Goal: Obtain resource: Download file/media

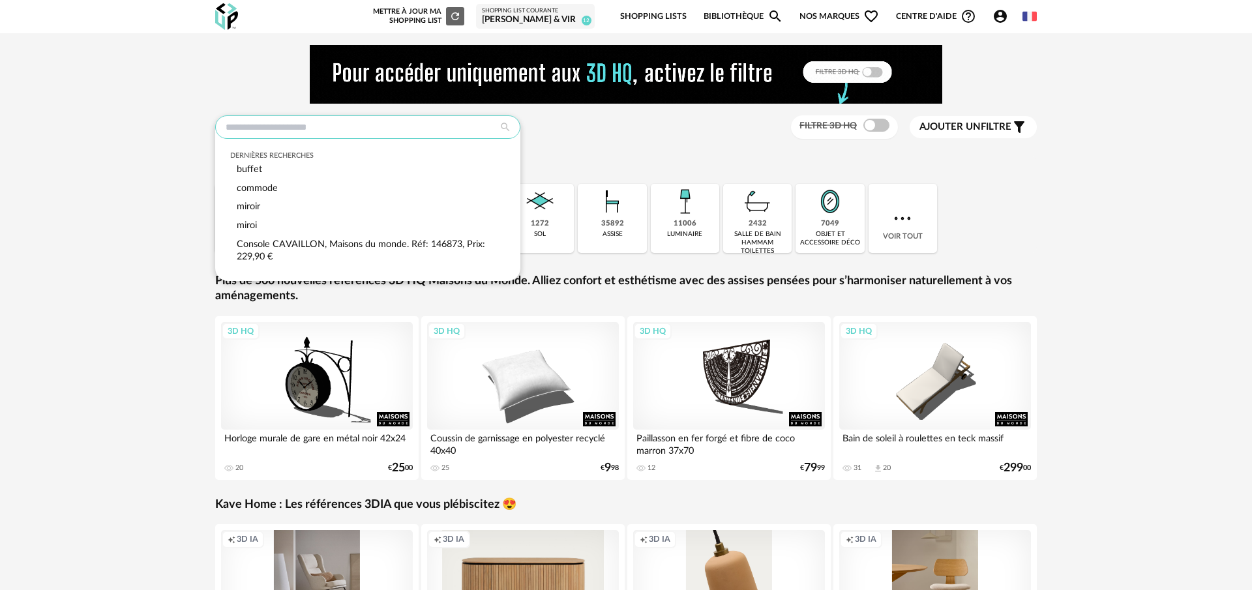
click at [303, 132] on input "text" at bounding box center [367, 126] width 305 height 23
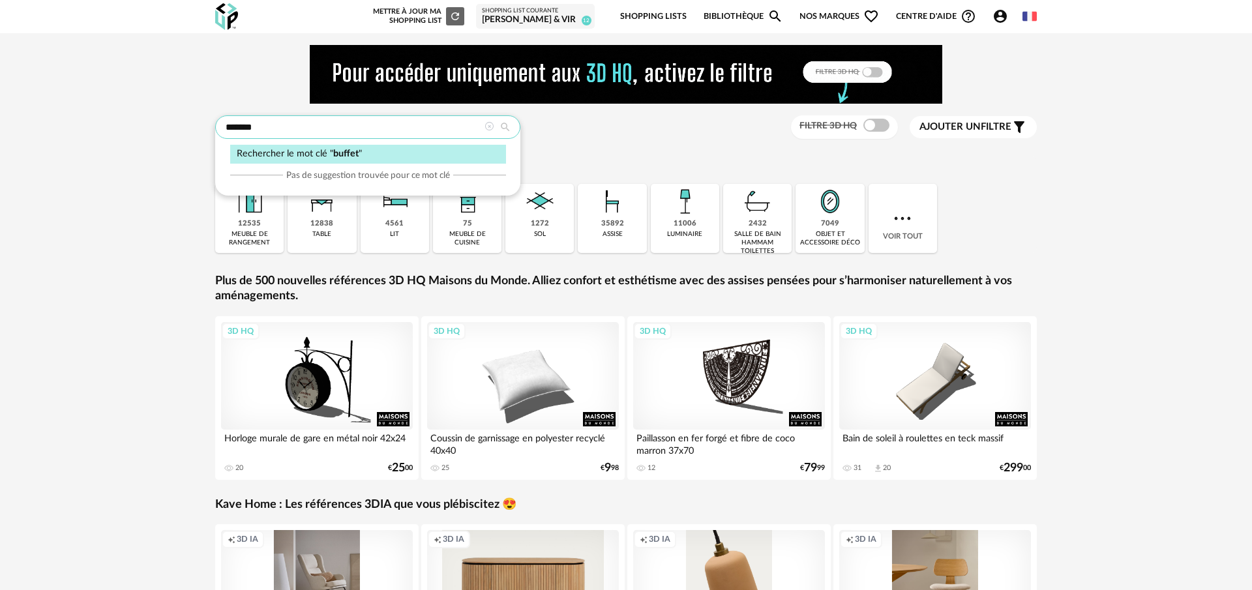
type input "******"
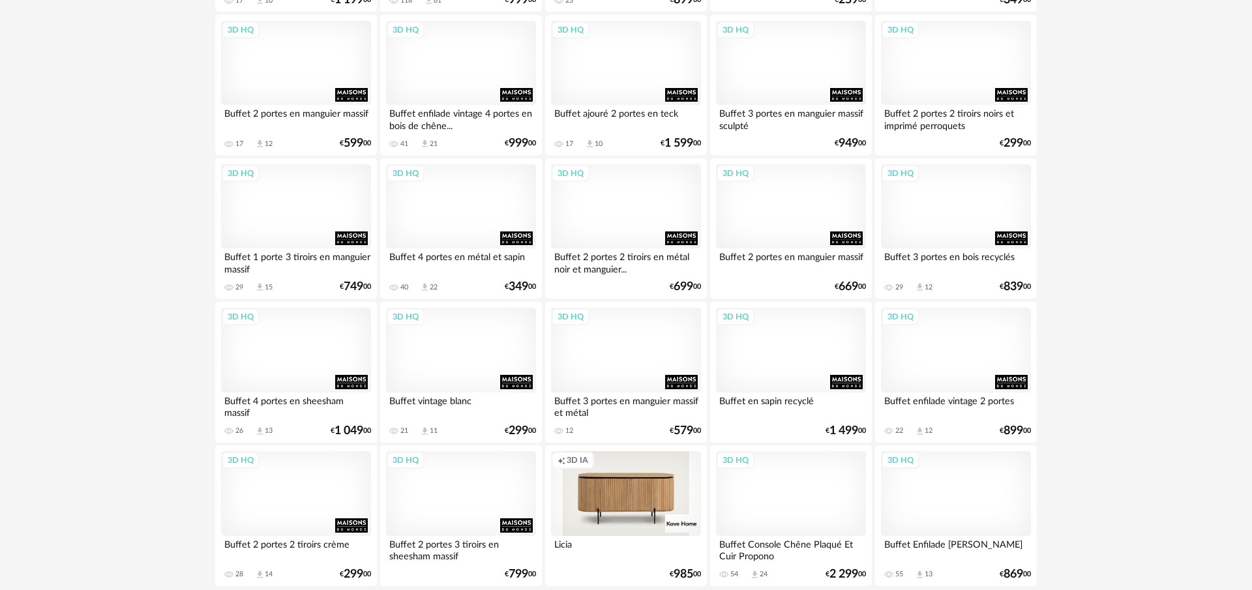
scroll to position [2627, 0]
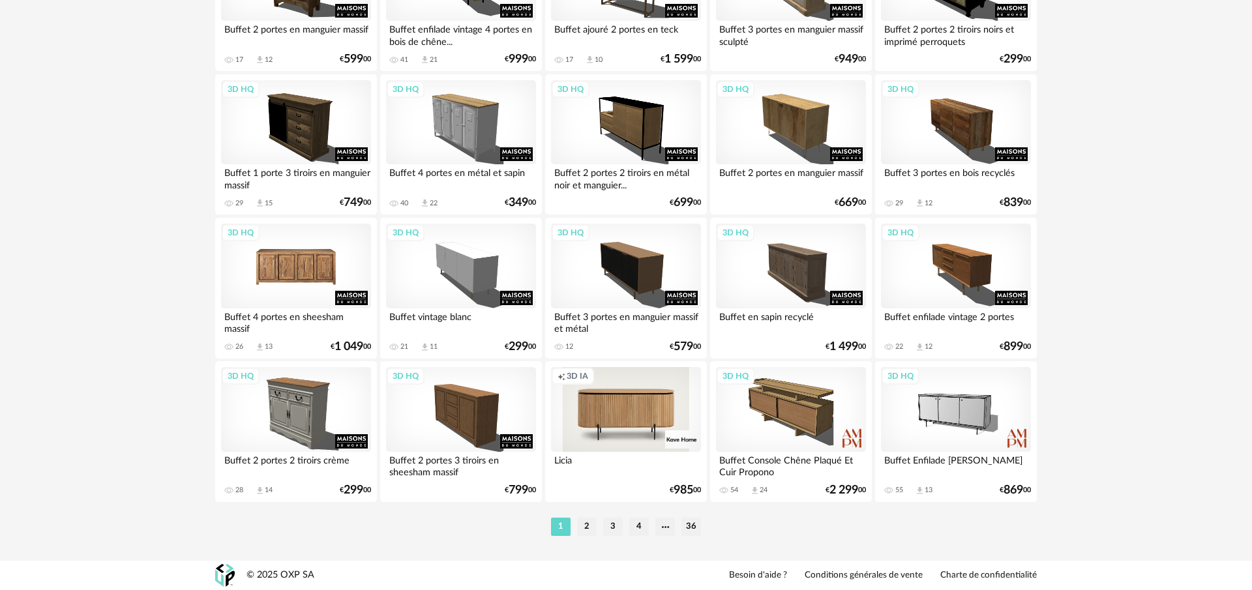
click at [325, 265] on div "3D HQ" at bounding box center [296, 266] width 150 height 85
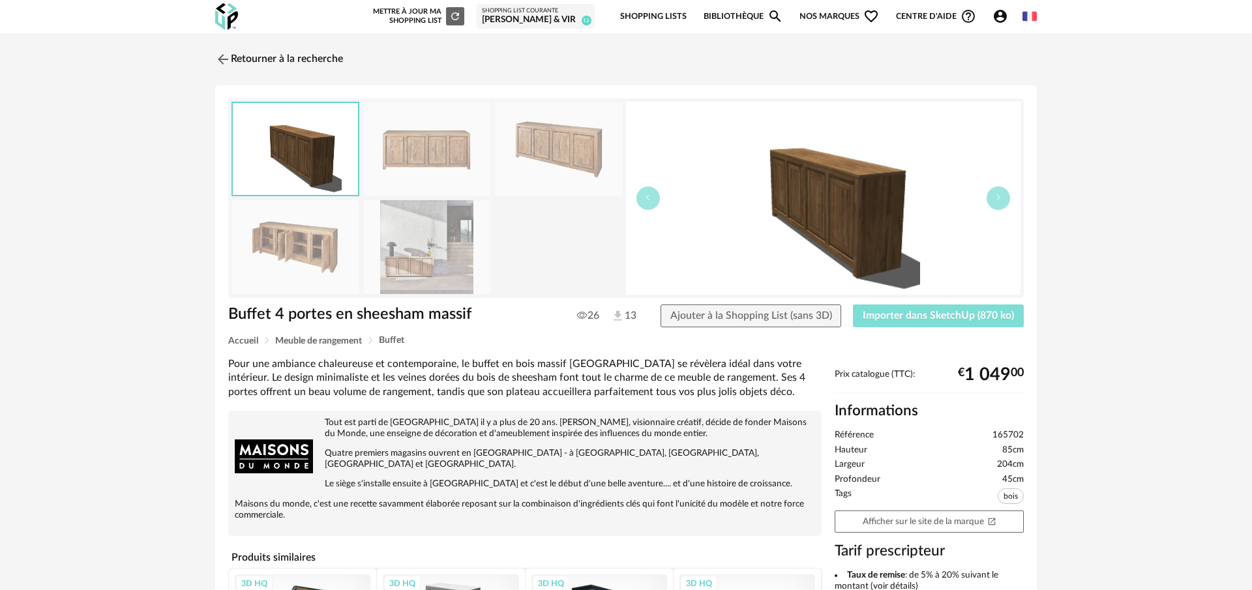
click at [992, 316] on span "Importer dans SketchUp (870 ko)" at bounding box center [937, 315] width 151 height 10
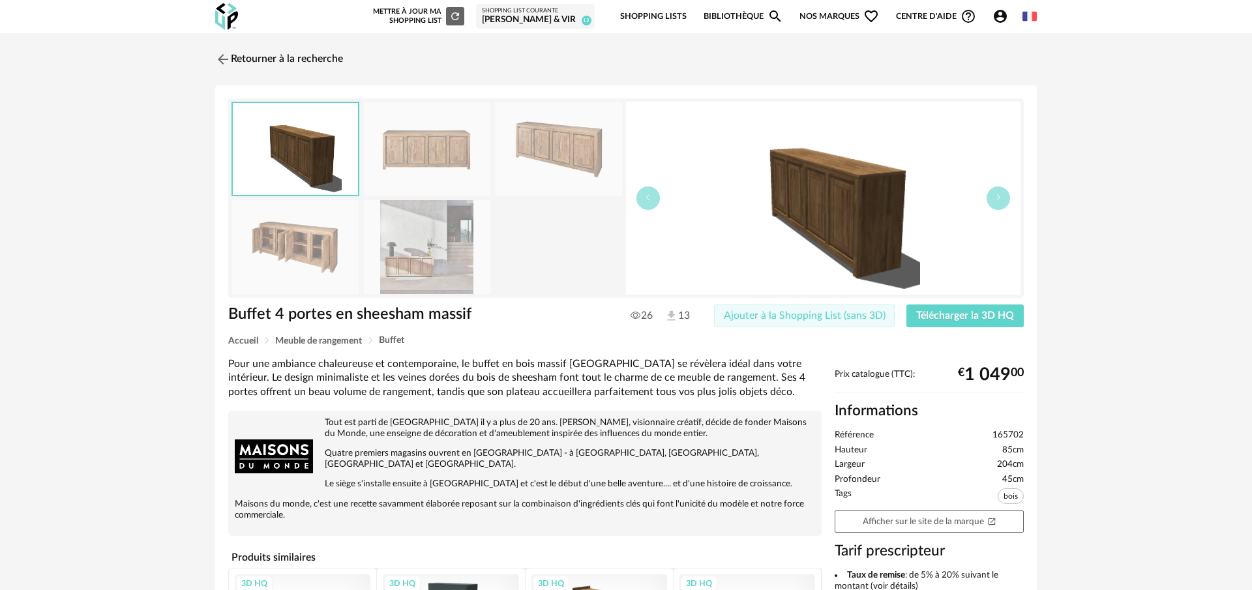
click at [847, 312] on span "Ajouter à la Shopping List (sans 3D)" at bounding box center [805, 315] width 162 height 10
click at [271, 83] on div "Retourner à la recherche Buffet 4 portes en sheesham massif Buffet 4 portes en …" at bounding box center [625, 468] width 845 height 847
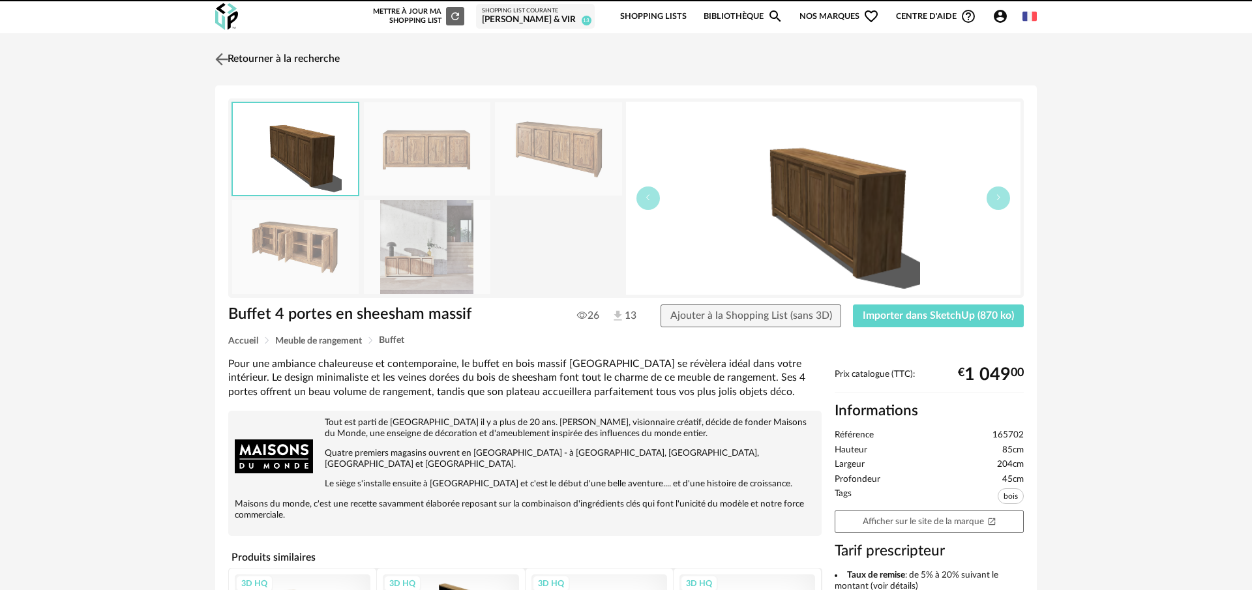
click at [269, 65] on link "Retourner à la recherche" at bounding box center [276, 59] width 128 height 29
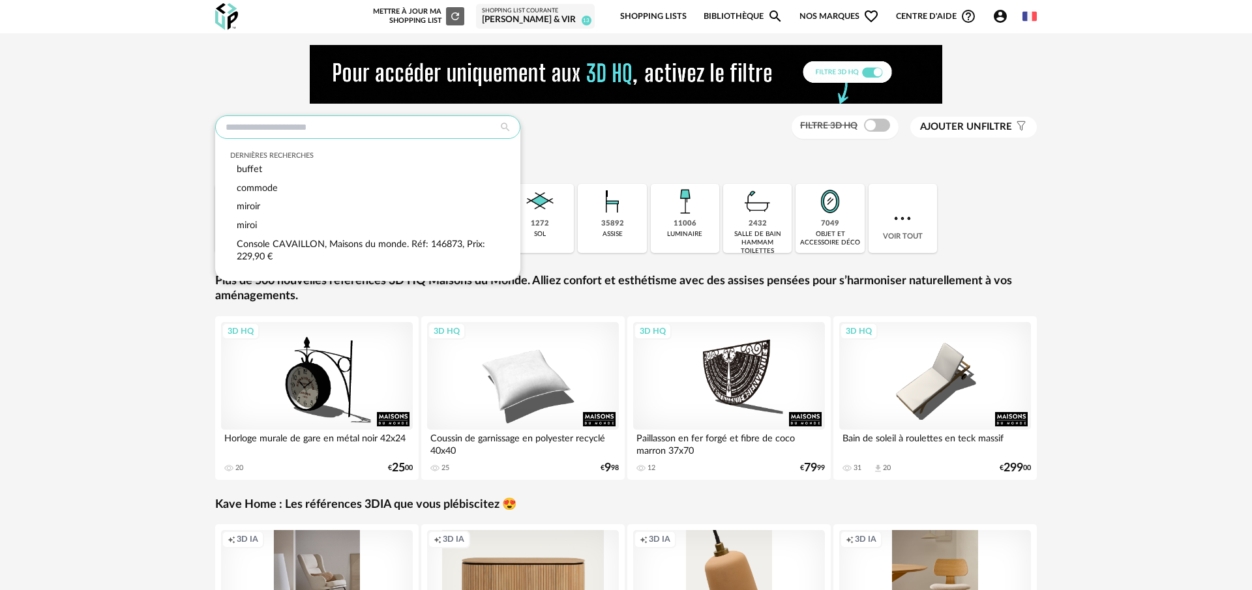
click at [344, 138] on input "text" at bounding box center [367, 126] width 305 height 23
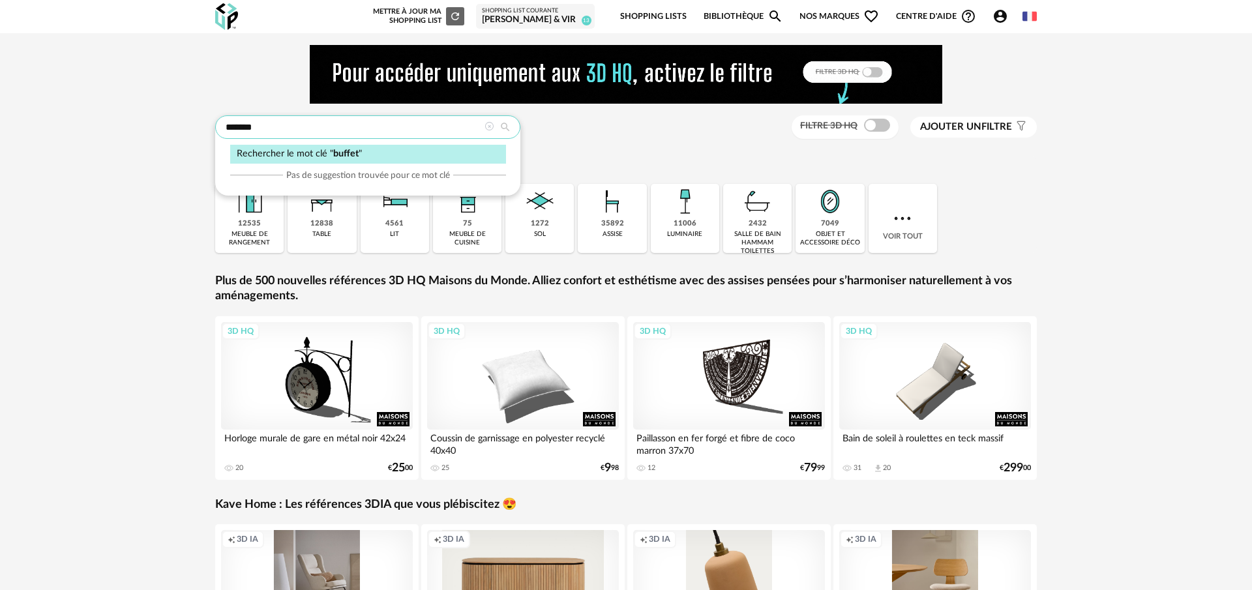
type input "******"
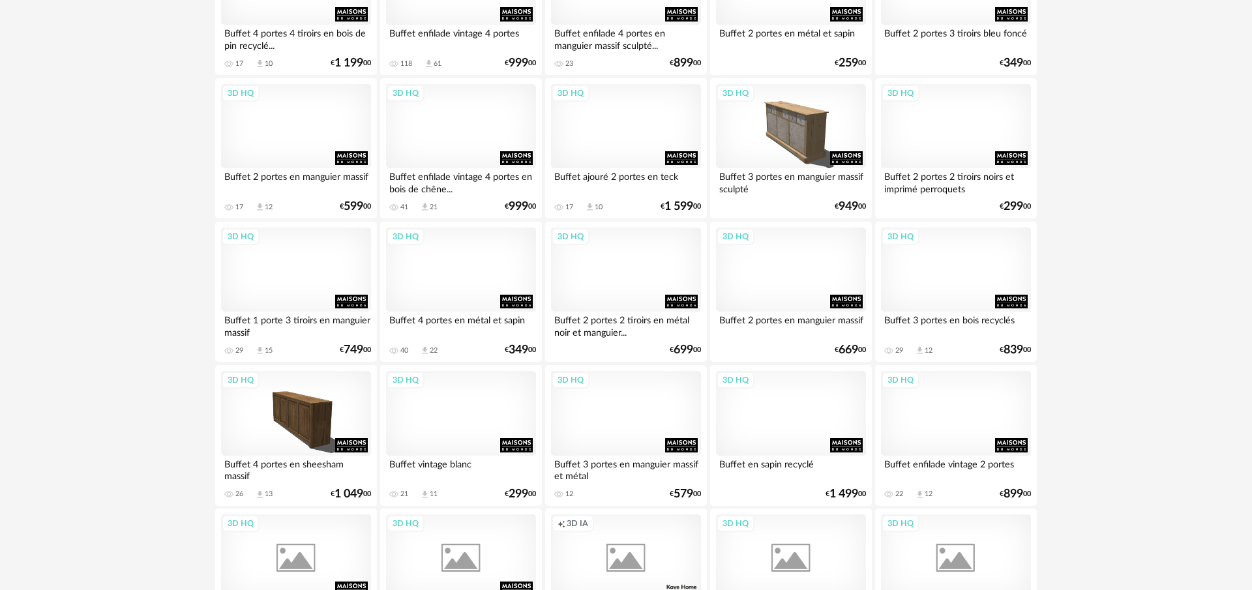
scroll to position [2612, 0]
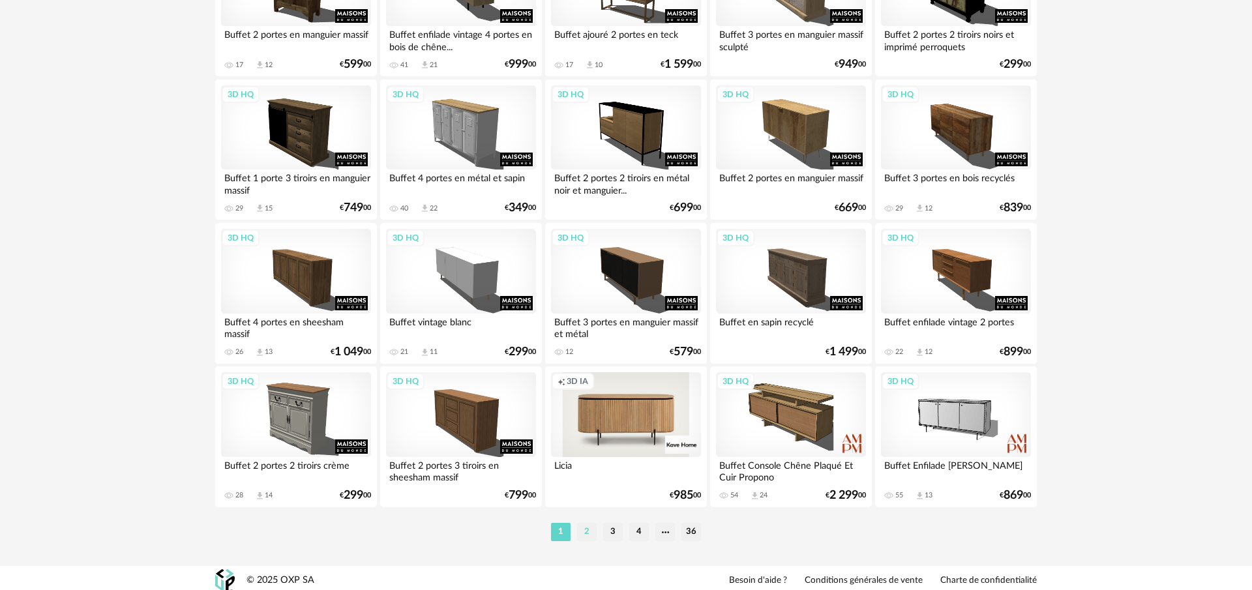
click at [589, 541] on li "2" at bounding box center [587, 532] width 20 height 18
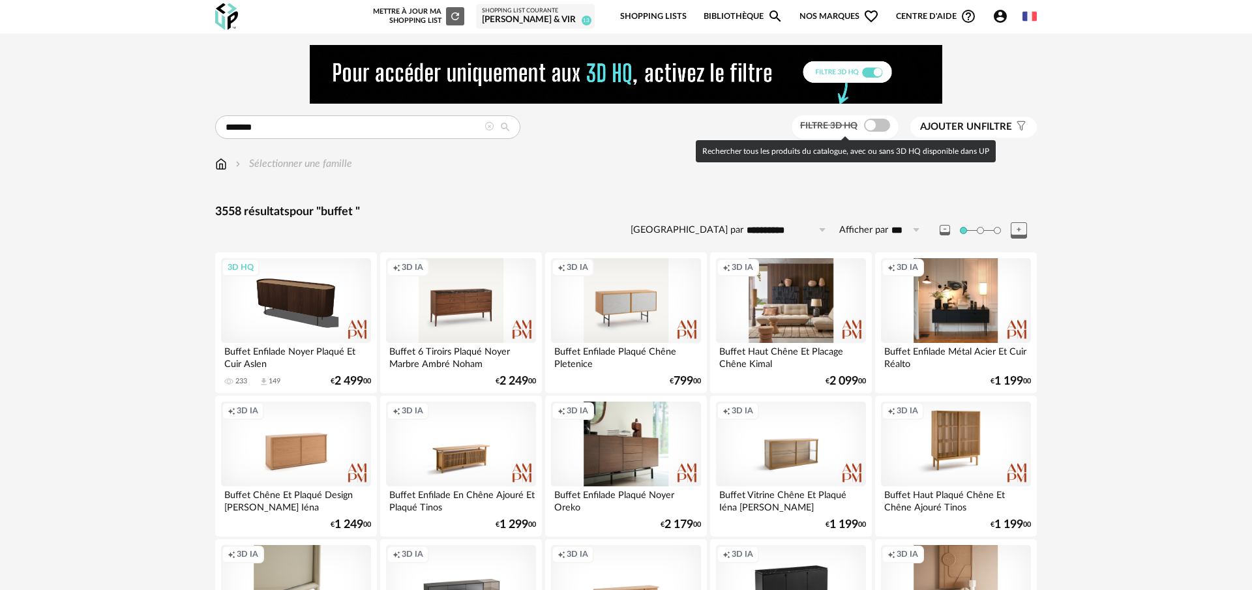
click at [867, 123] on span at bounding box center [877, 125] width 26 height 13
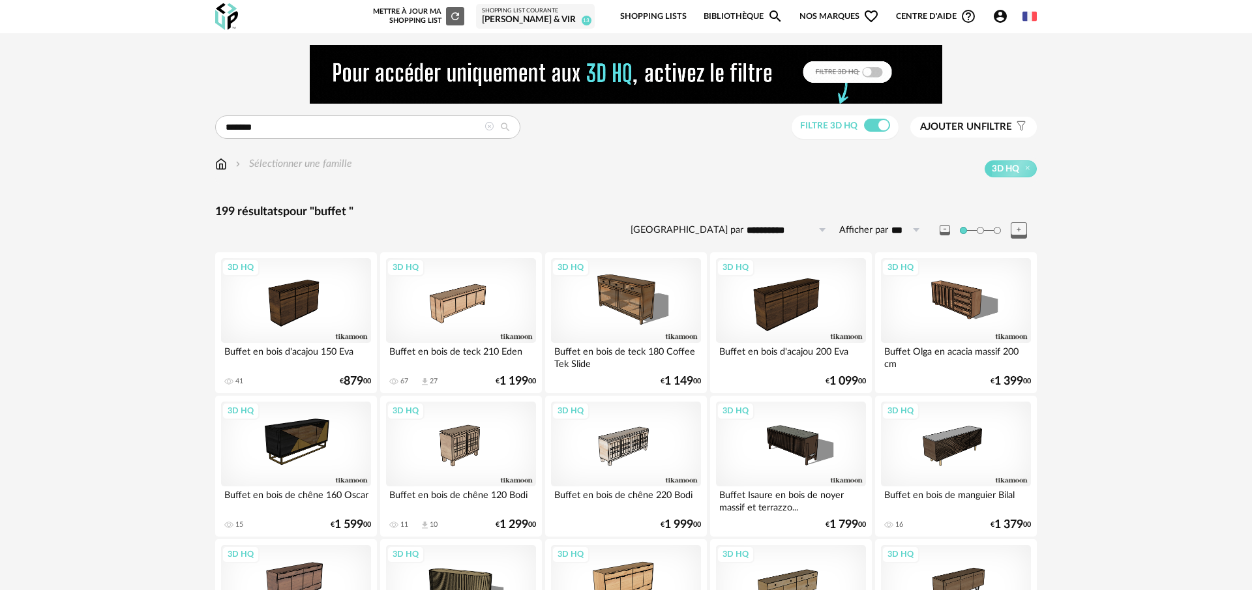
click at [980, 123] on span "Ajouter un" at bounding box center [950, 127] width 61 height 10
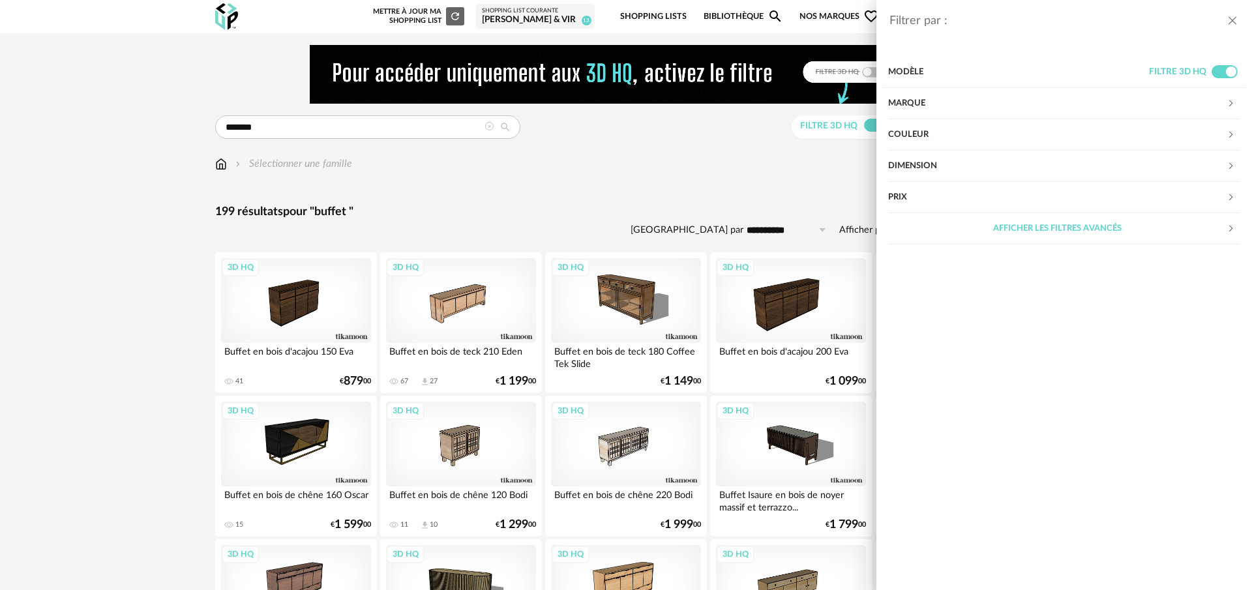
click at [945, 166] on div "Dimension" at bounding box center [1057, 166] width 338 height 31
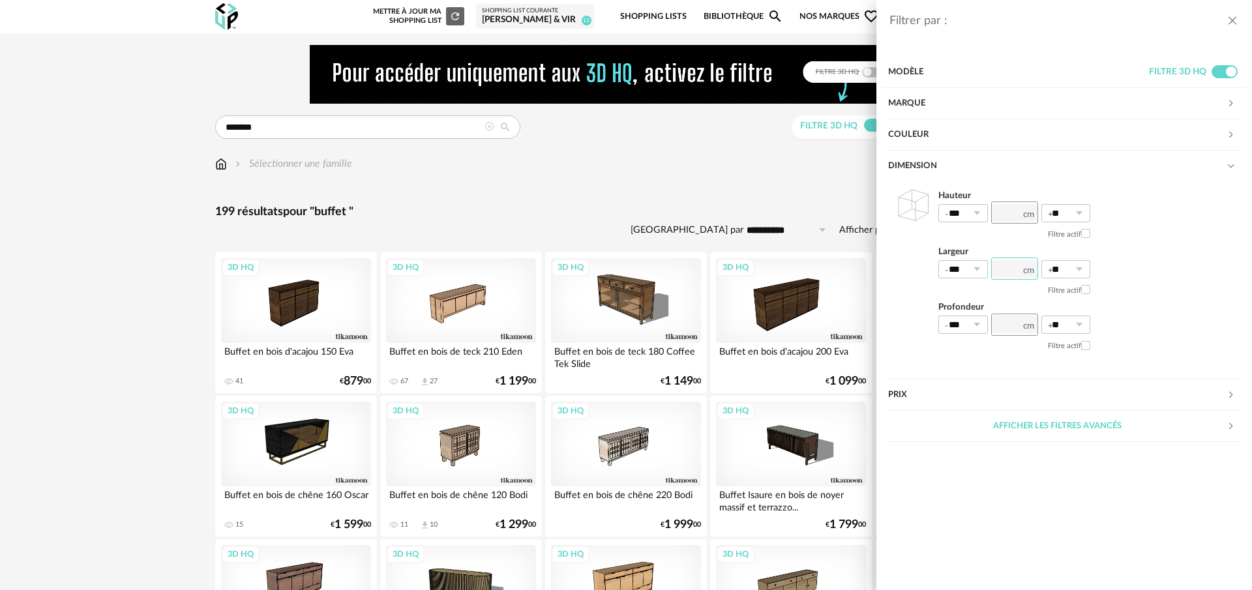
click at [1015, 269] on input "number" at bounding box center [1014, 268] width 47 height 22
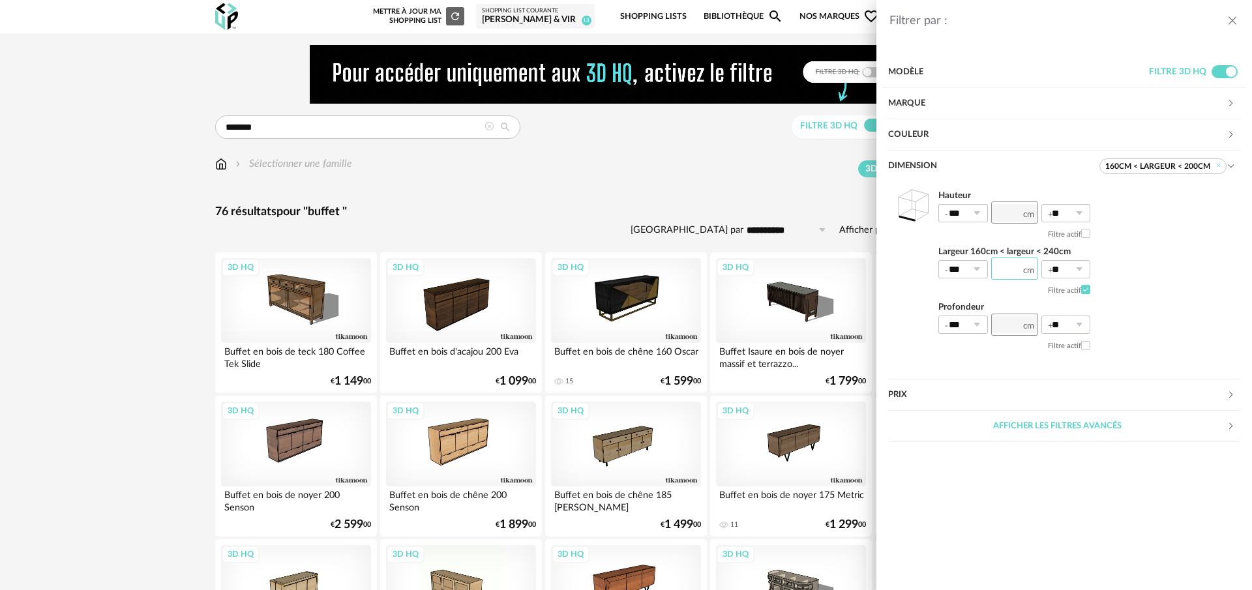
type input "***"
click at [686, 183] on div "Filtrer par : Modèle Filtre 3D HQ Marque &tradition 0 101 Copenhagen 0 366 Conc…" at bounding box center [626, 295] width 1252 height 590
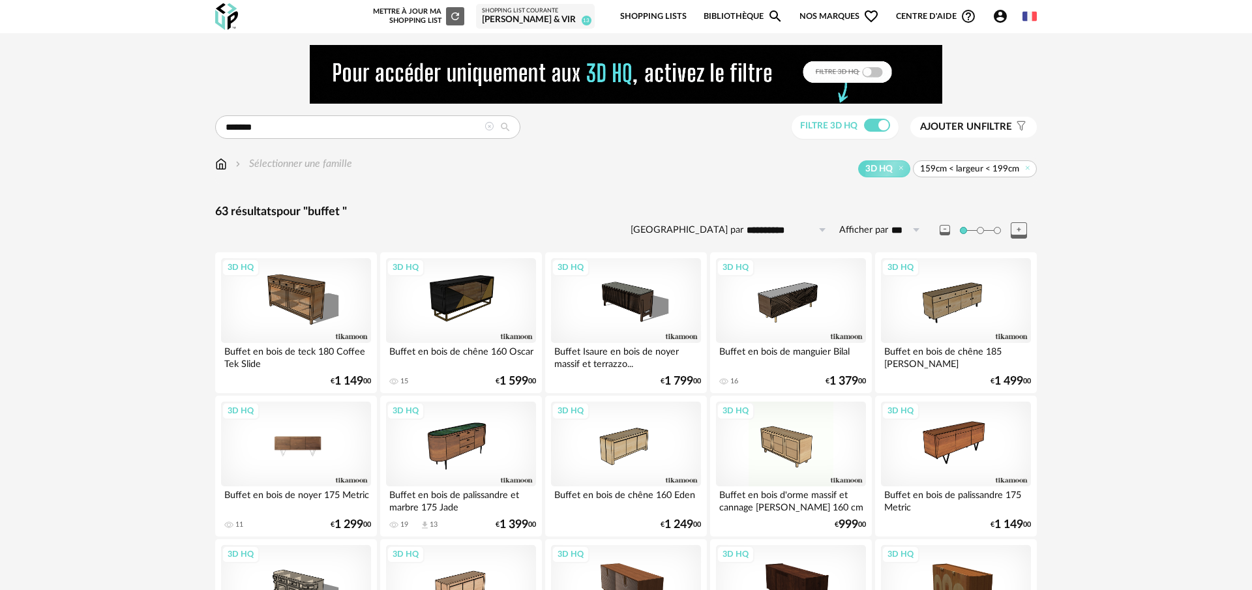
click at [299, 447] on div "3D HQ" at bounding box center [296, 444] width 150 height 85
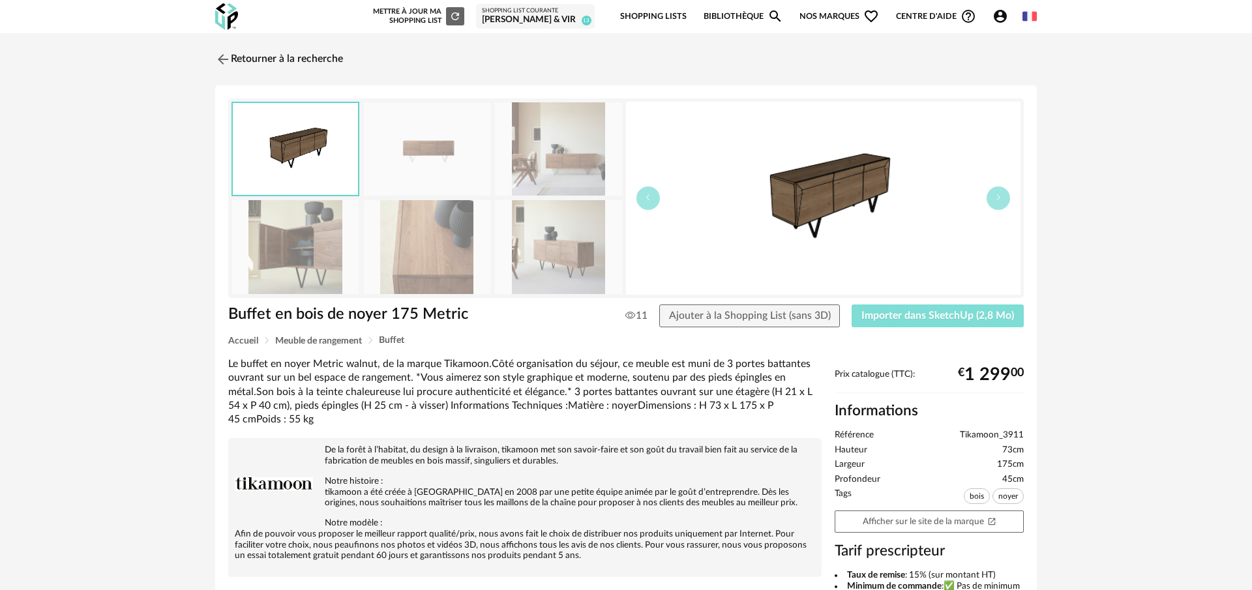
click at [934, 320] on span "Importer dans SketchUp (2,8 Mo)" at bounding box center [937, 315] width 153 height 10
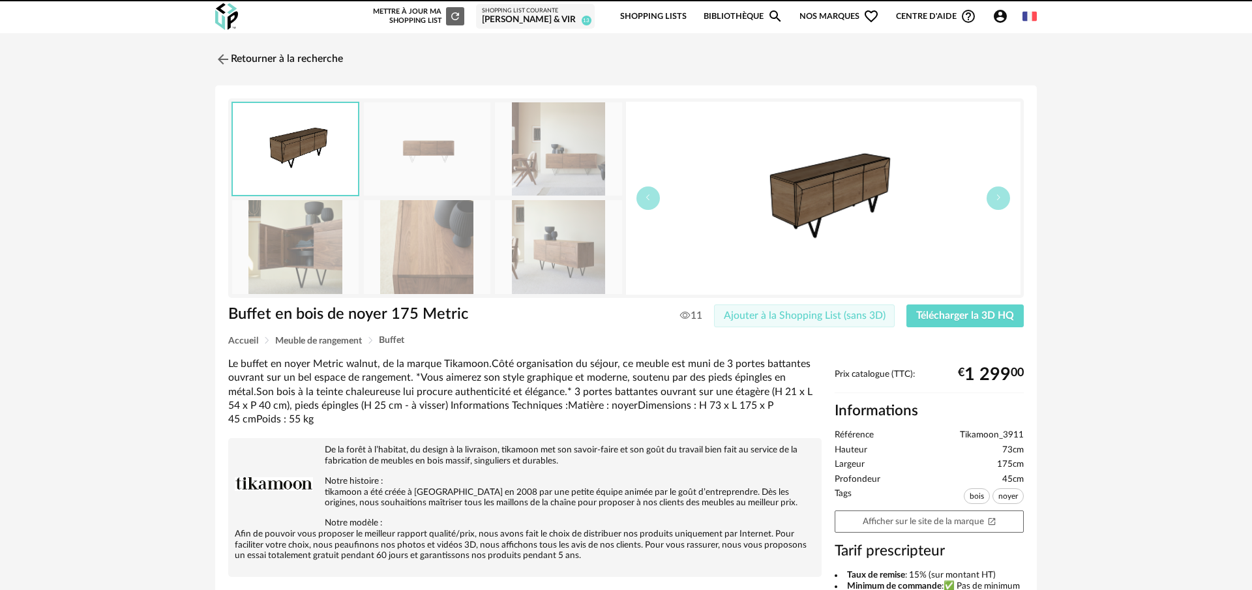
click at [819, 321] on span "Ajouter à la Shopping List (sans 3D)" at bounding box center [805, 315] width 162 height 10
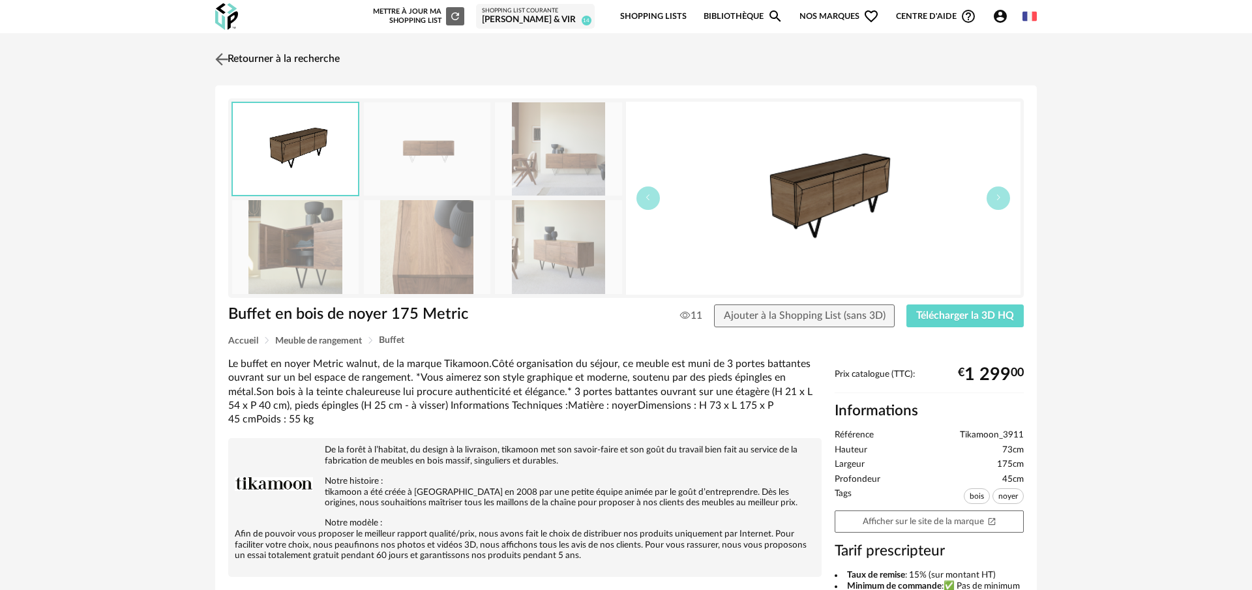
click at [233, 56] on link "Retourner à la recherche" at bounding box center [276, 59] width 128 height 29
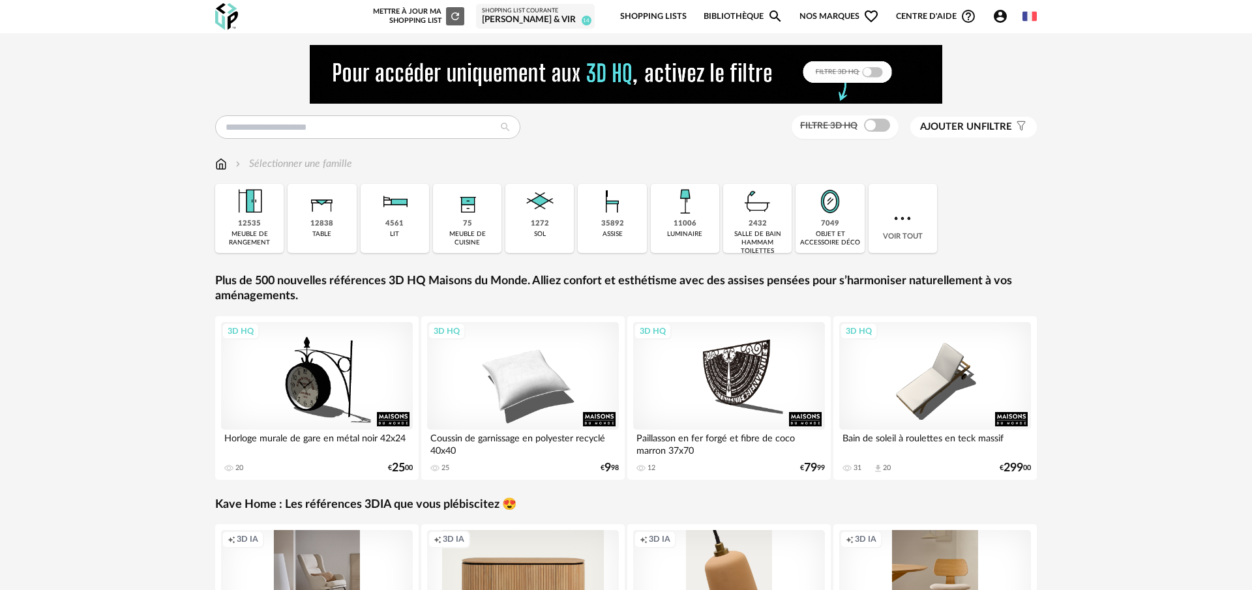
click at [959, 130] on span "Ajouter un" at bounding box center [950, 127] width 61 height 10
click at [958, 160] on div "Dimension" at bounding box center [1057, 166] width 338 height 31
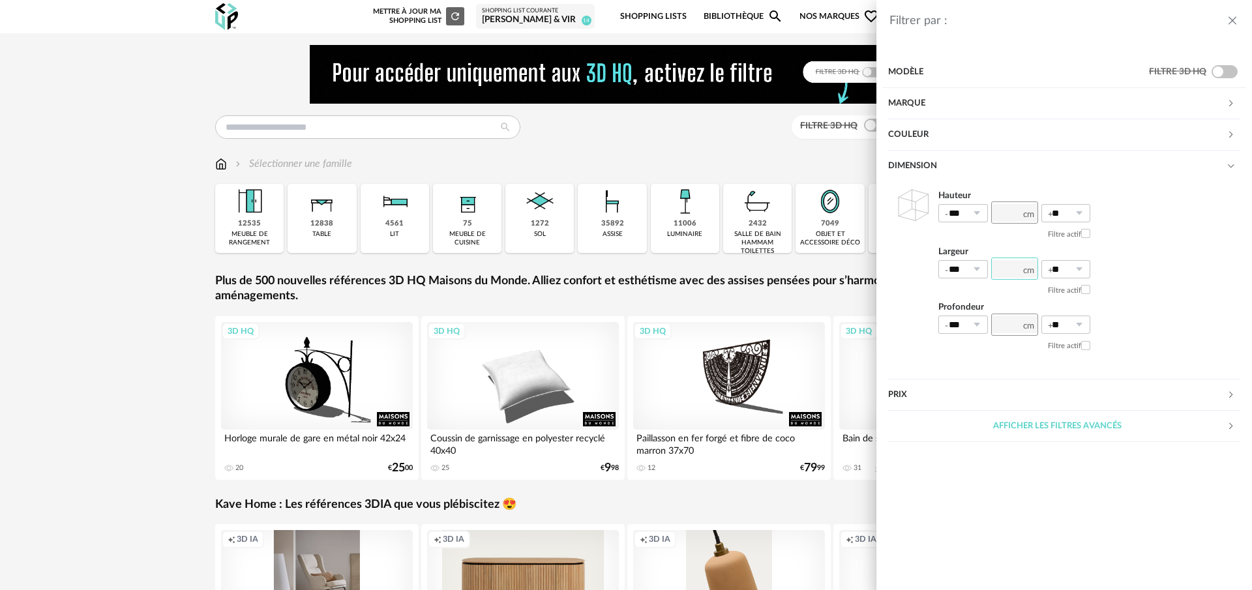
click at [1012, 267] on input "number" at bounding box center [1014, 268] width 47 height 22
type input "***"
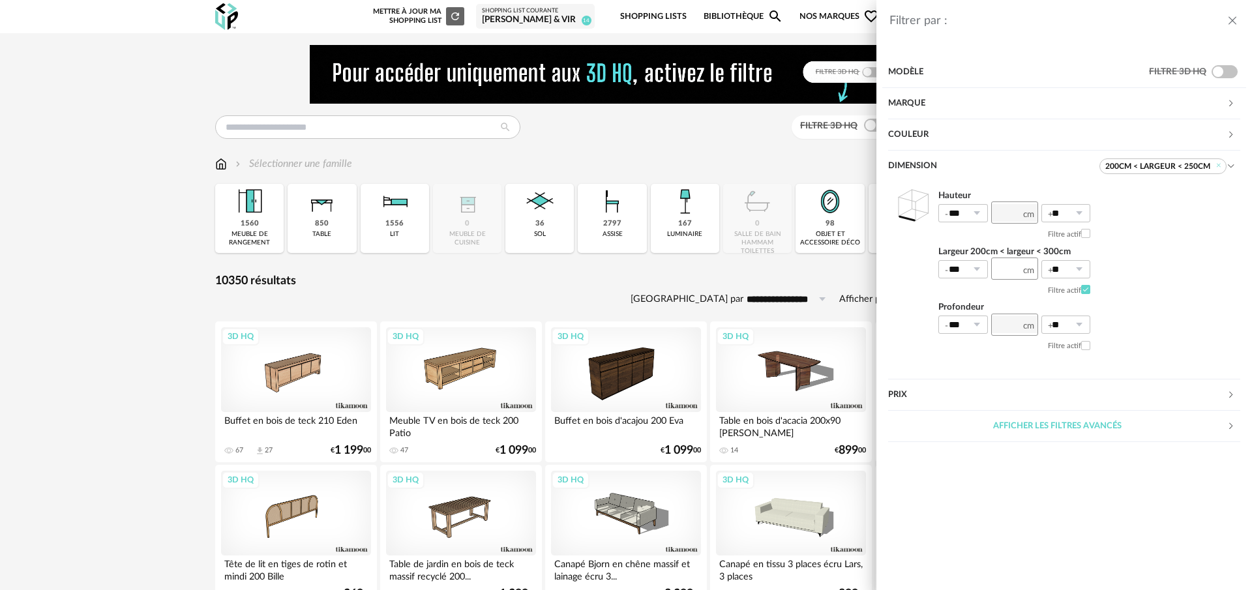
click at [802, 294] on div "Filtrer par : Modèle Filtre 3D HQ Marque &tradition 7 101 Copenhagen 0 366 Conc…" at bounding box center [626, 295] width 1252 height 590
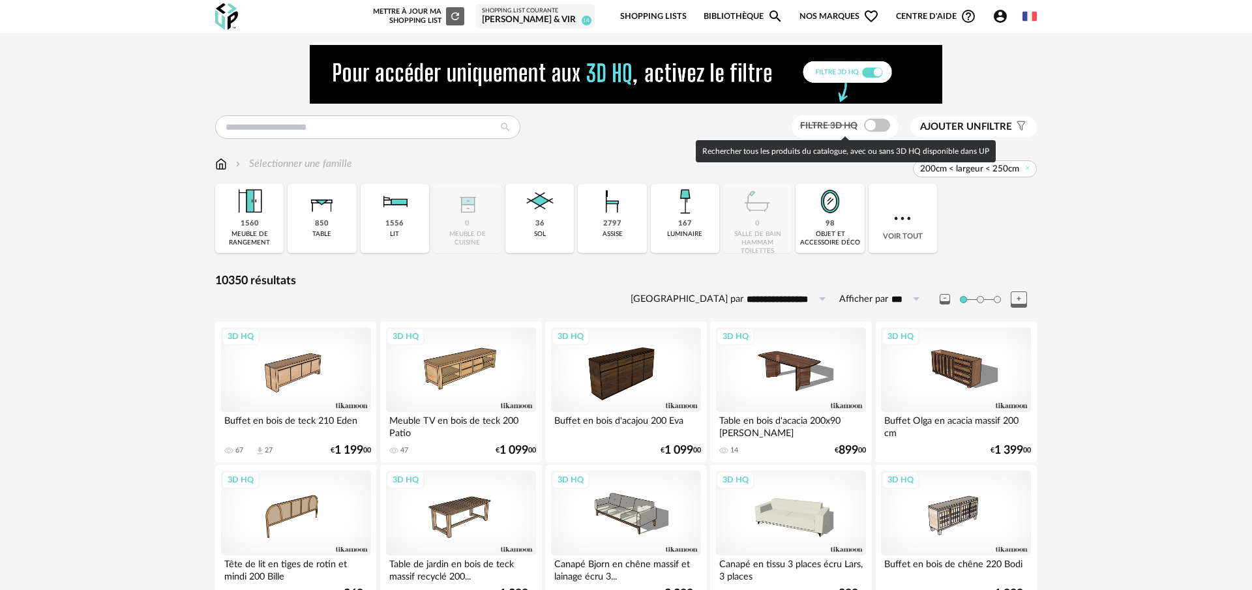
click at [868, 130] on span at bounding box center [877, 125] width 26 height 13
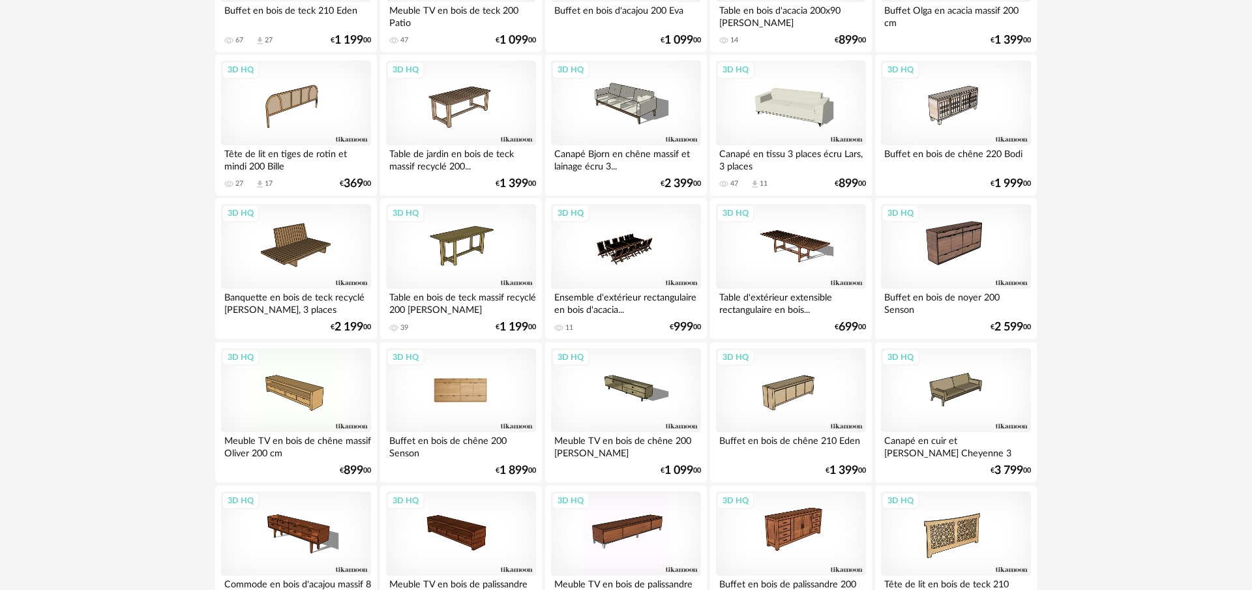
scroll to position [413, 0]
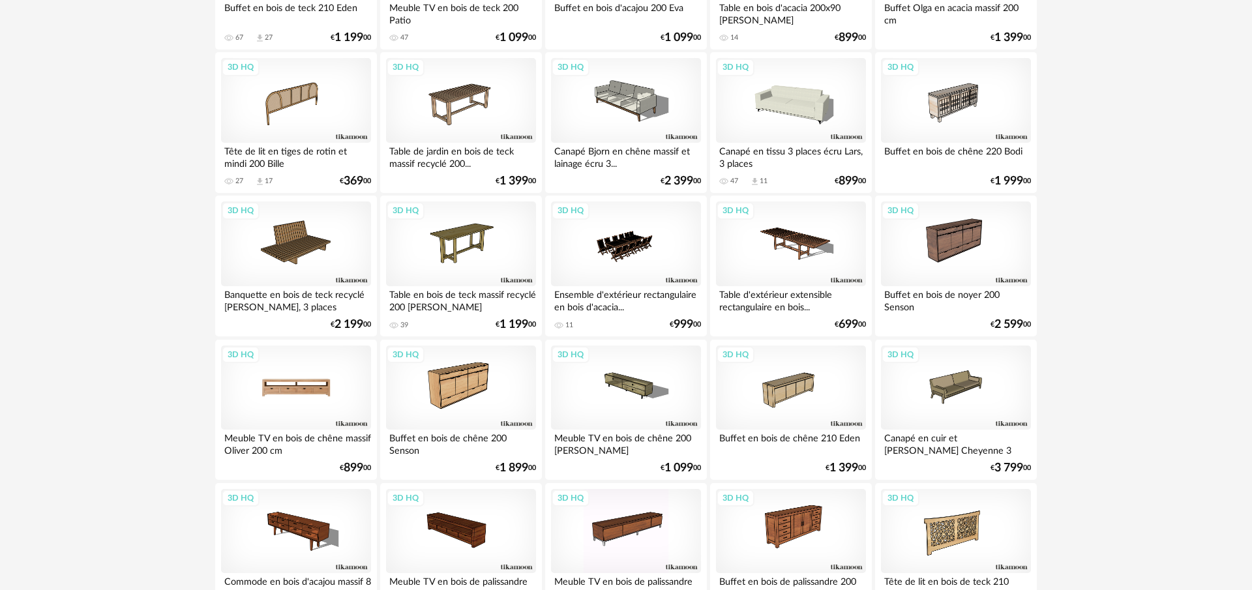
click at [252, 409] on div "3D HQ" at bounding box center [296, 387] width 150 height 85
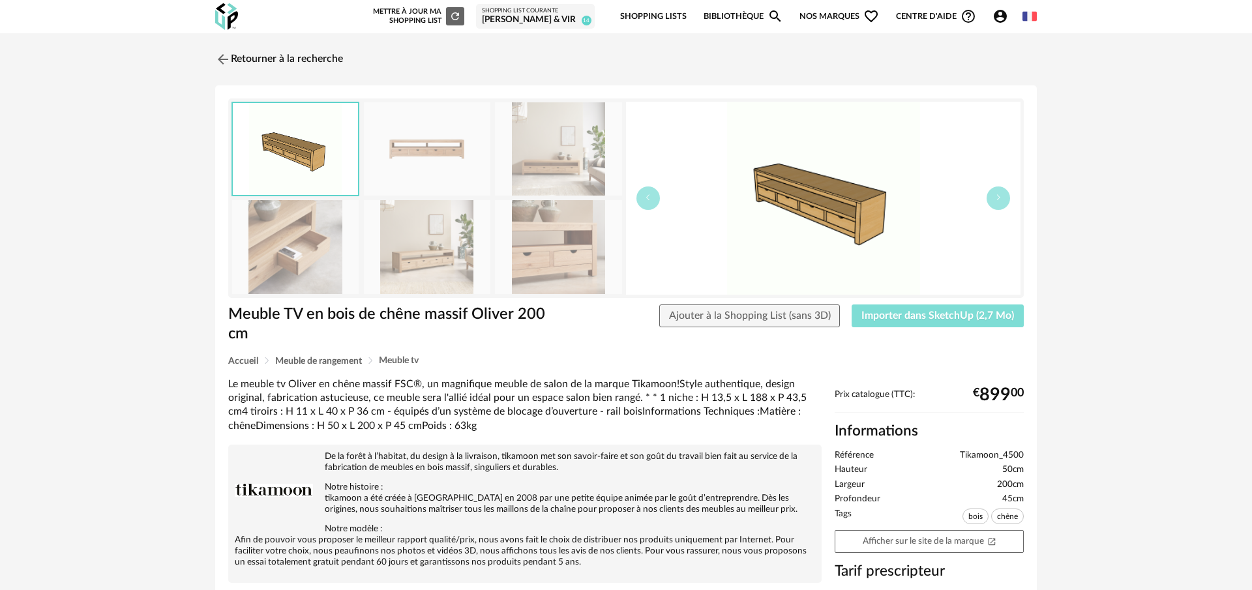
click at [944, 315] on span "Importer dans SketchUp (2,7 Mo)" at bounding box center [937, 315] width 153 height 10
click at [814, 319] on span "Ajouter à la Shopping List (sans 3D)" at bounding box center [750, 315] width 162 height 10
click at [750, 327] on button "Ajouter à la Shopping List (sans 3D)" at bounding box center [749, 315] width 181 height 23
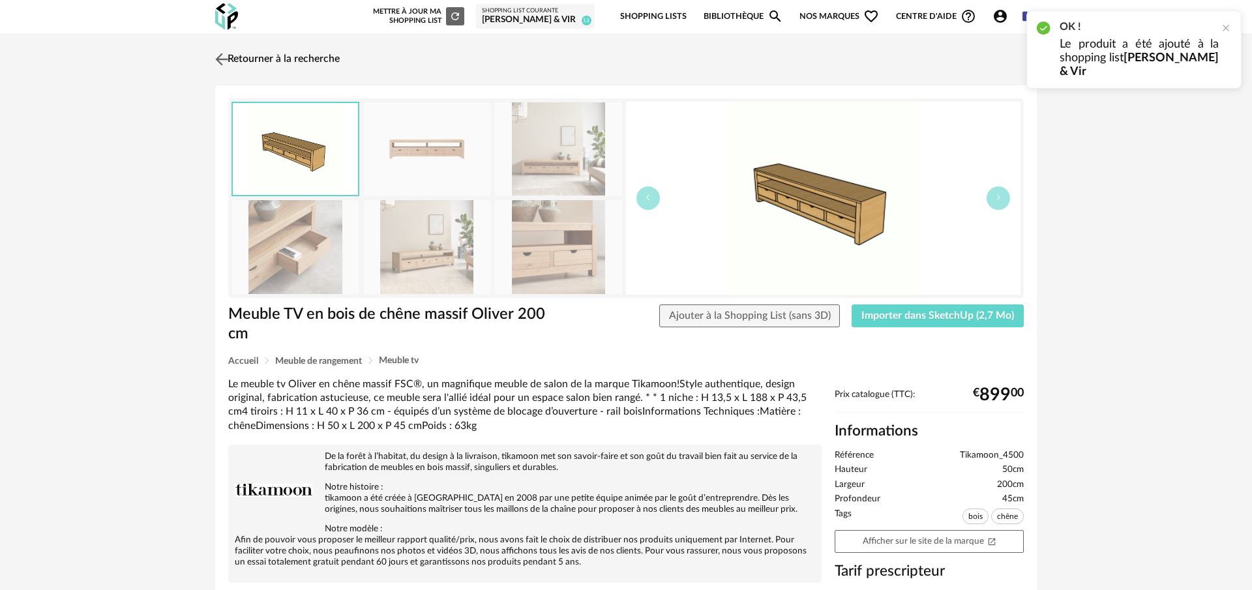
click at [226, 57] on img at bounding box center [221, 59] width 19 height 19
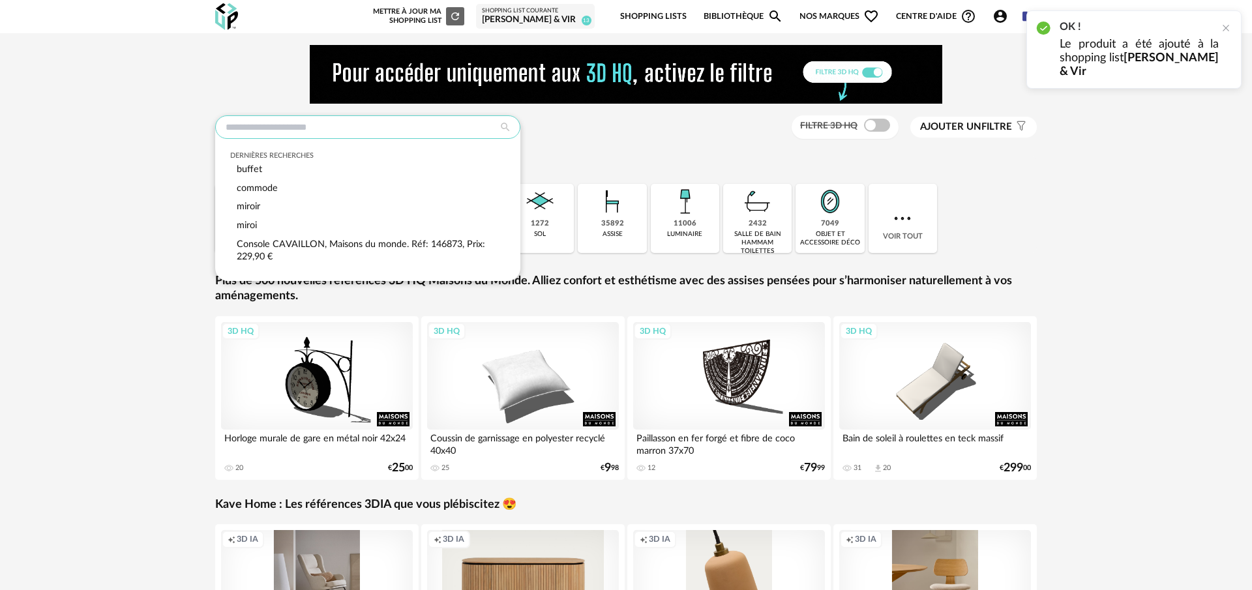
click at [301, 123] on input "text" at bounding box center [367, 126] width 305 height 23
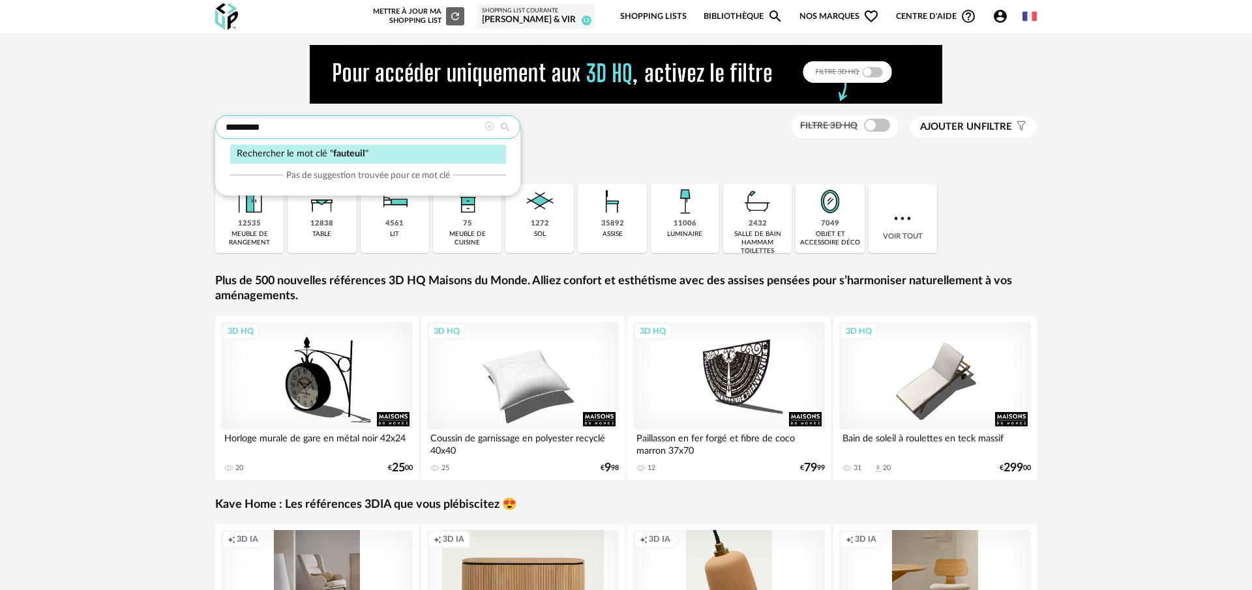
type input "********"
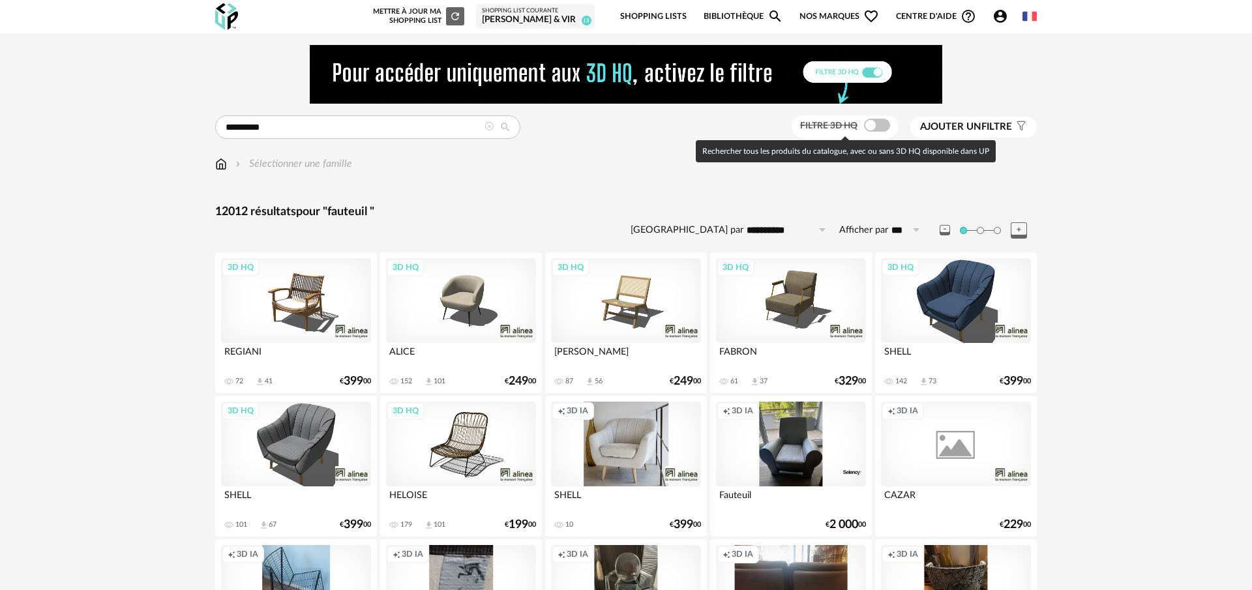
click at [867, 126] on span at bounding box center [877, 125] width 26 height 13
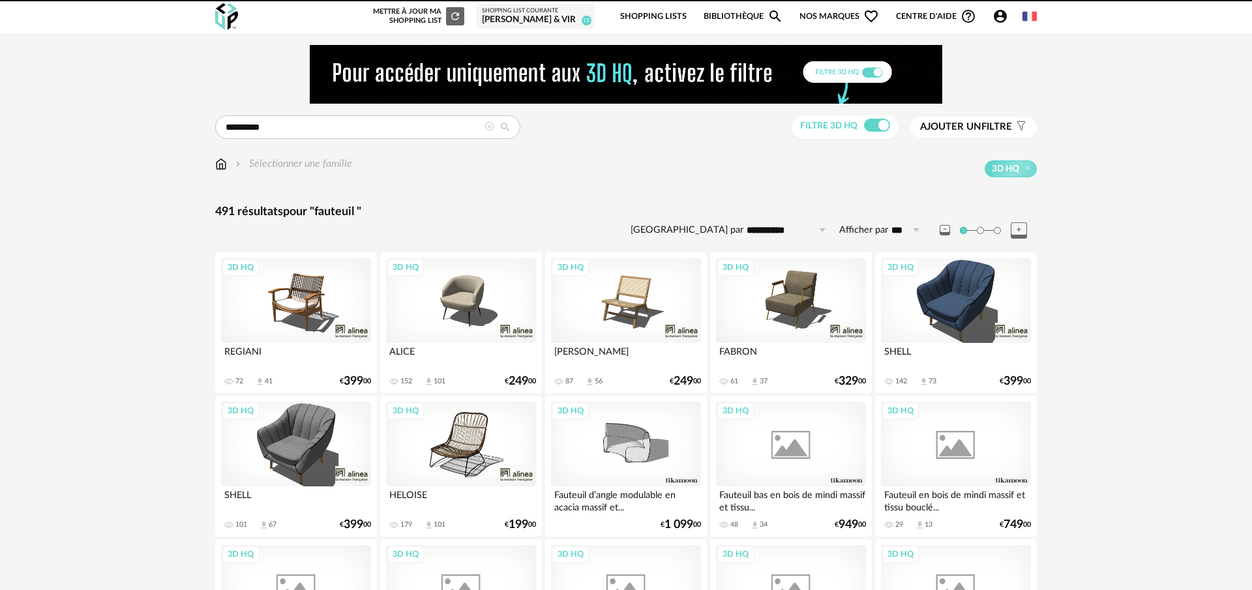
click at [939, 127] on span "Ajouter un" at bounding box center [950, 127] width 61 height 10
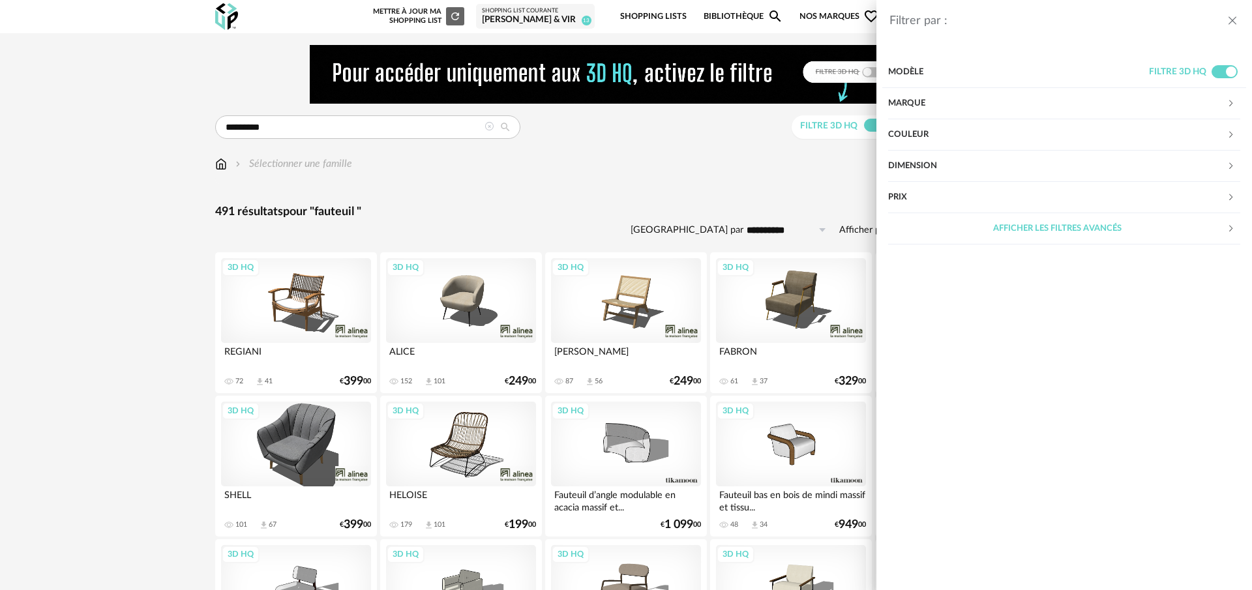
click at [940, 196] on div "Prix" at bounding box center [1057, 197] width 338 height 31
click at [1225, 238] on input "text" at bounding box center [1212, 237] width 56 height 22
type input "***"
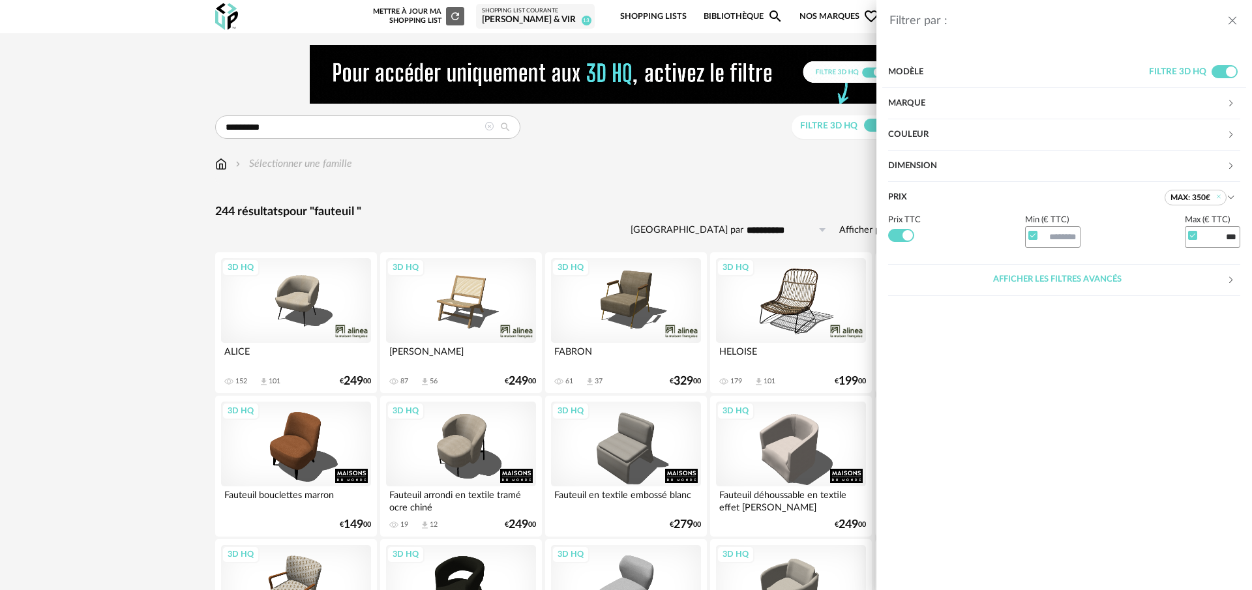
click at [718, 164] on div "Filtrer par : Modèle Filtre 3D HQ Marque &tradition 0 101 Copenhagen 0 366 Conc…" at bounding box center [626, 295] width 1252 height 590
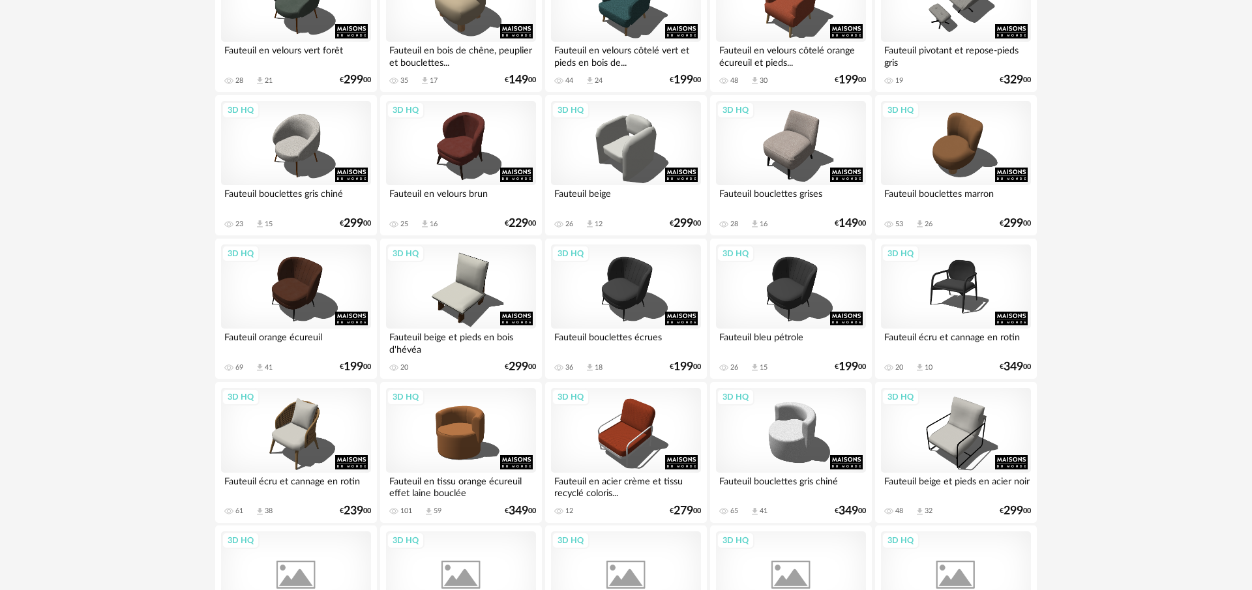
scroll to position [984, 0]
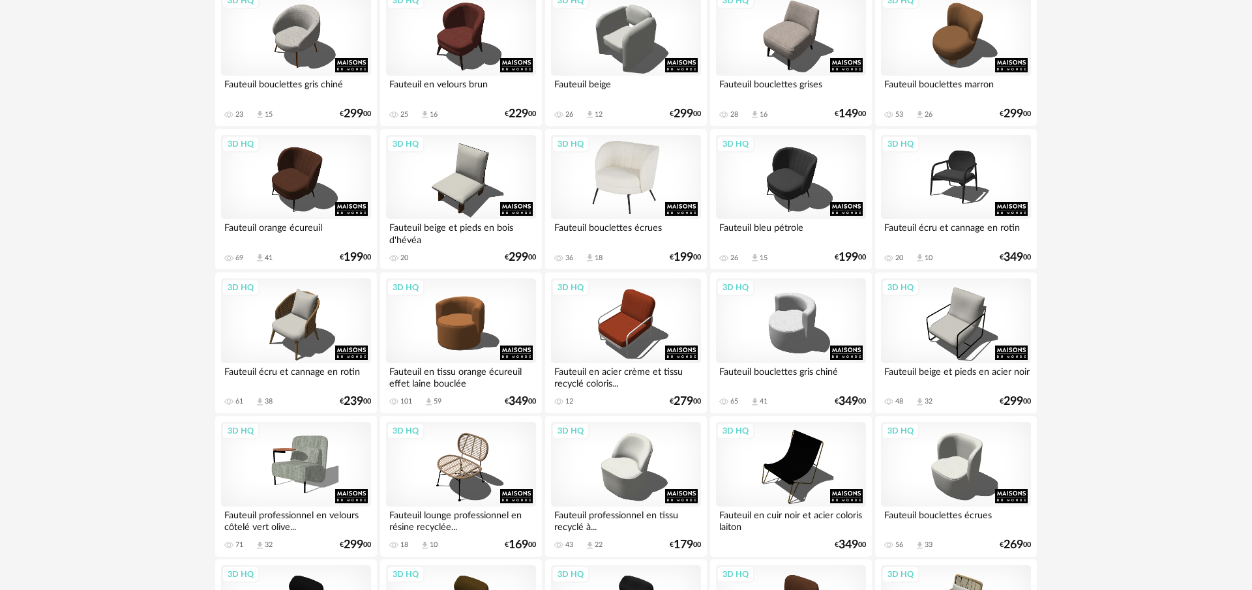
click at [639, 177] on div "3D HQ" at bounding box center [626, 177] width 150 height 85
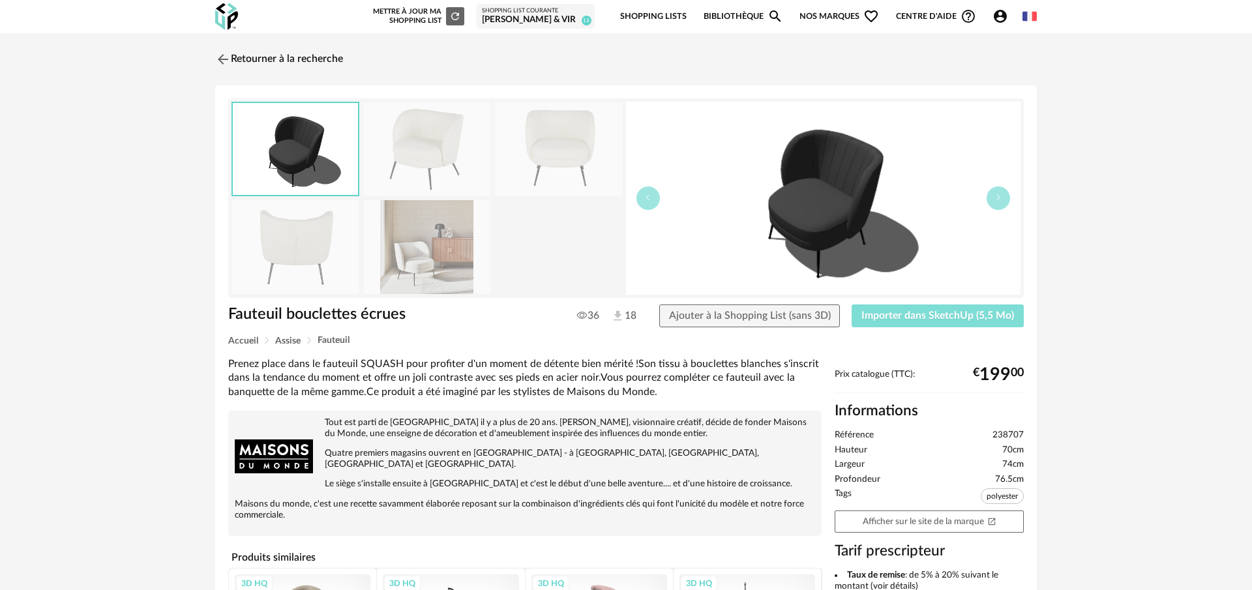
click at [980, 315] on span "Importer dans SketchUp (5,5 Mo)" at bounding box center [937, 315] width 153 height 10
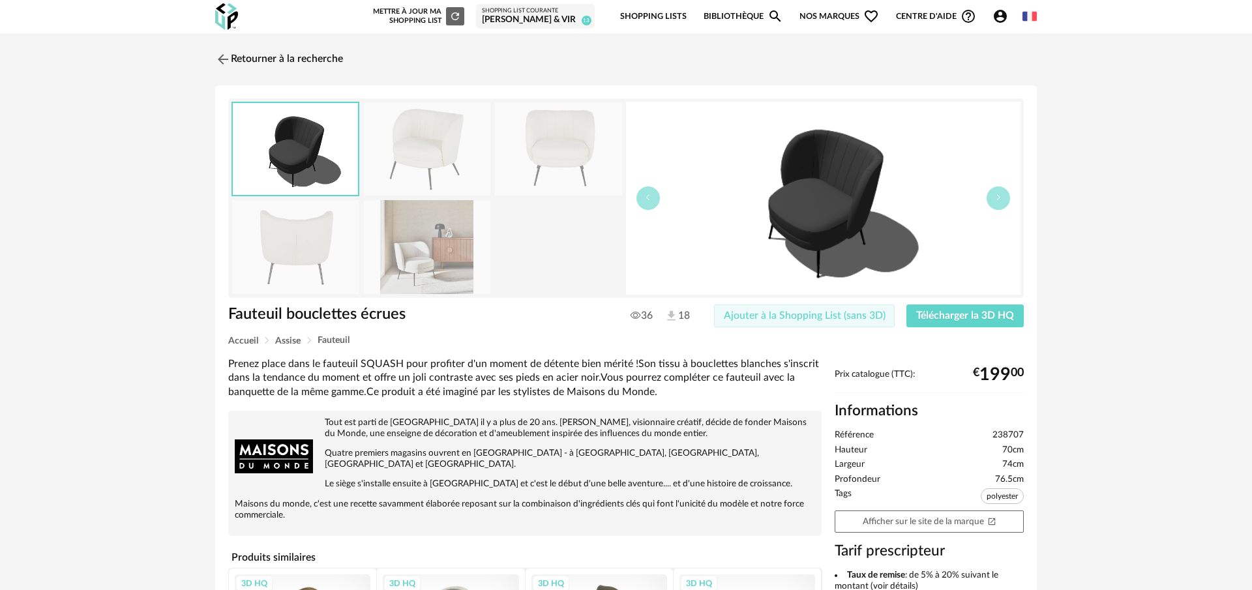
drag, startPoint x: 840, startPoint y: 313, endPoint x: 715, endPoint y: 267, distance: 132.6
click at [839, 312] on span "Ajouter à la Shopping List (sans 3D)" at bounding box center [805, 315] width 162 height 10
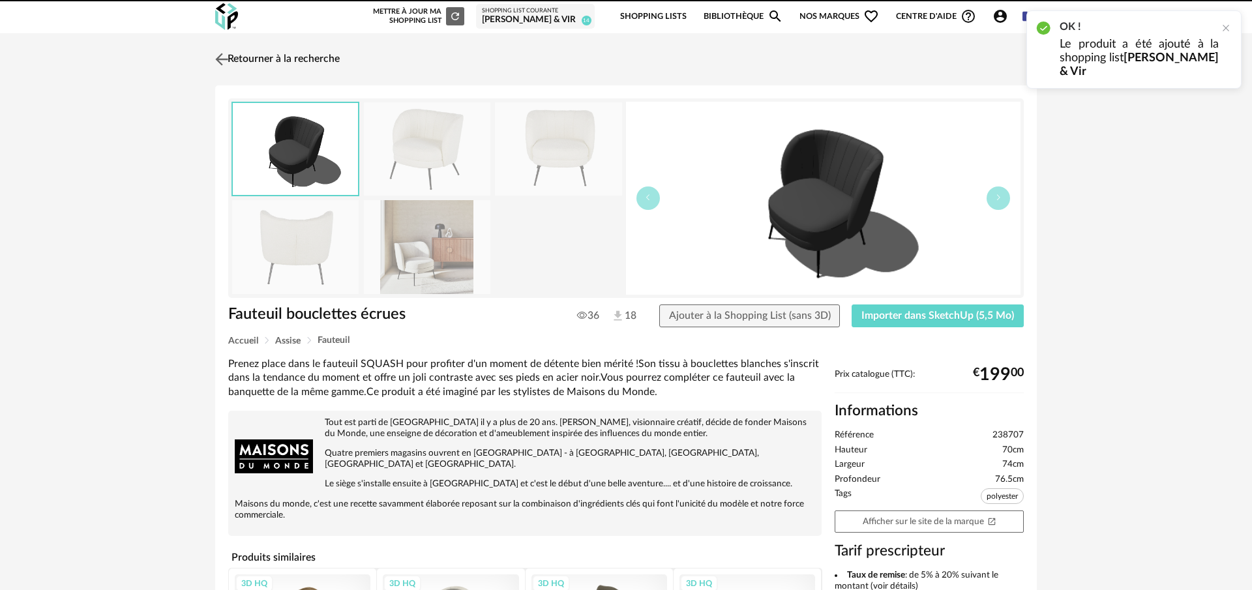
click at [221, 54] on img at bounding box center [221, 59] width 19 height 19
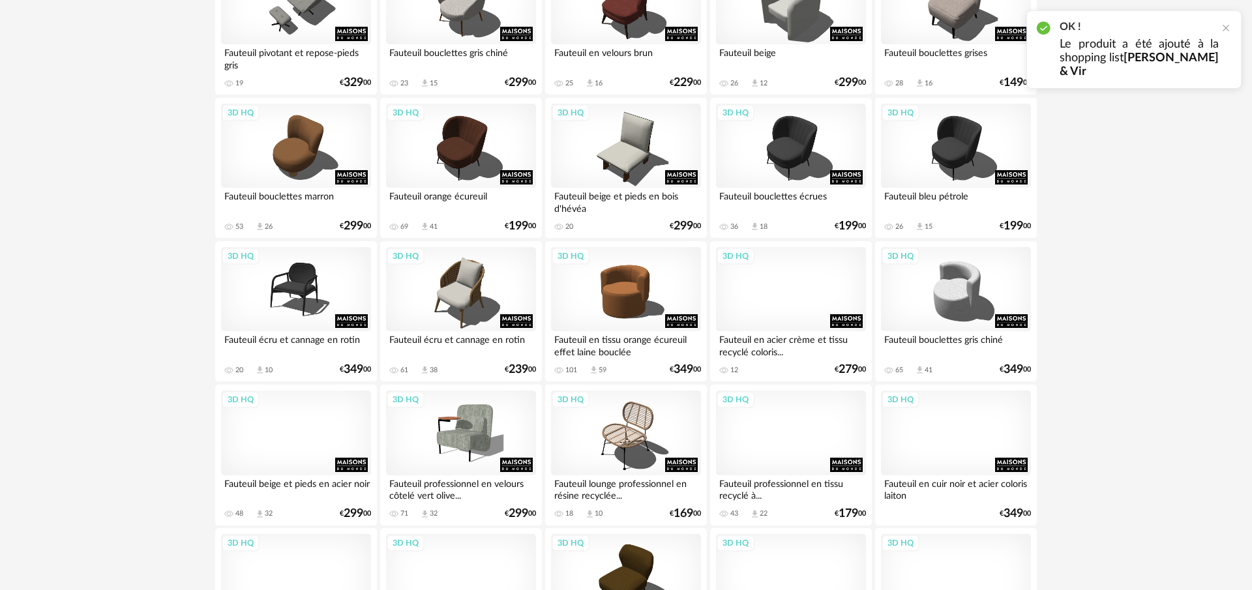
scroll to position [924, 0]
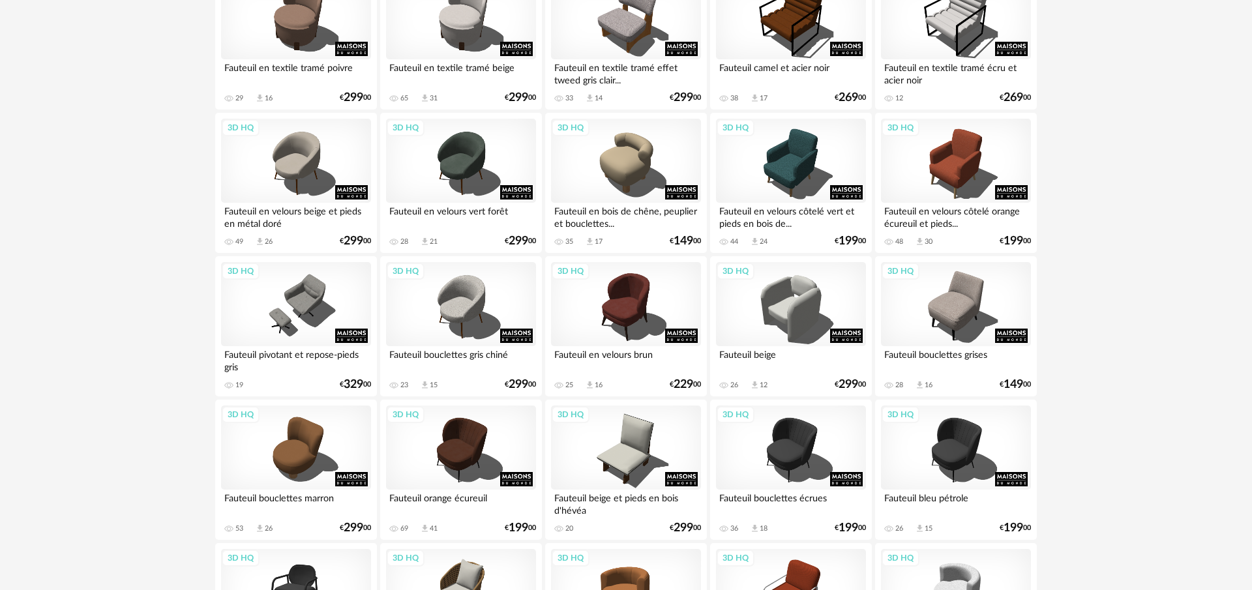
scroll to position [514, 0]
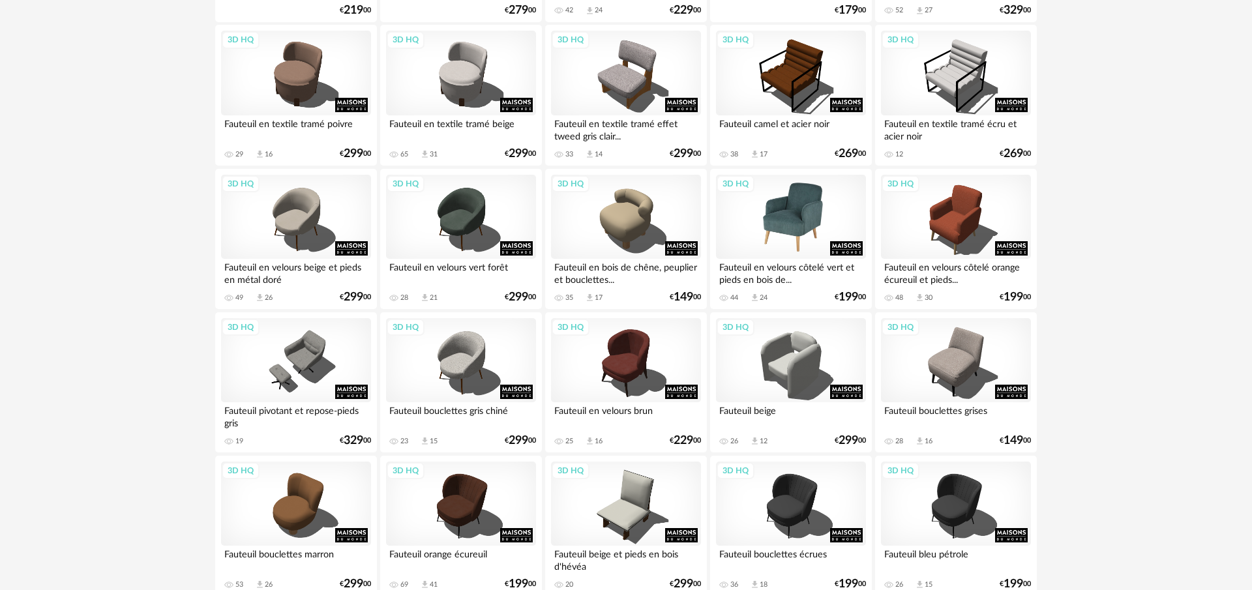
click at [789, 209] on div "3D HQ" at bounding box center [791, 217] width 150 height 85
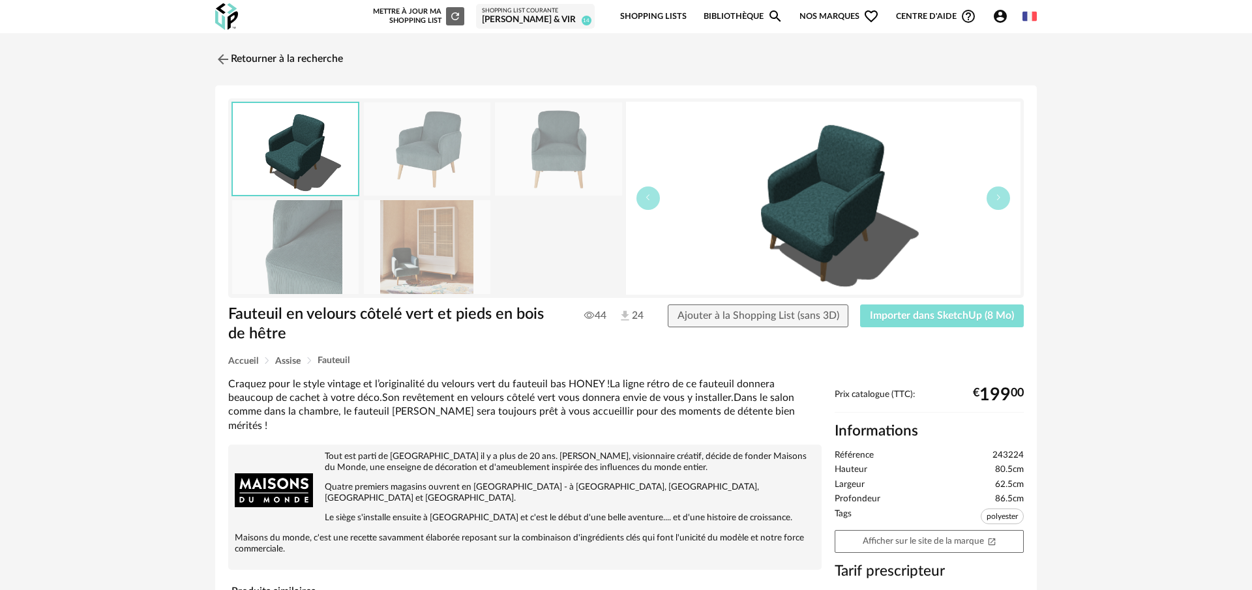
click at [955, 324] on button "Importer dans SketchUp (8 Mo)" at bounding box center [942, 315] width 164 height 23
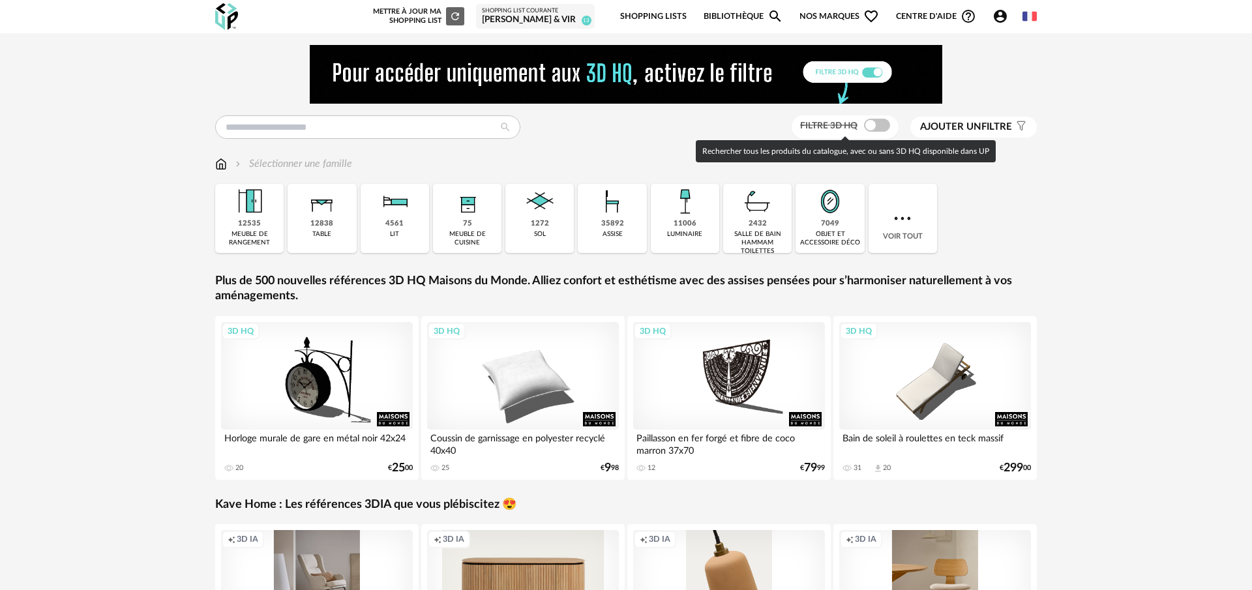
drag, startPoint x: 868, startPoint y: 127, endPoint x: 941, endPoint y: 123, distance: 73.1
click at [870, 127] on span at bounding box center [877, 125] width 26 height 13
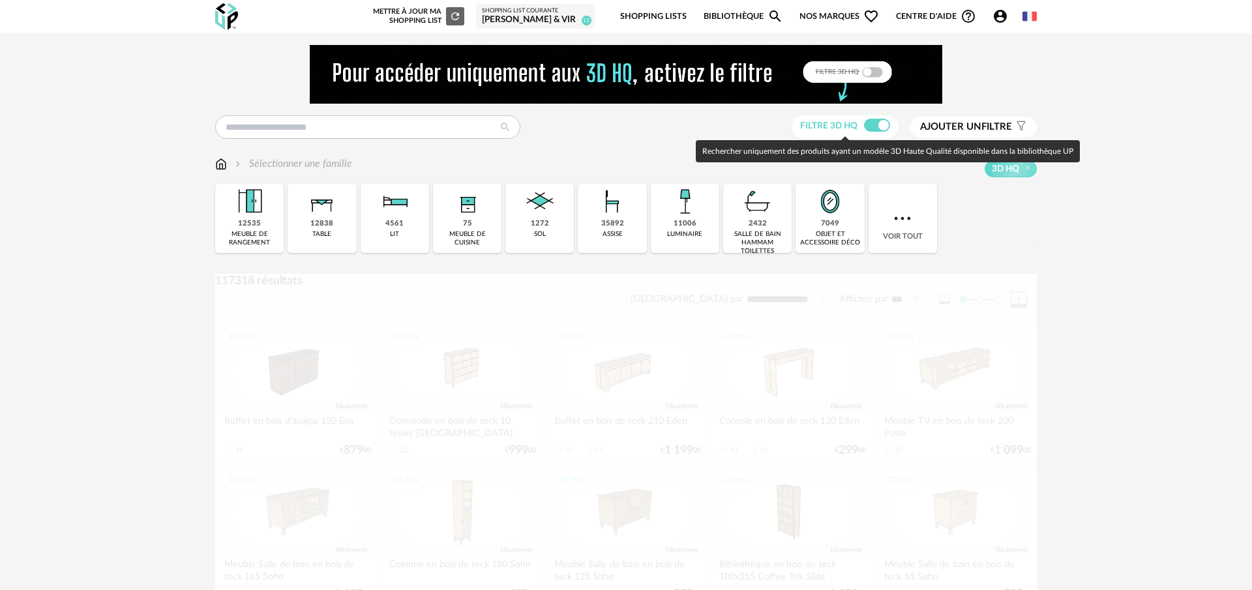
click at [944, 123] on span "Ajouter un" at bounding box center [950, 127] width 61 height 10
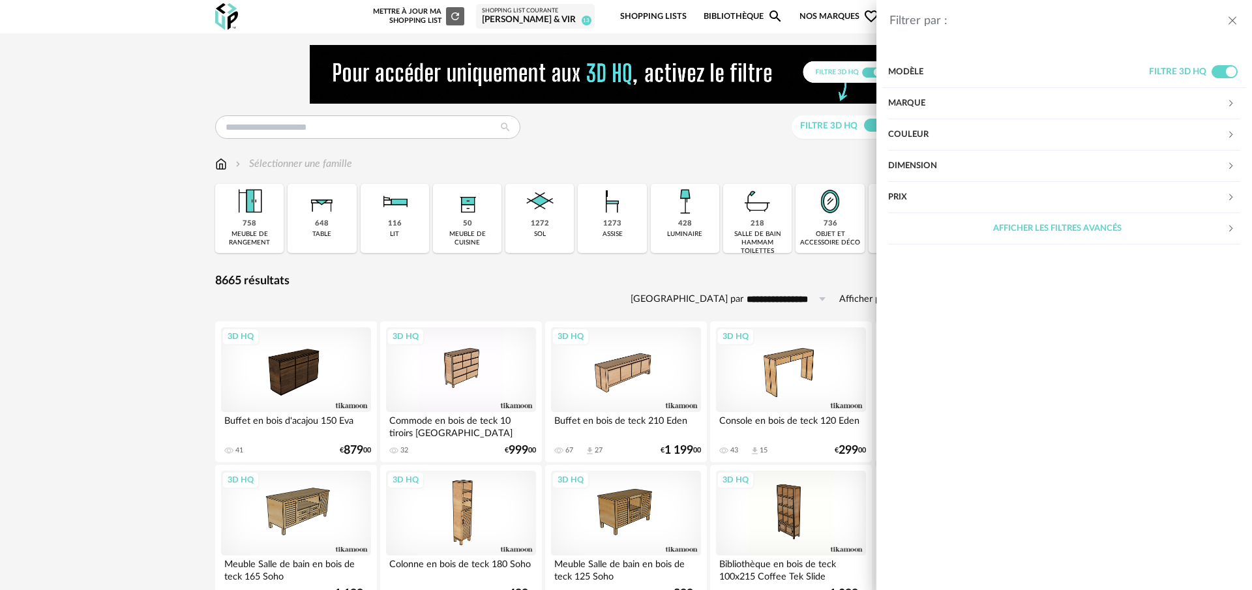
click at [355, 128] on div "Filtrer par : Modèle Filtre 3D HQ Marque &tradition 0 101 Copenhagen 0 366 Conc…" at bounding box center [626, 295] width 1252 height 590
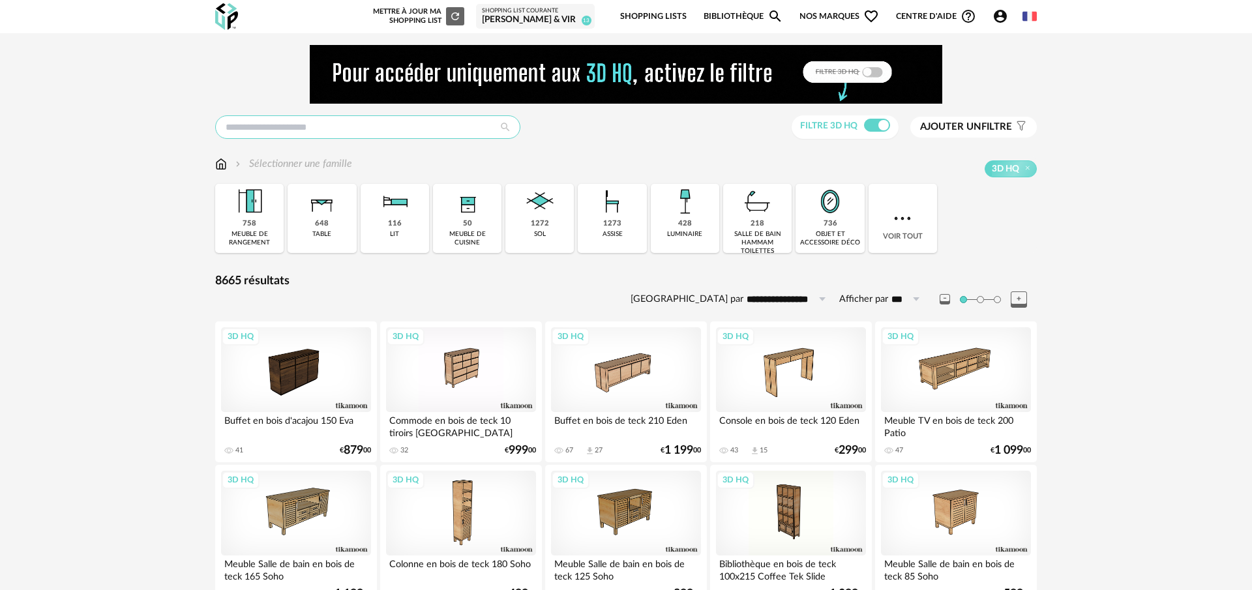
click at [353, 128] on input "text" at bounding box center [367, 126] width 305 height 23
type input "********"
type input "**********"
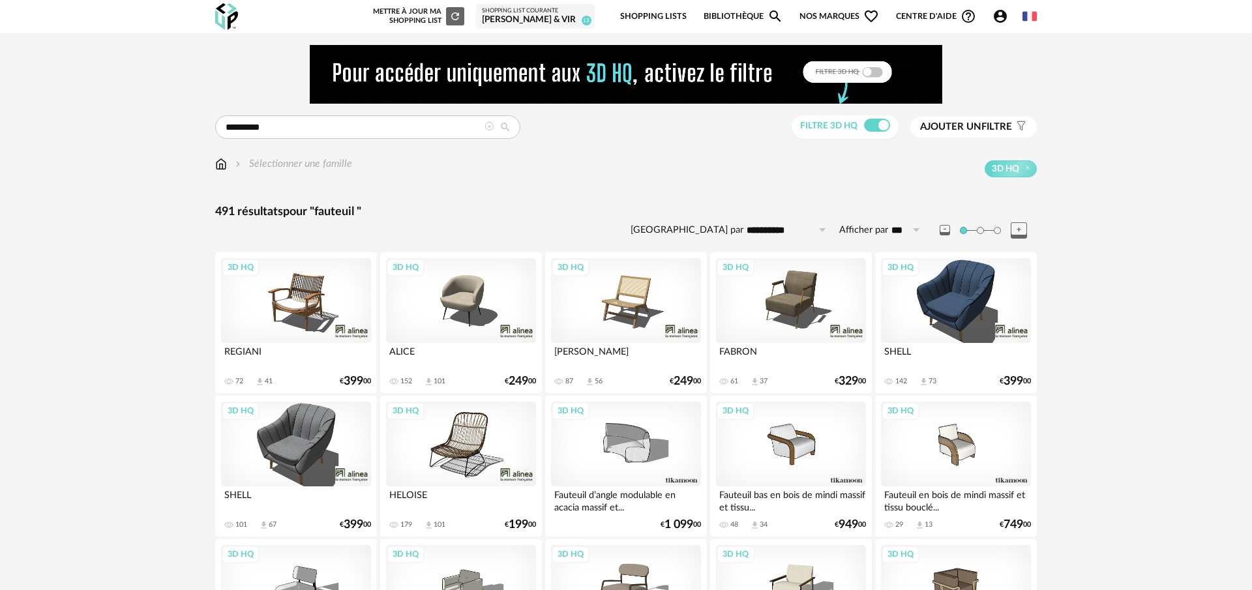
click at [797, 299] on div "3D HQ" at bounding box center [791, 300] width 150 height 85
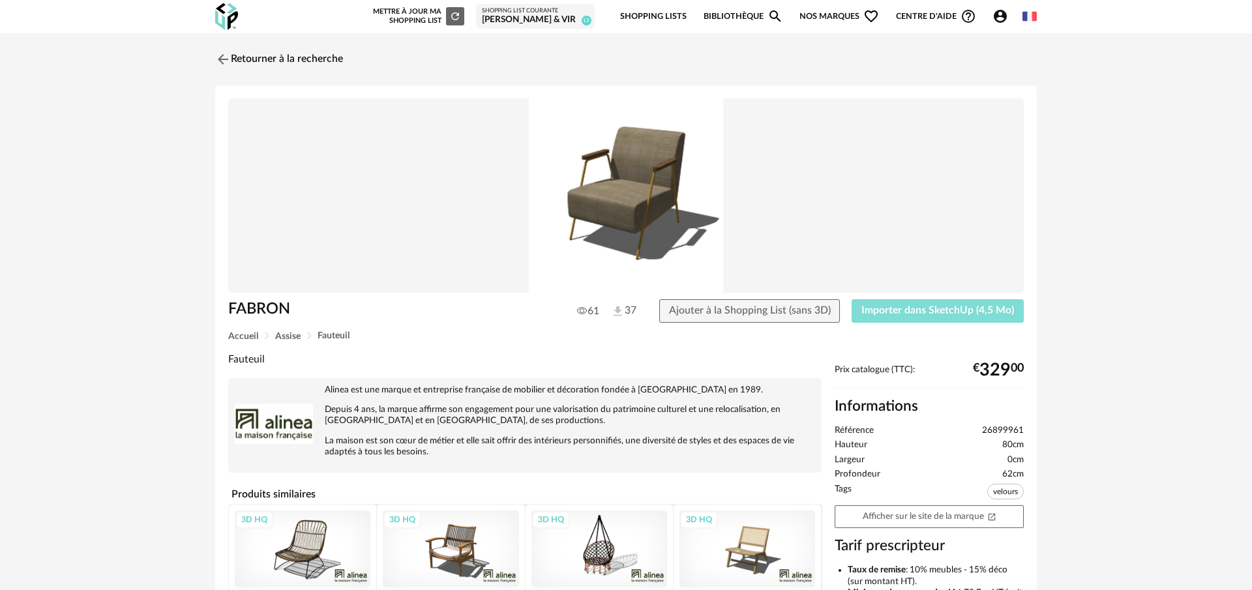
click at [913, 303] on button "Importer dans SketchUp (4,5 Mo)" at bounding box center [937, 310] width 172 height 23
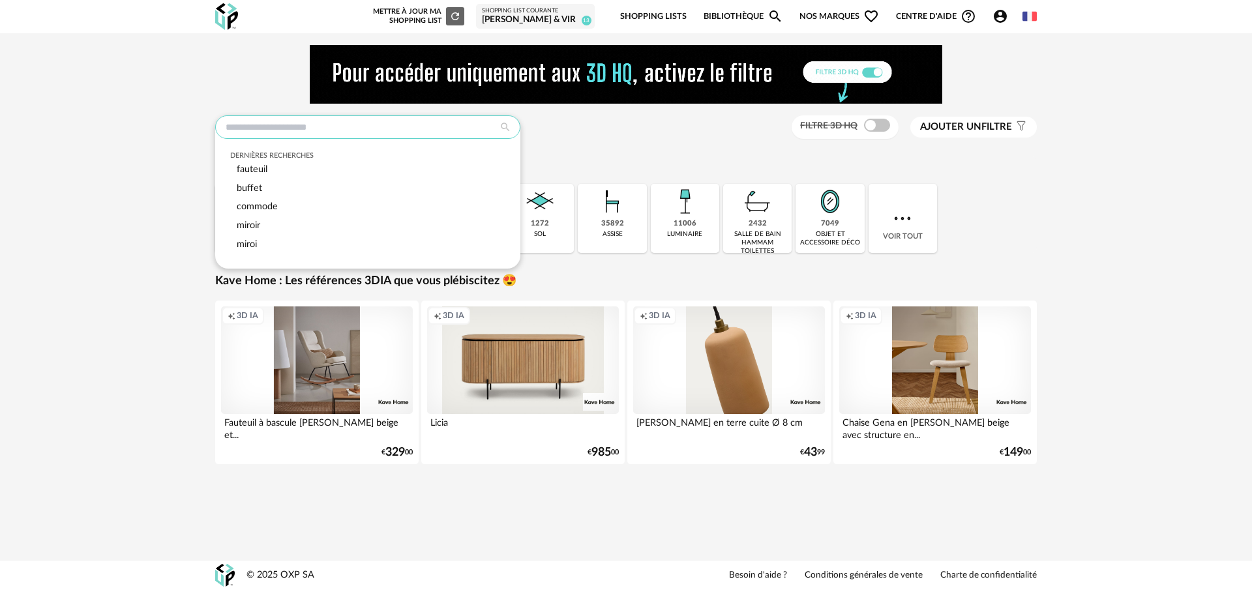
click at [374, 126] on input "text" at bounding box center [367, 126] width 305 height 23
click at [327, 170] on div "fauteuil" at bounding box center [368, 169] width 276 height 19
type input "********"
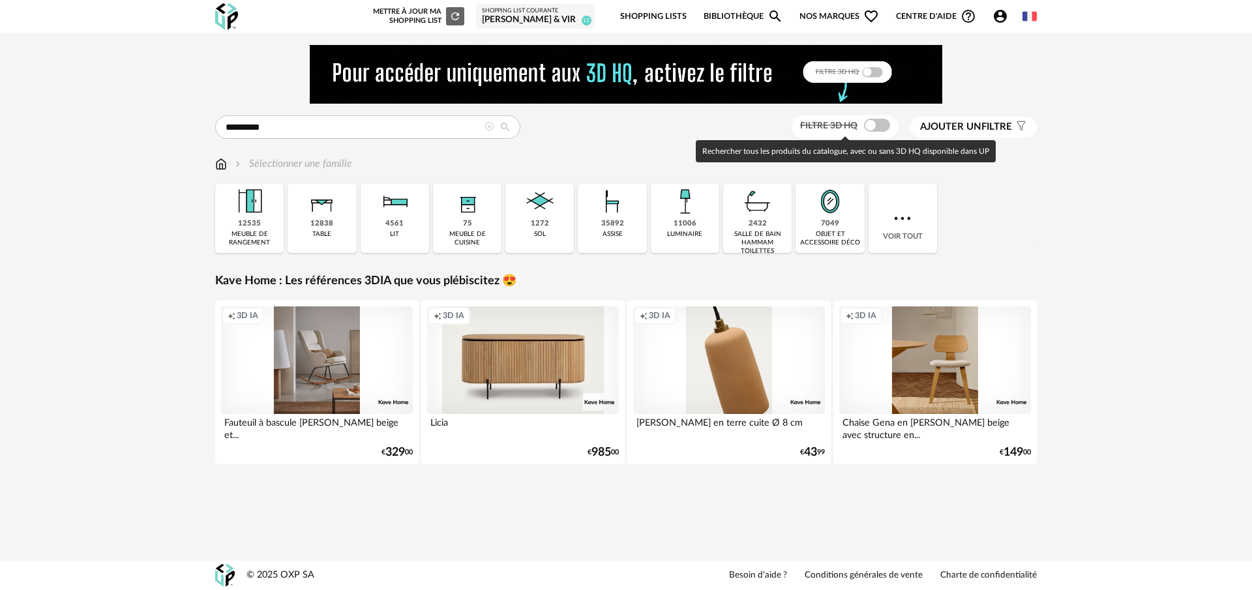
click at [868, 126] on span at bounding box center [877, 125] width 26 height 13
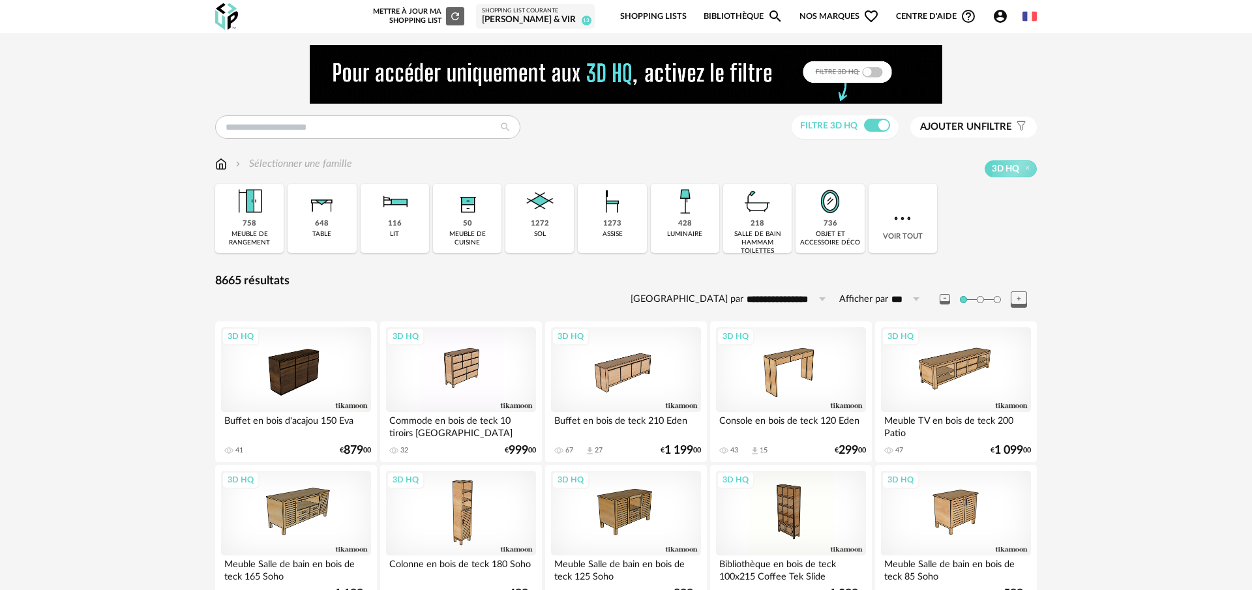
click at [1001, 131] on span "Ajouter un filtre" at bounding box center [966, 127] width 92 height 13
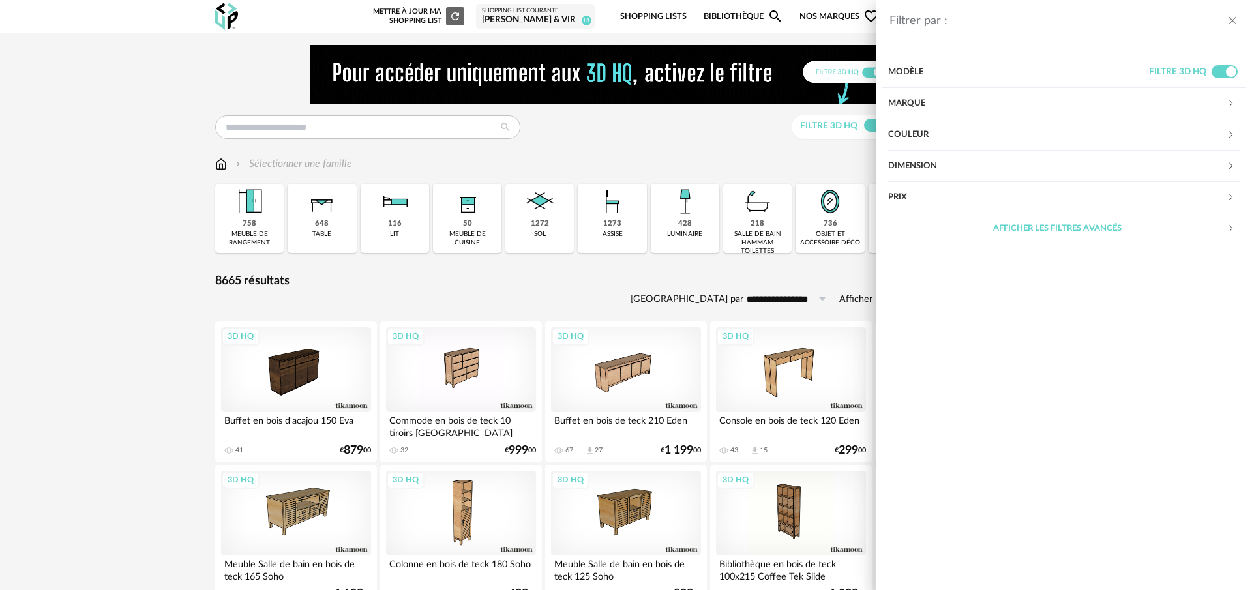
click at [923, 203] on div "Prix" at bounding box center [1057, 197] width 338 height 31
click at [1210, 237] on input "text" at bounding box center [1212, 237] width 56 height 22
type input "***"
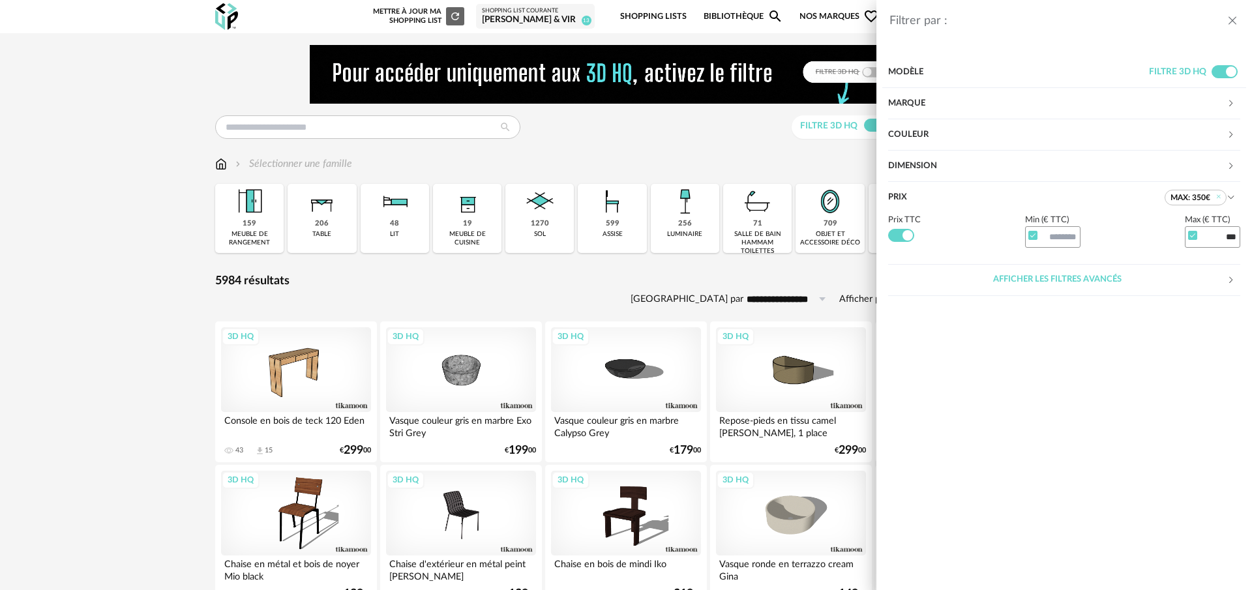
click at [330, 129] on div "Filtrer par : Modèle Filtre 3D HQ Marque &tradition 0 101 Copenhagen 0 366 Conc…" at bounding box center [626, 295] width 1252 height 590
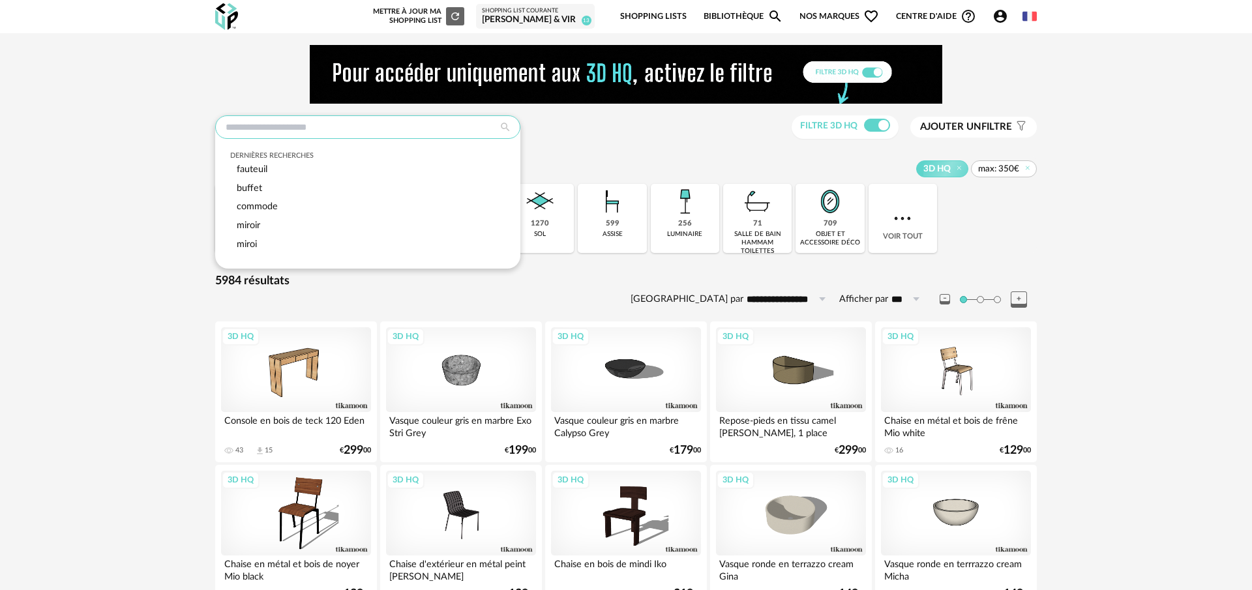
click at [330, 129] on input "text" at bounding box center [367, 126] width 305 height 23
click at [269, 171] on div "fauteuil" at bounding box center [368, 169] width 276 height 19
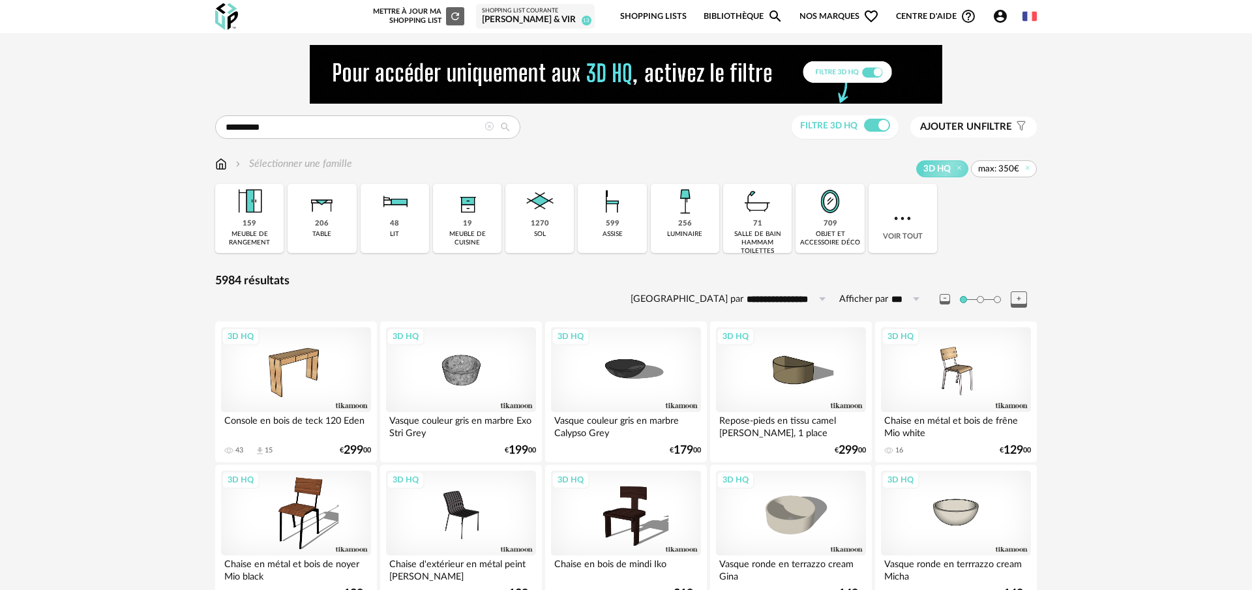
click at [971, 129] on span "Ajouter un" at bounding box center [950, 127] width 61 height 10
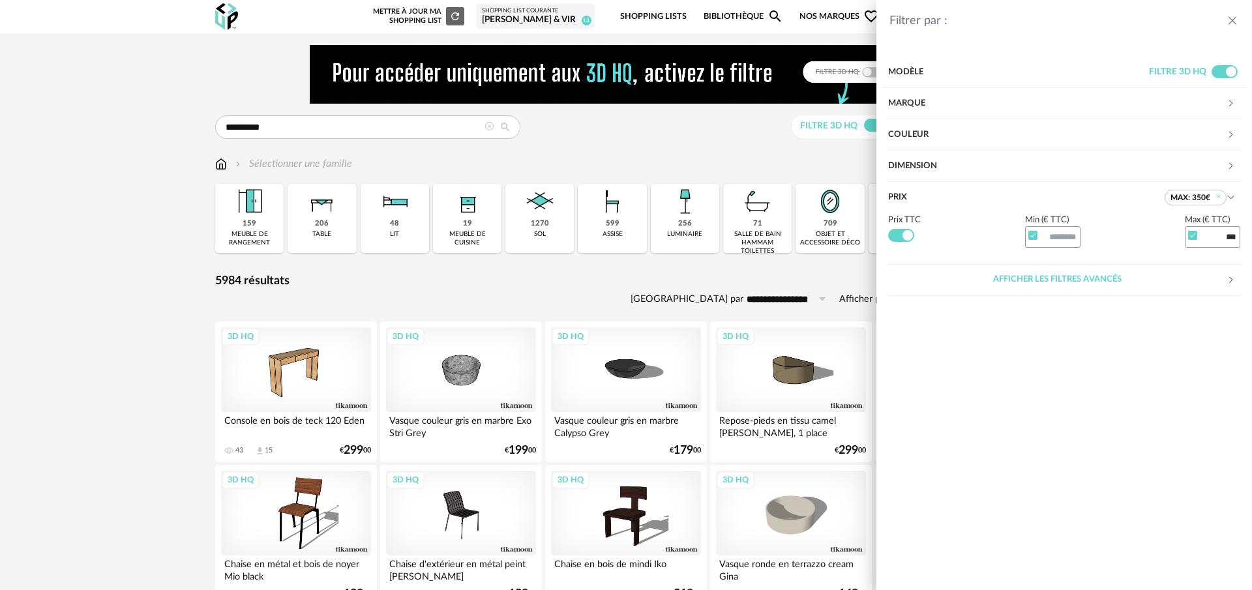
click at [769, 160] on div "Filtrer par : Modèle Filtre 3D HQ Marque &tradition 0 101 Copenhagen 0 366 Conc…" at bounding box center [626, 295] width 1252 height 590
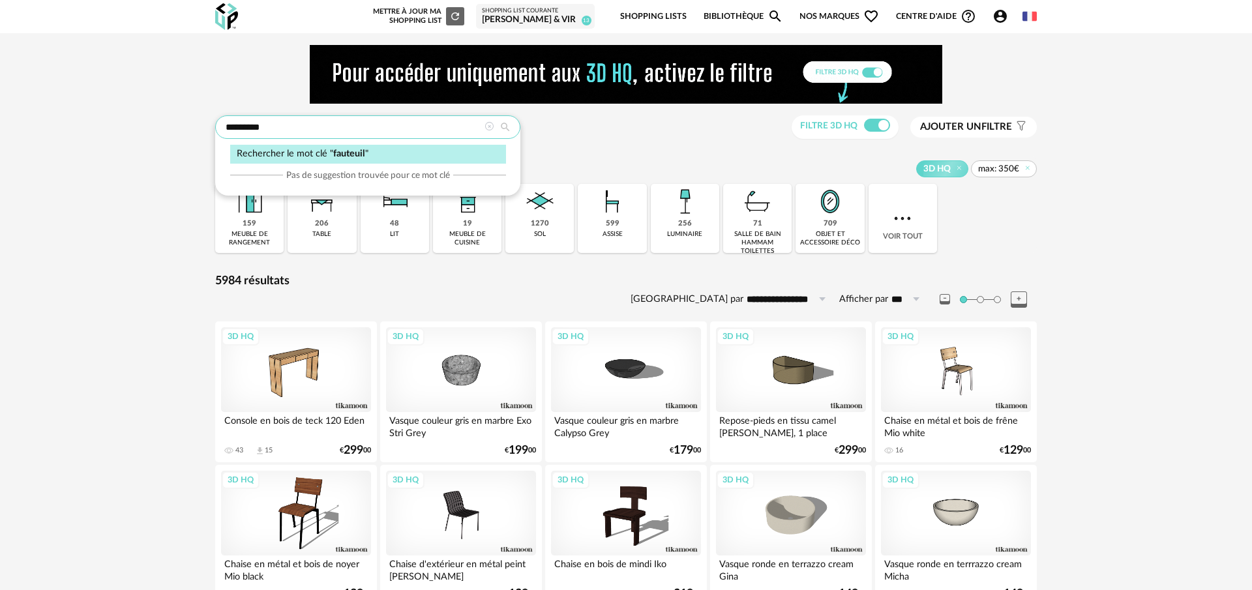
click at [355, 127] on input "********" at bounding box center [367, 126] width 305 height 23
type input "********"
type input "**********"
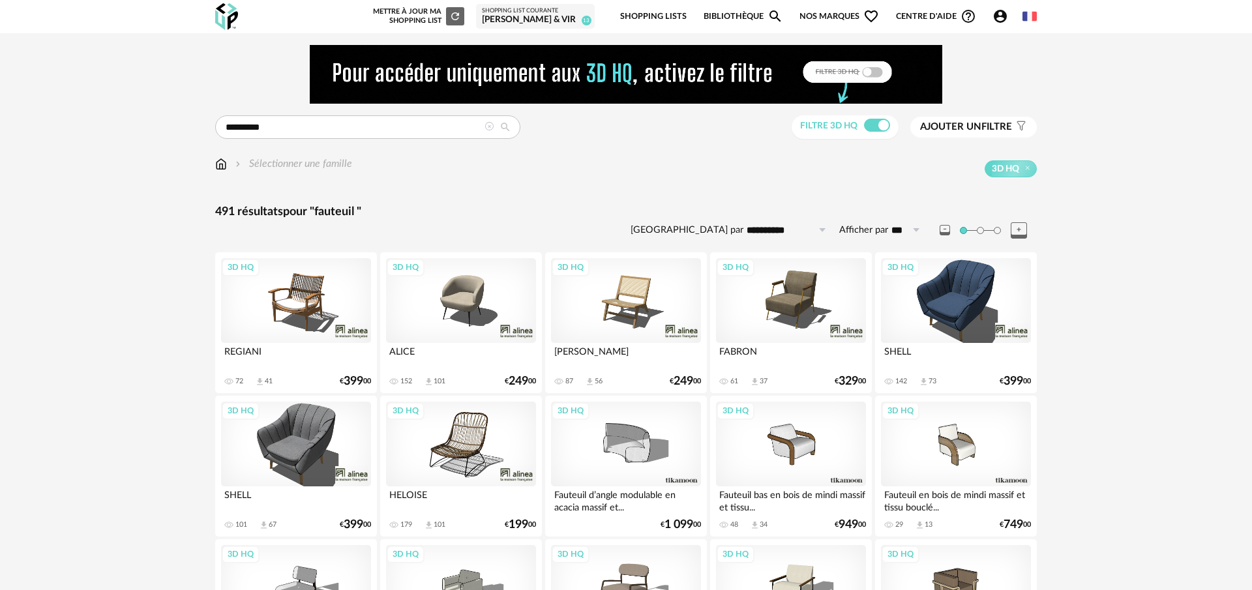
click at [977, 123] on span "Ajouter un" at bounding box center [950, 127] width 61 height 10
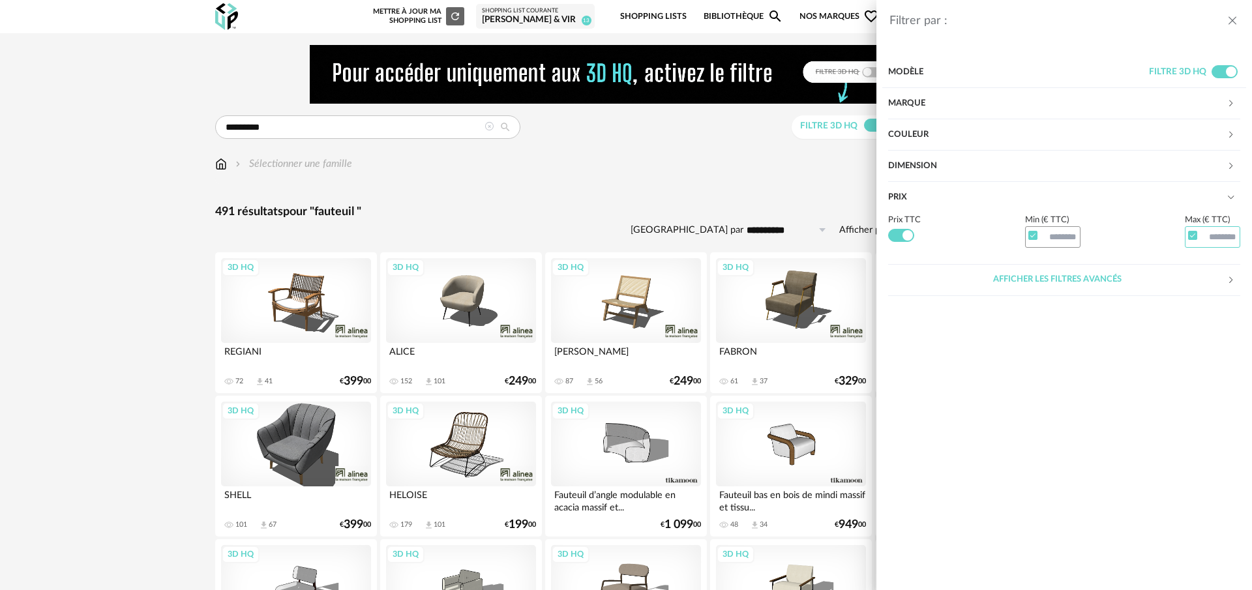
click at [1207, 235] on input "text" at bounding box center [1212, 237] width 56 height 22
type input "***"
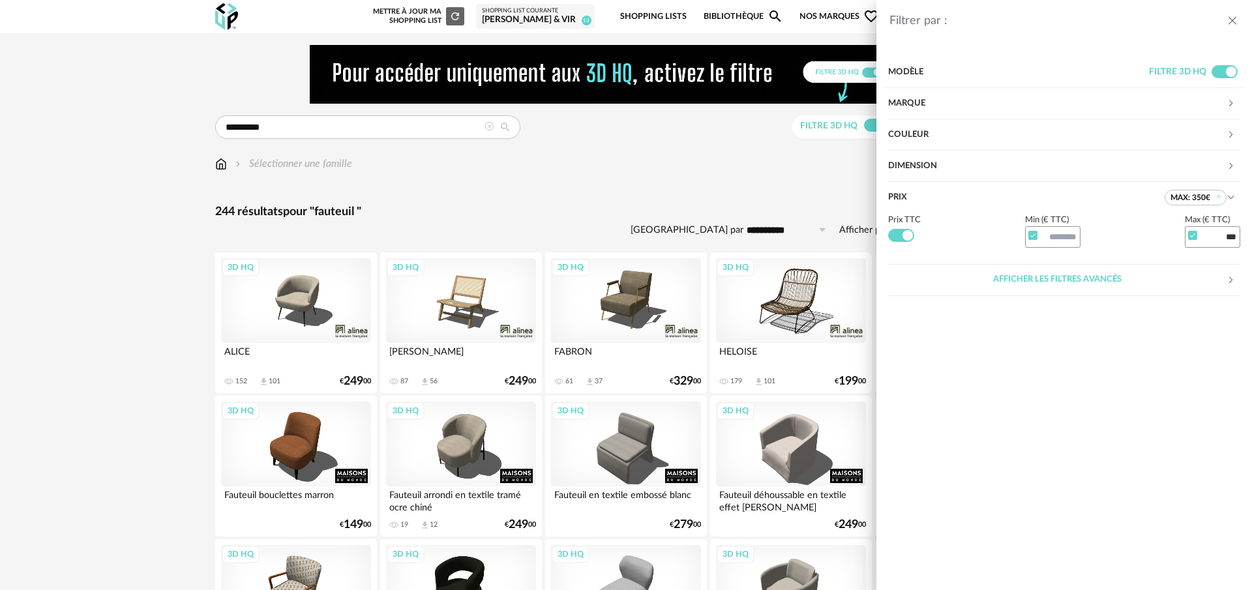
click at [740, 199] on div "Filtrer par : Modèle Filtre 3D HQ Marque &tradition 0 101 Copenhagen 0 366 Conc…" at bounding box center [626, 295] width 1252 height 590
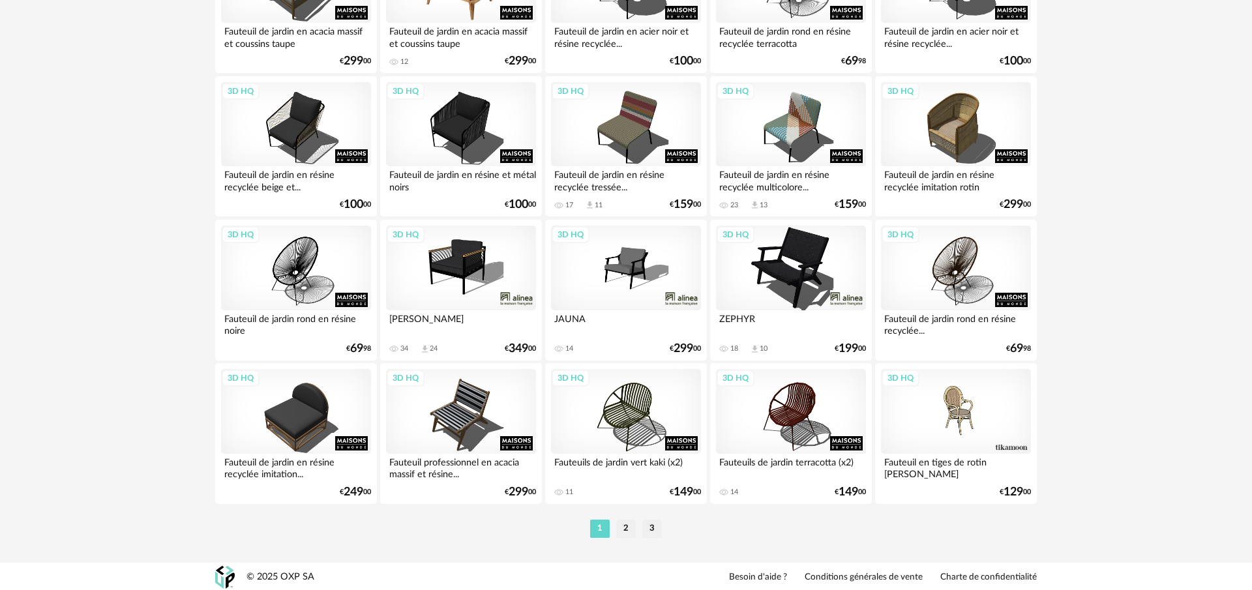
scroll to position [2627, 0]
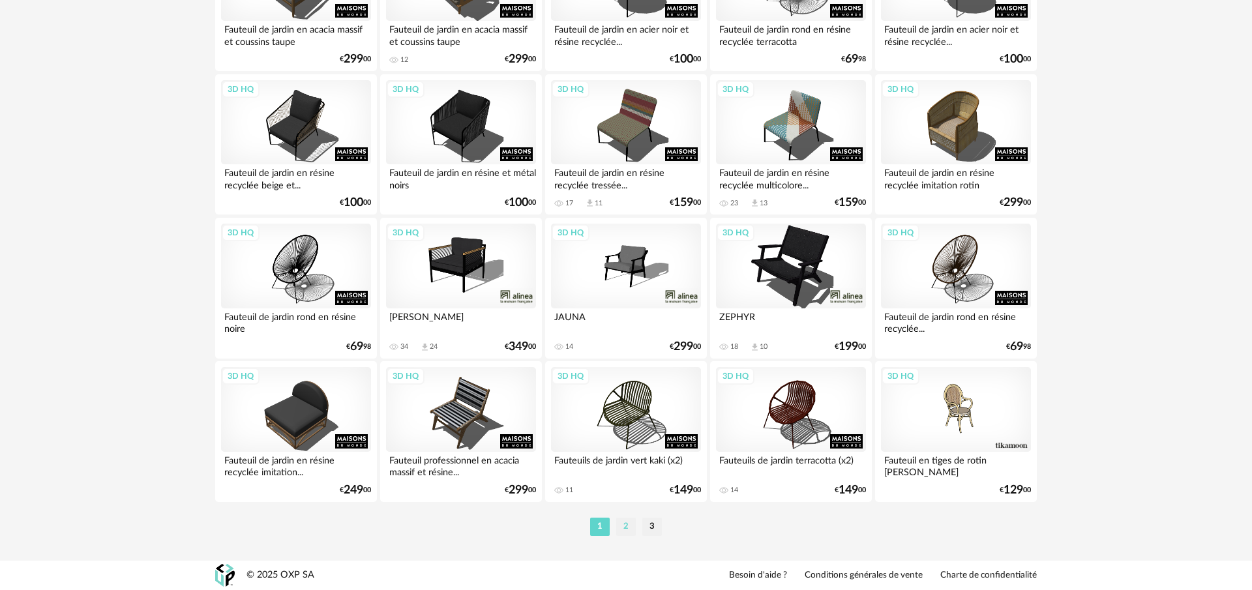
click at [624, 532] on li "2" at bounding box center [626, 527] width 20 height 18
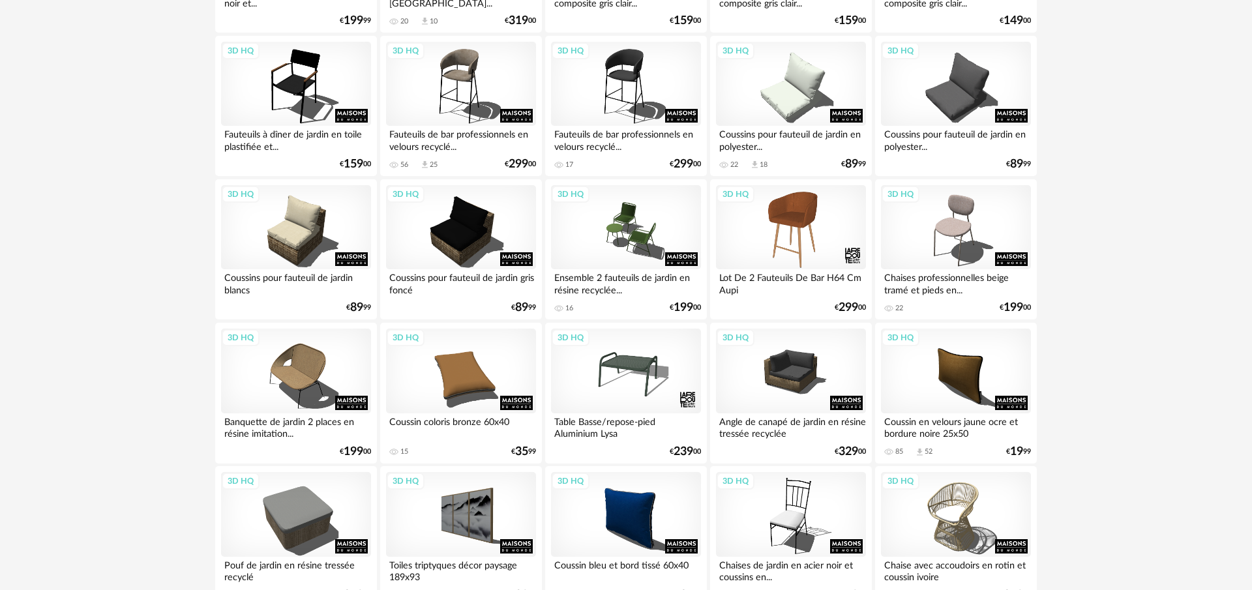
scroll to position [2615, 0]
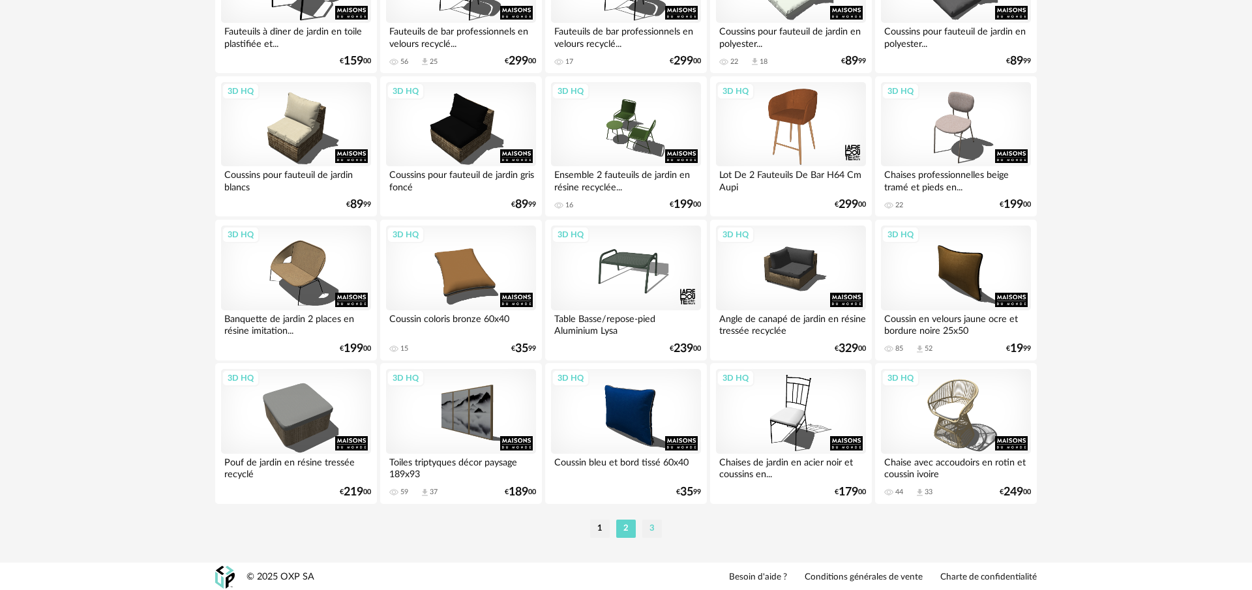
click at [651, 532] on li "3" at bounding box center [652, 529] width 20 height 18
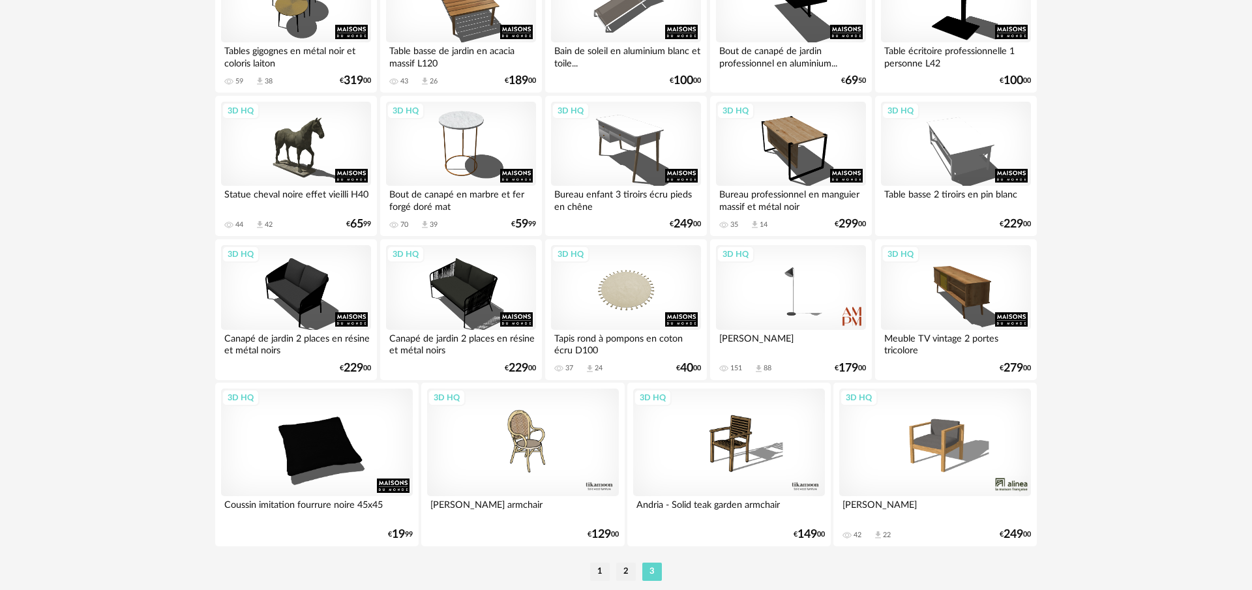
scroll to position [1067, 0]
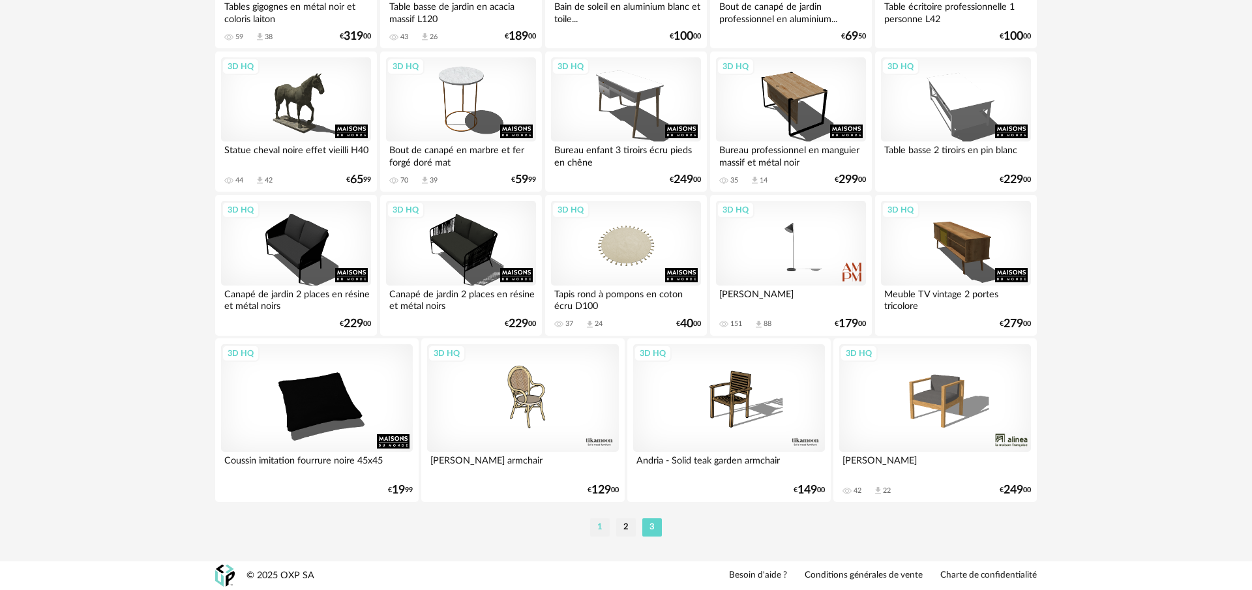
click at [594, 524] on li "1" at bounding box center [600, 527] width 20 height 18
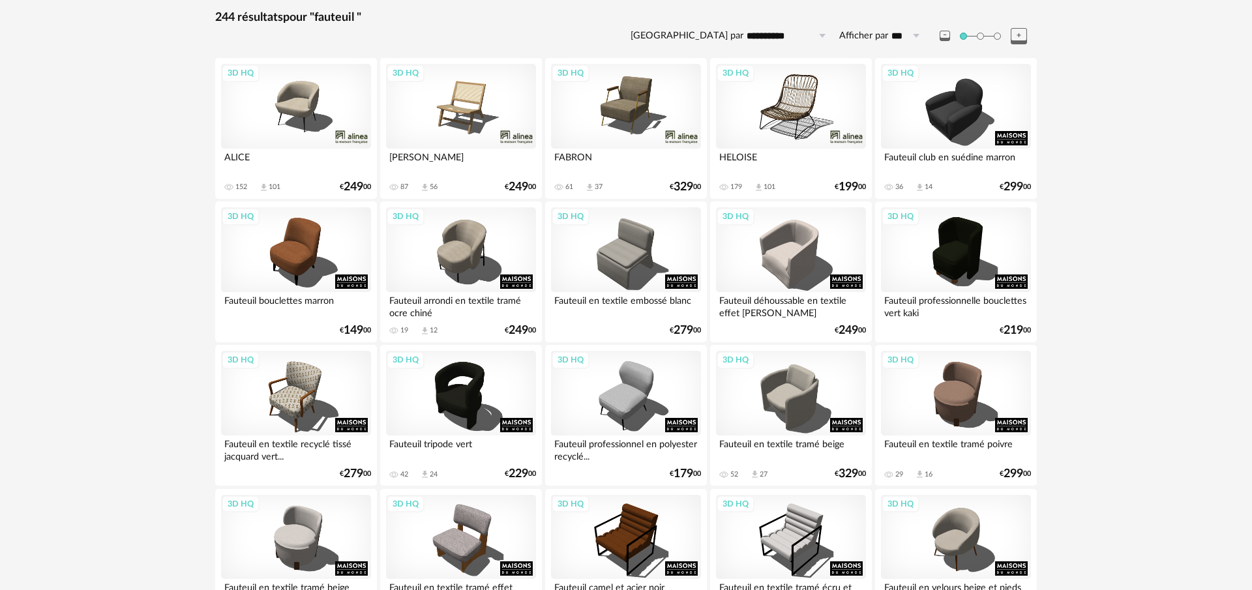
scroll to position [198, 0]
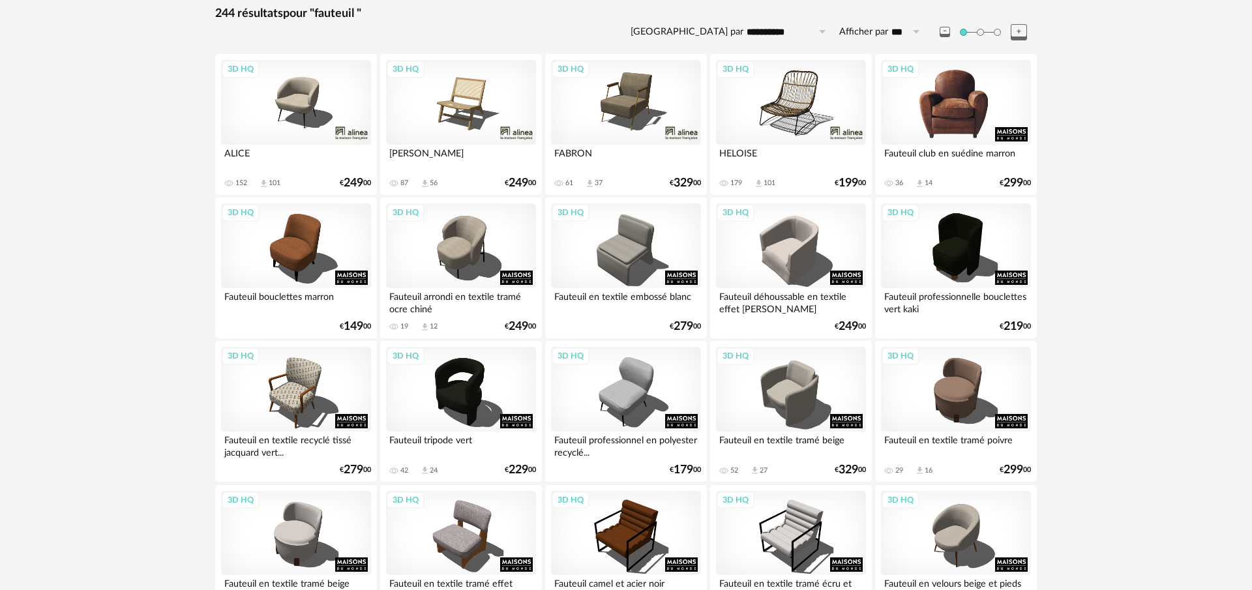
click at [978, 115] on div "3D HQ" at bounding box center [956, 102] width 150 height 85
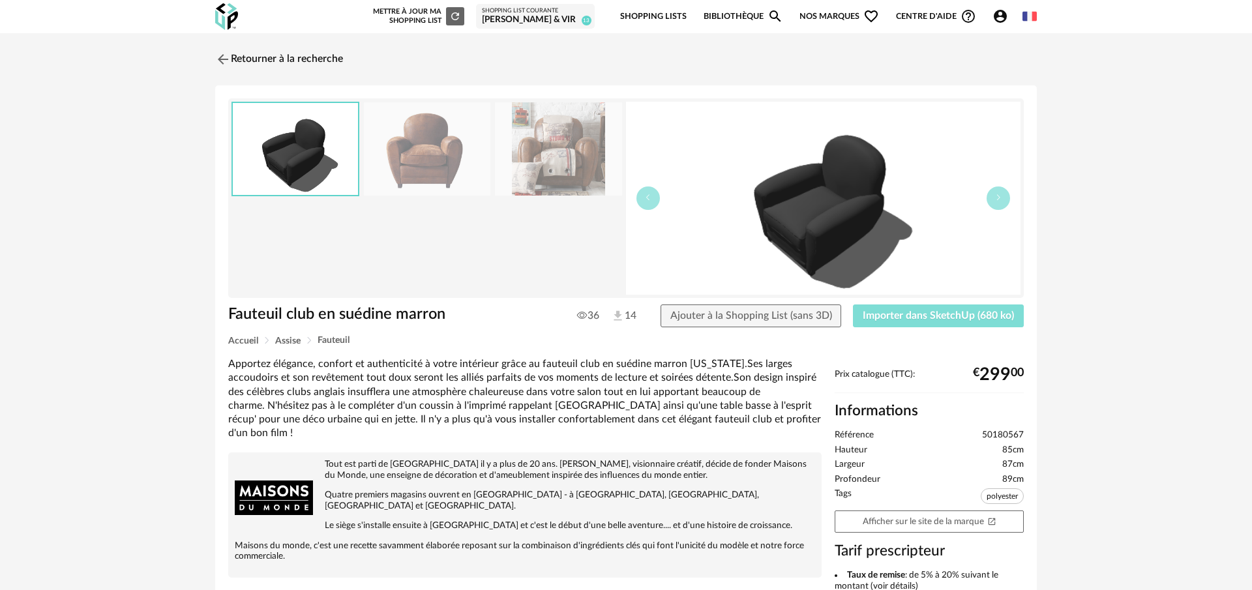
click at [894, 312] on span "Importer dans SketchUp (680 ko)" at bounding box center [937, 315] width 151 height 10
click at [275, 63] on link "Retourner à la recherche" at bounding box center [276, 59] width 128 height 29
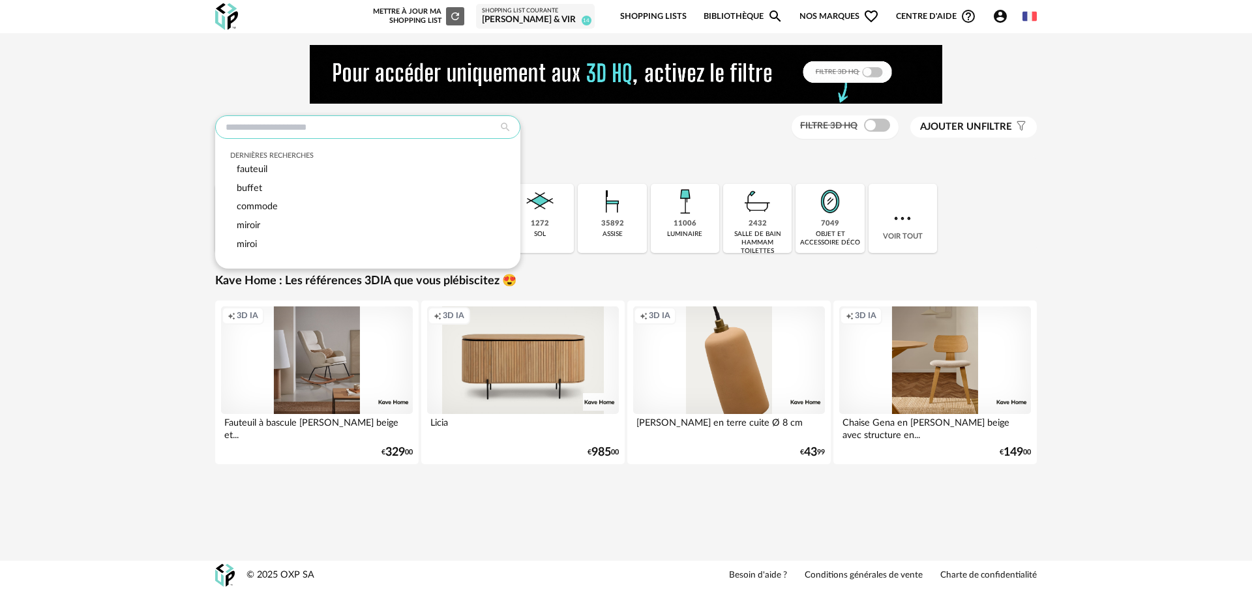
click at [352, 121] on input "text" at bounding box center [367, 126] width 305 height 23
click at [261, 166] on span "fauteuil" at bounding box center [252, 169] width 31 height 10
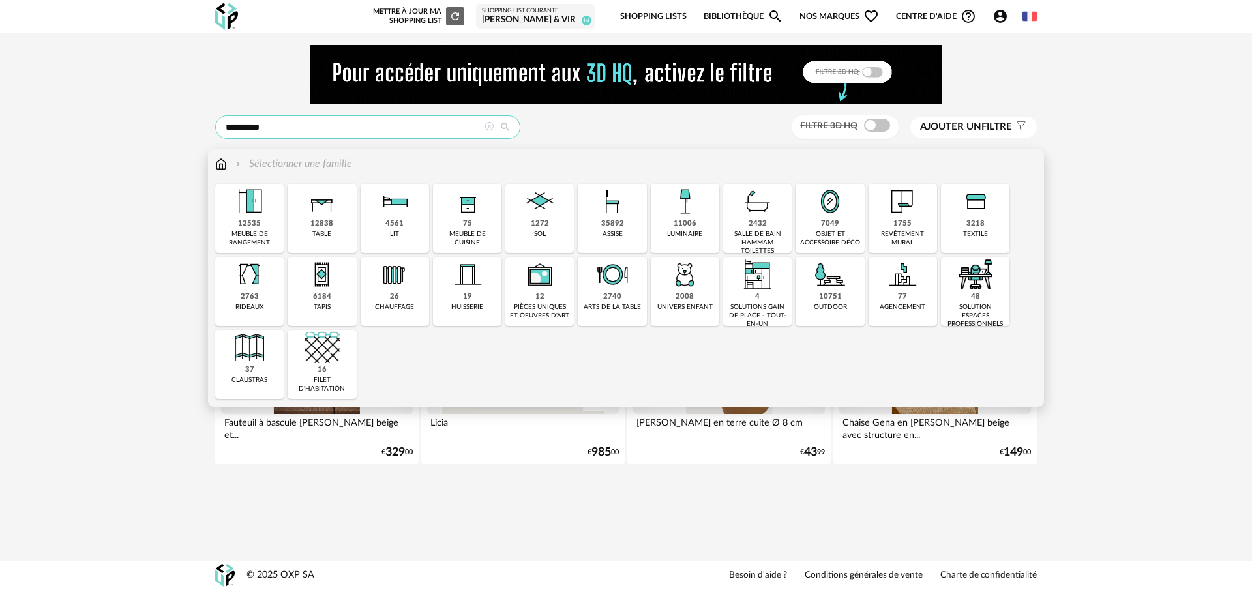
type input "********"
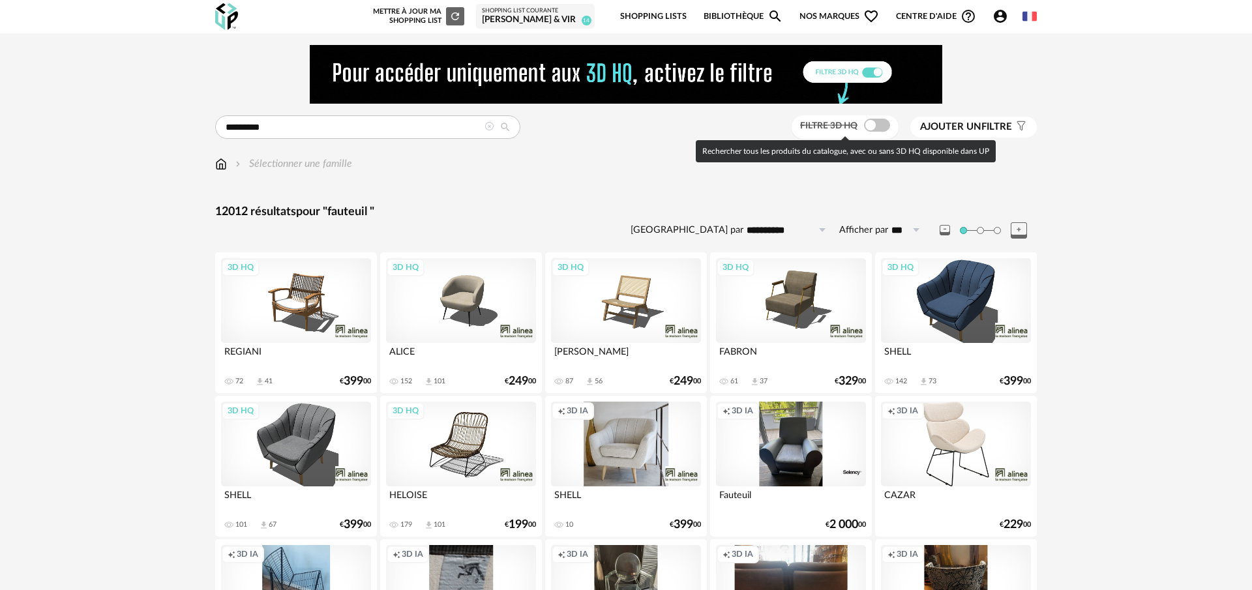
click at [868, 130] on span at bounding box center [877, 125] width 26 height 13
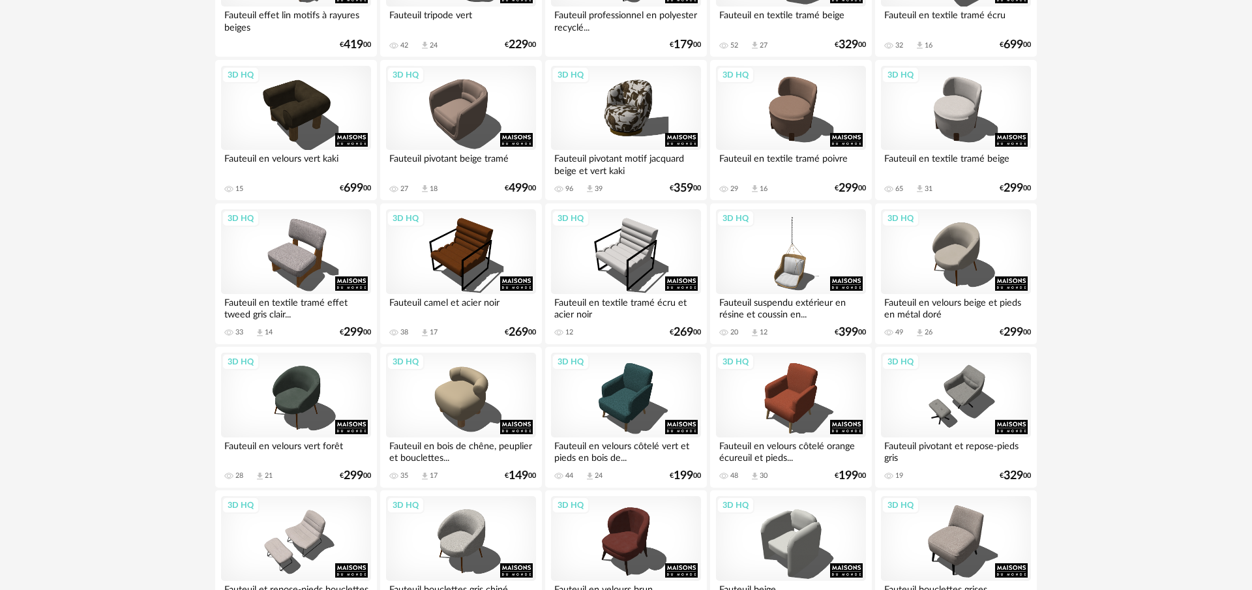
scroll to position [1079, 0]
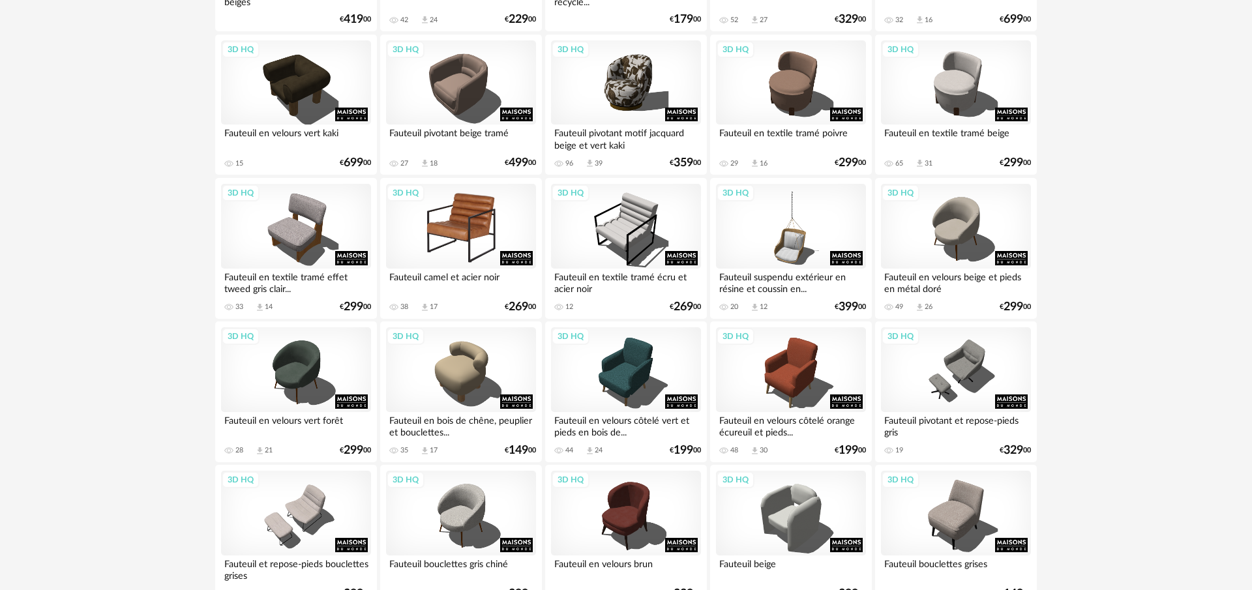
click at [467, 233] on div "3D HQ" at bounding box center [461, 226] width 150 height 85
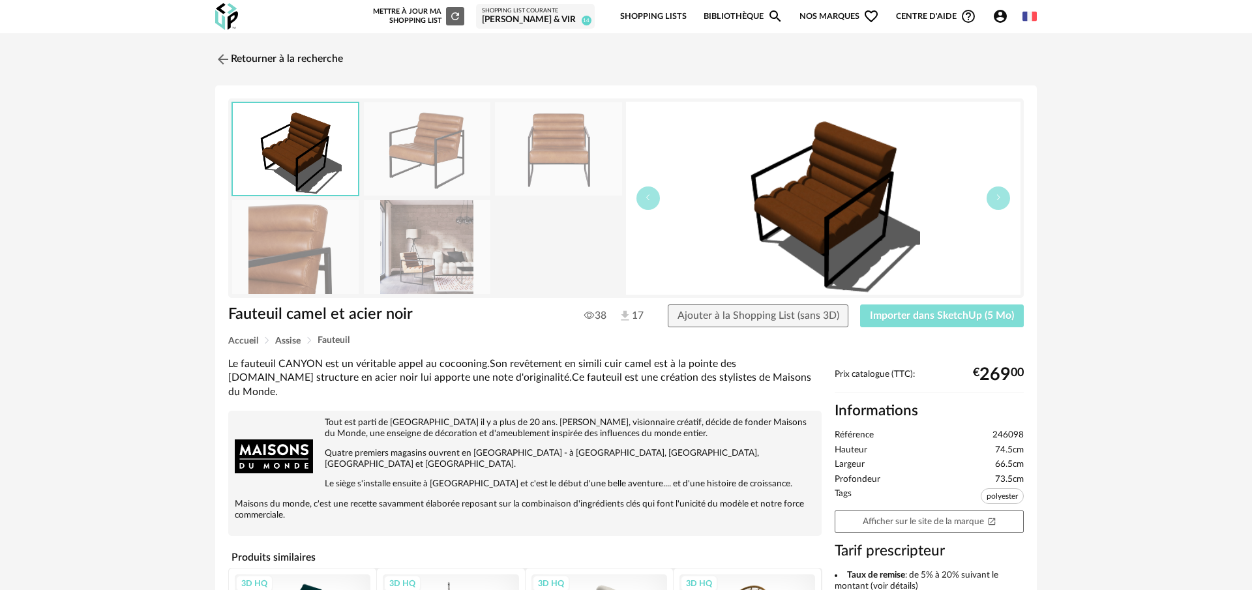
click at [949, 315] on span "Importer dans SketchUp (5 Mo)" at bounding box center [942, 315] width 144 height 10
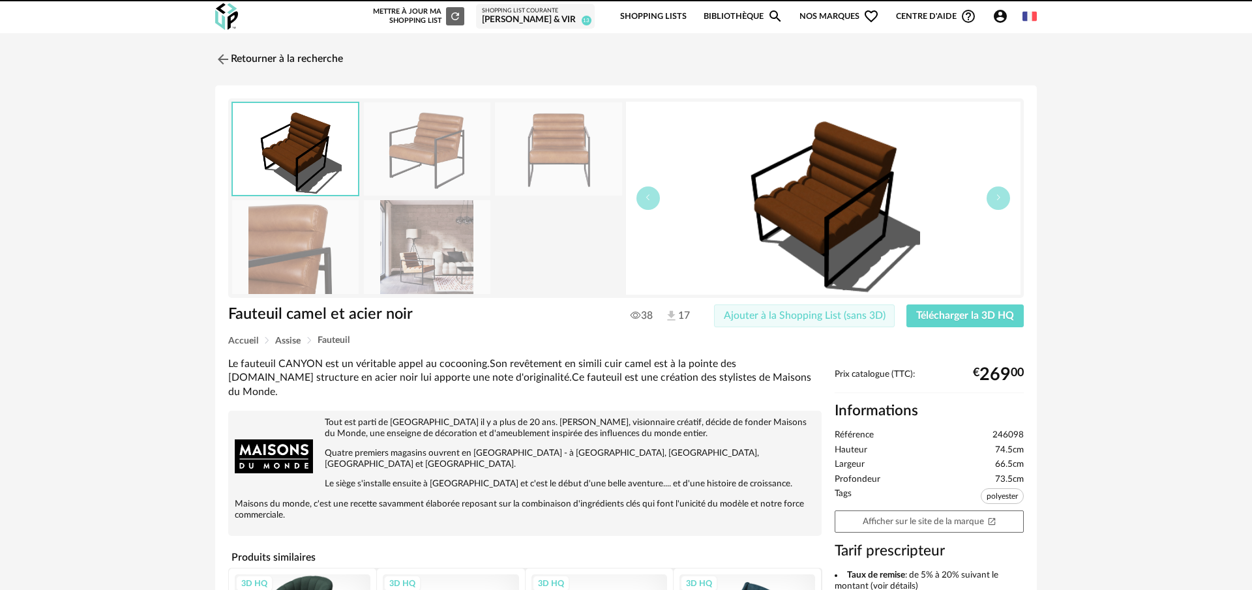
drag, startPoint x: 787, startPoint y: 323, endPoint x: 581, endPoint y: 238, distance: 223.6
click at [784, 322] on button "Ajouter à la Shopping List (sans 3D)" at bounding box center [804, 315] width 181 height 23
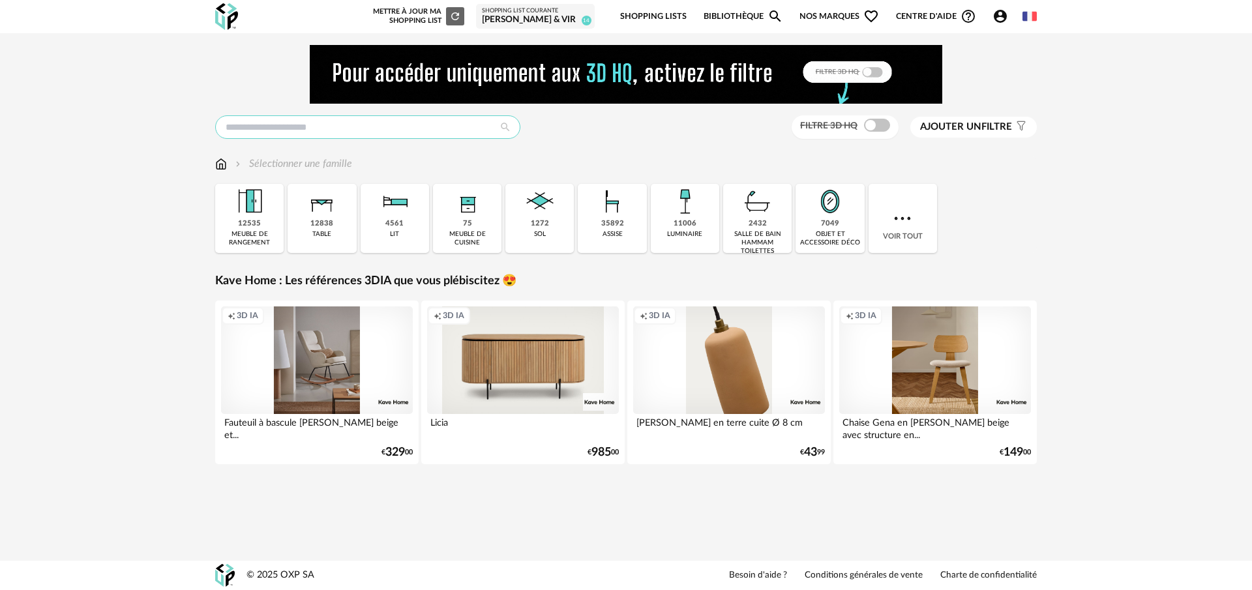
click at [315, 132] on input "text" at bounding box center [367, 126] width 305 height 23
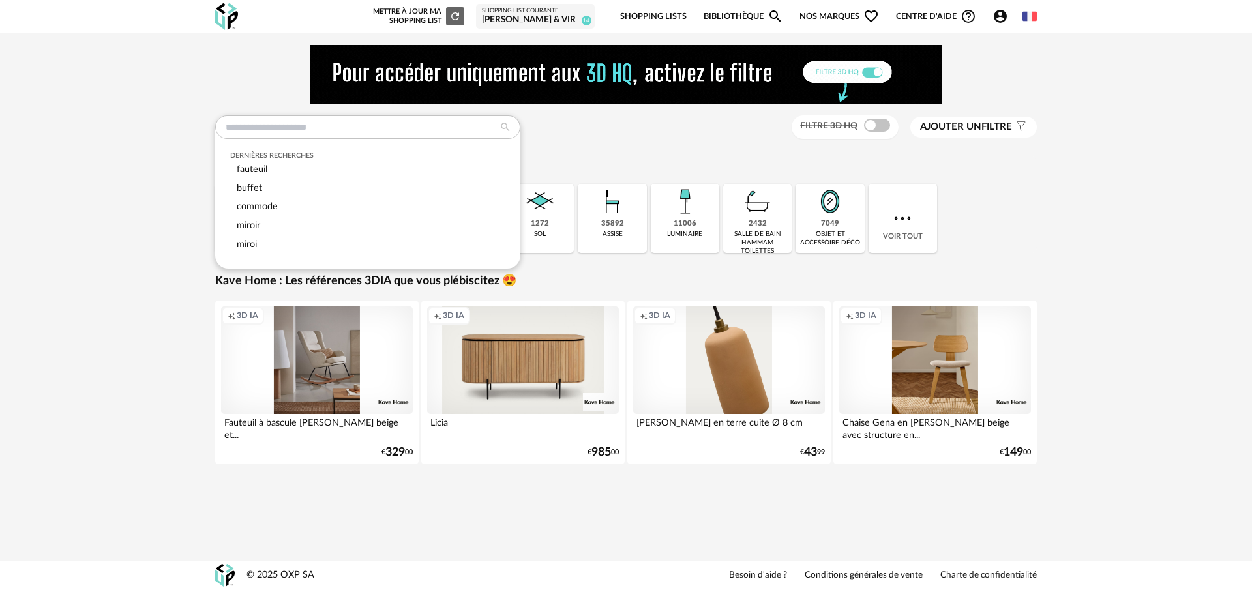
click at [280, 172] on div "fauteuil" at bounding box center [368, 169] width 276 height 19
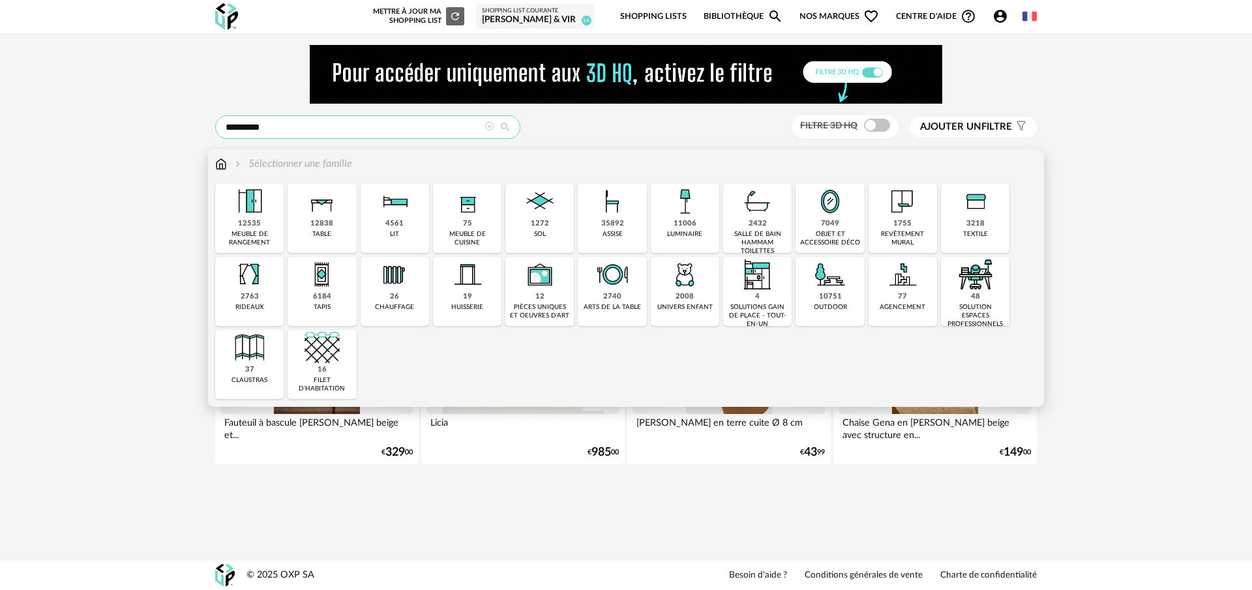
type input "********"
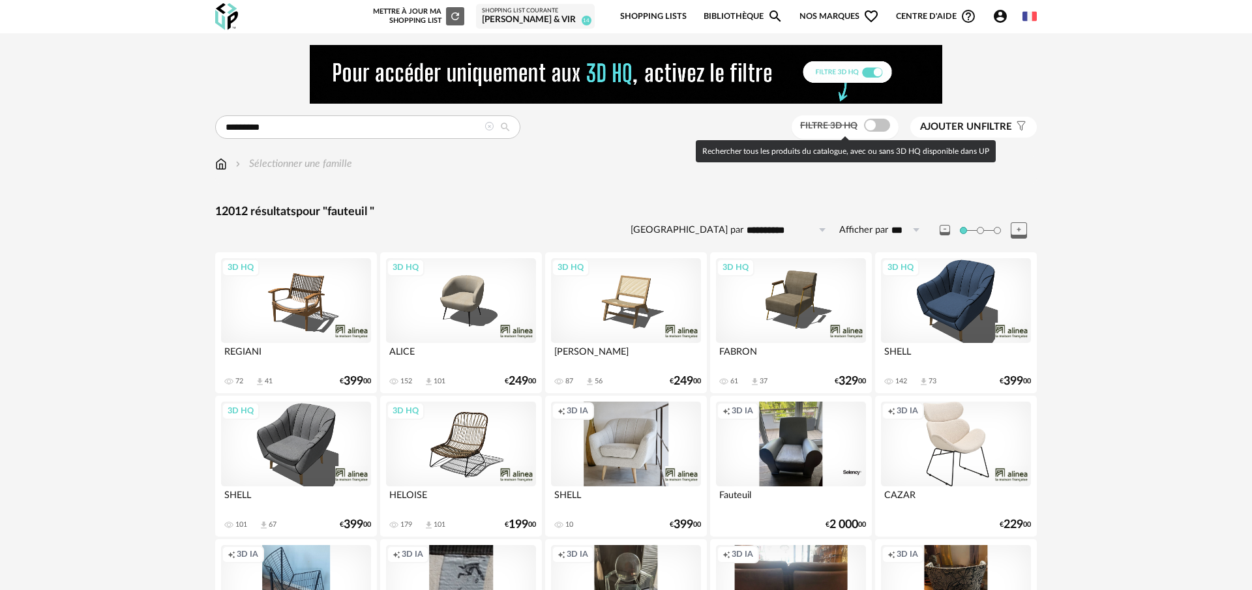
drag, startPoint x: 867, startPoint y: 128, endPoint x: 842, endPoint y: 134, distance: 26.2
click at [867, 128] on span at bounding box center [877, 125] width 26 height 13
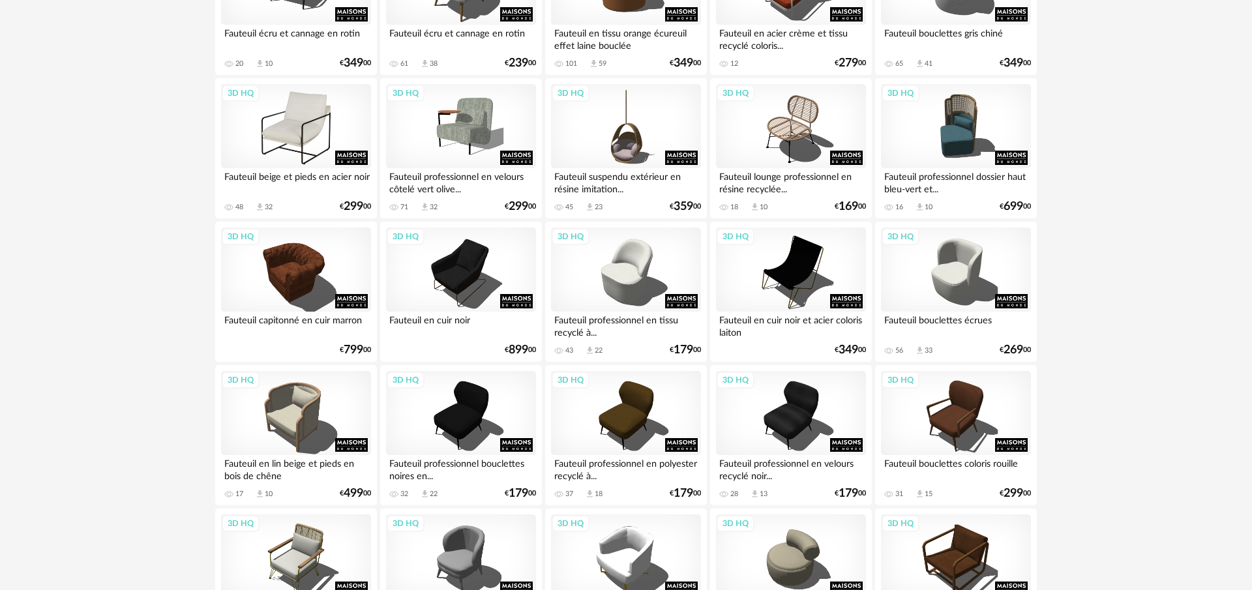
scroll to position [2179, 0]
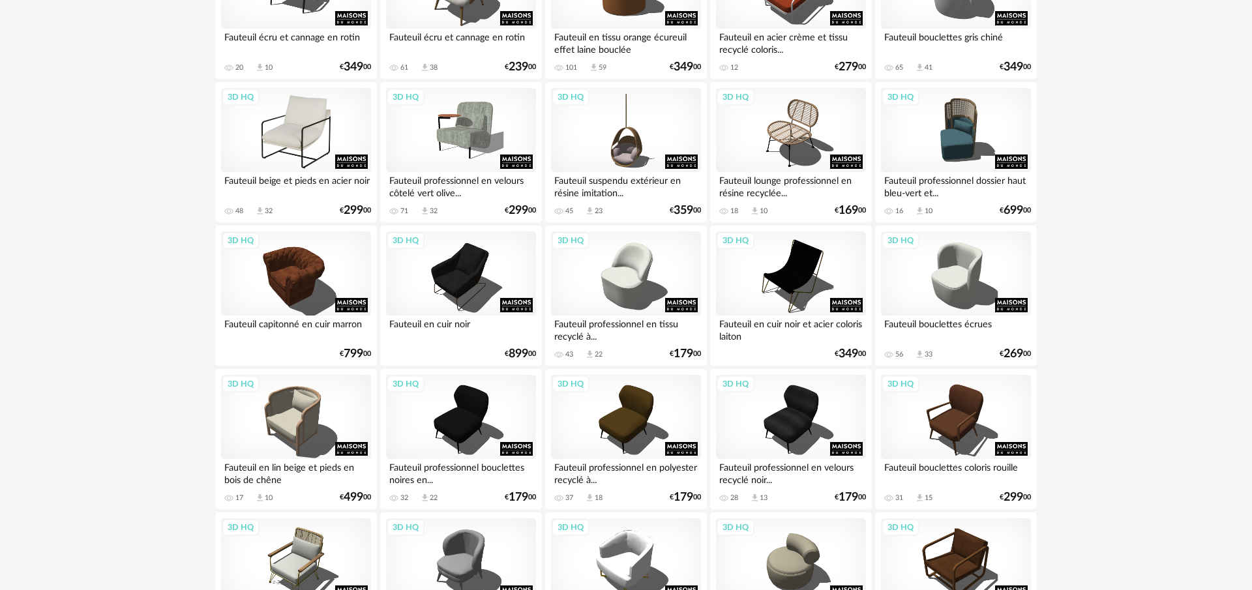
click at [312, 124] on div "3D HQ" at bounding box center [296, 130] width 150 height 85
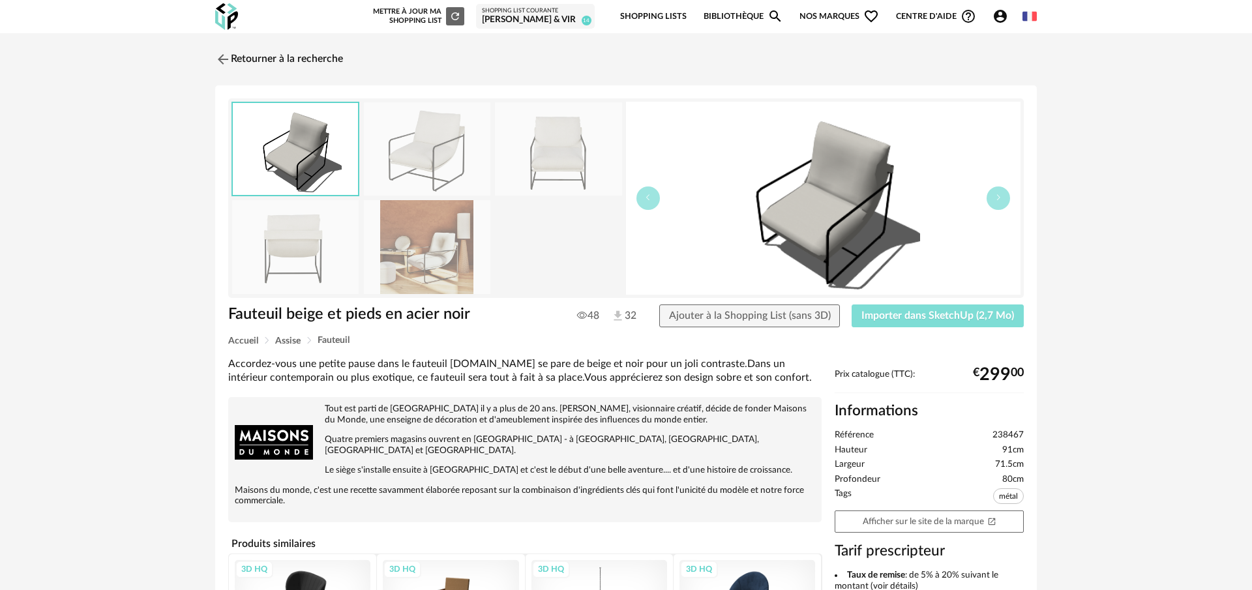
click at [905, 318] on span "Importer dans SketchUp (2,7 Mo)" at bounding box center [937, 315] width 153 height 10
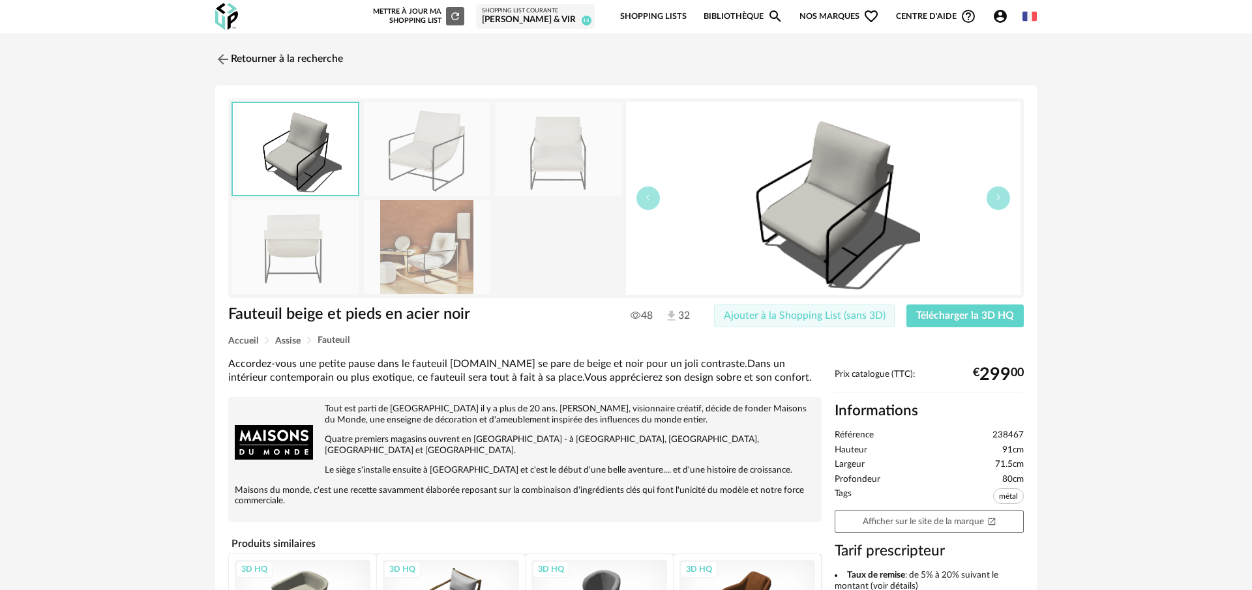
click at [787, 312] on span "Ajouter à la Shopping List (sans 3D)" at bounding box center [805, 315] width 162 height 10
click at [255, 57] on link "Retourner à la recherche" at bounding box center [276, 59] width 128 height 29
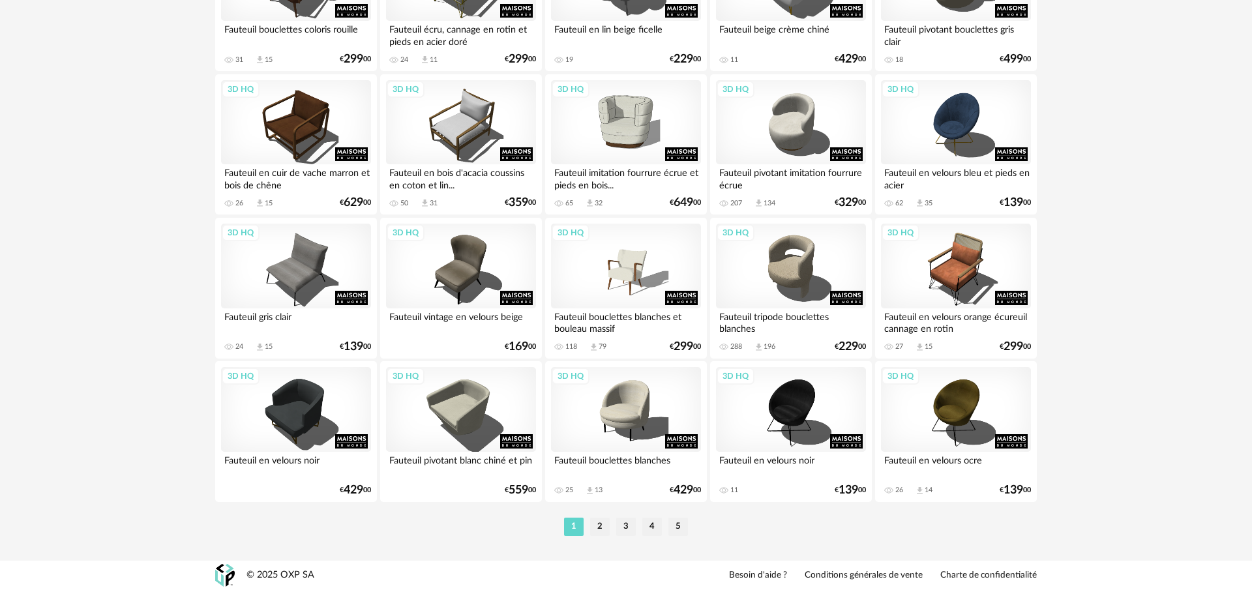
scroll to position [2627, 0]
click at [599, 529] on li "2" at bounding box center [600, 527] width 20 height 18
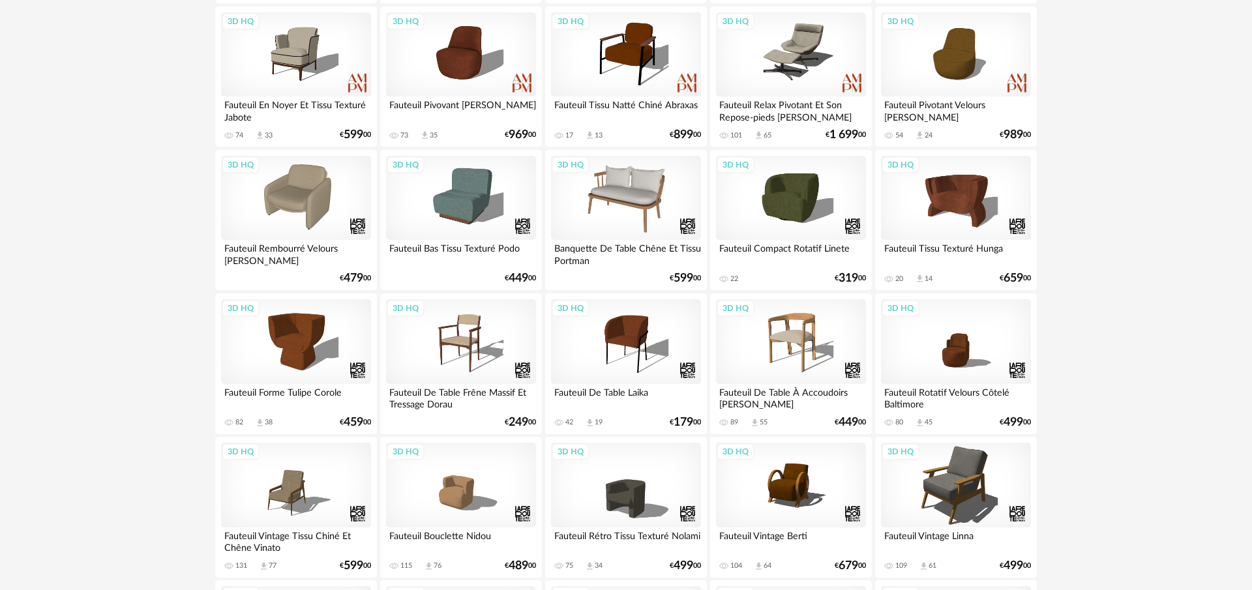
scroll to position [969, 0]
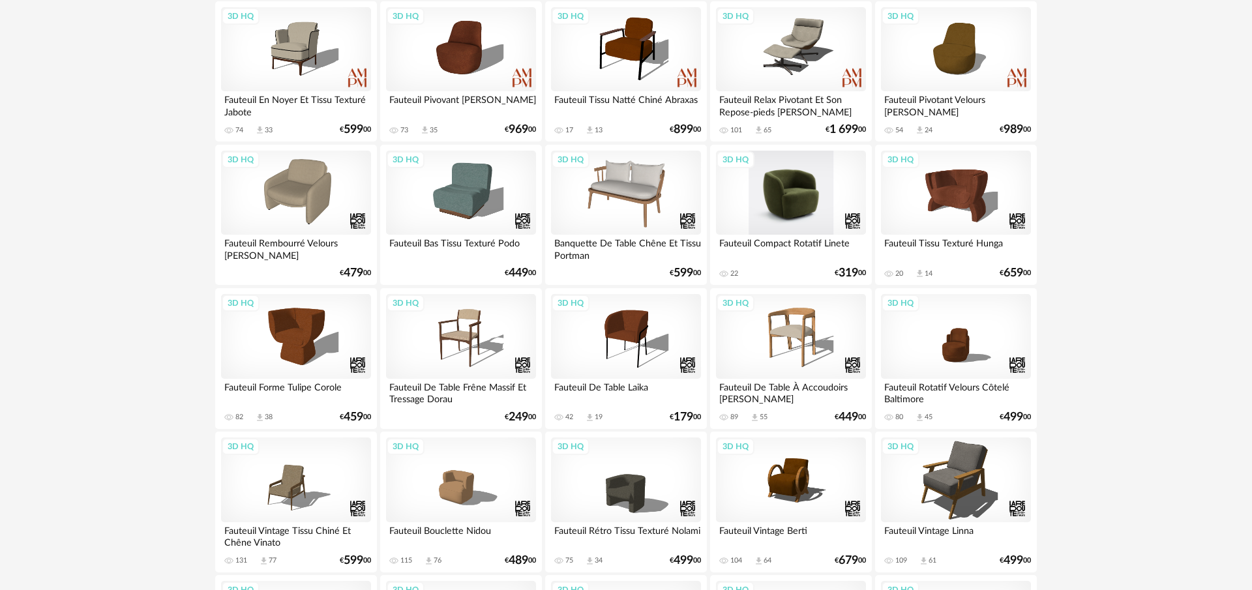
click at [785, 181] on div "3D HQ" at bounding box center [791, 193] width 150 height 85
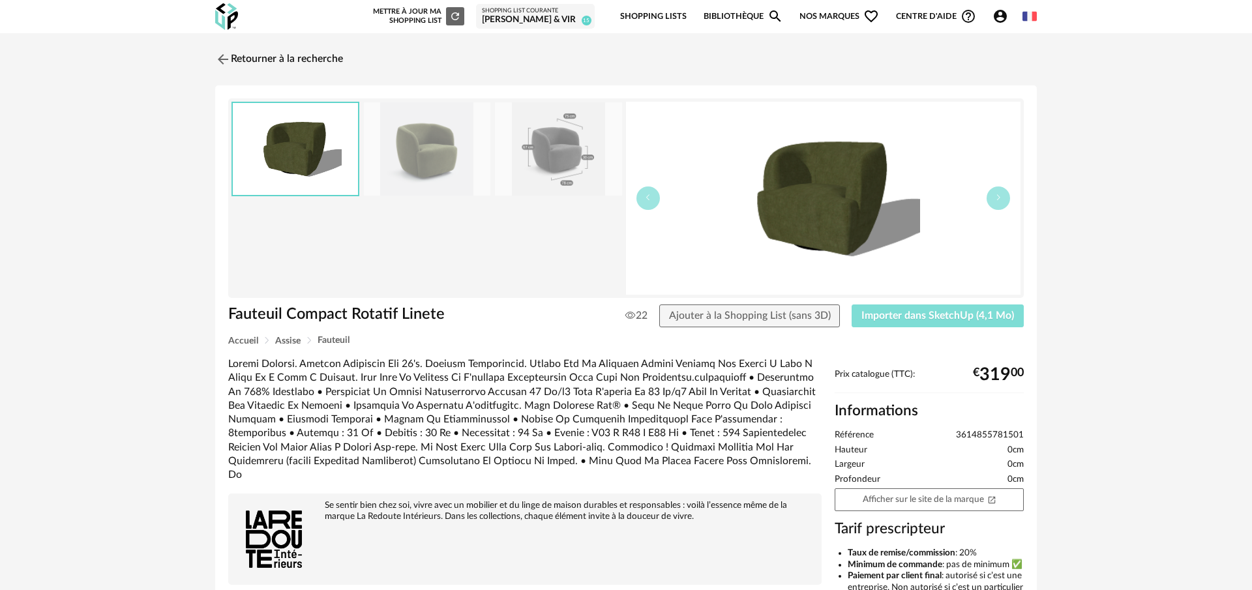
click at [889, 317] on span "Importer dans SketchUp (4,1 Mo)" at bounding box center [937, 315] width 153 height 10
drag, startPoint x: 778, startPoint y: 315, endPoint x: 488, endPoint y: 234, distance: 300.5
click at [773, 314] on span "Ajouter à la Shopping List (sans 3D)" at bounding box center [805, 315] width 162 height 10
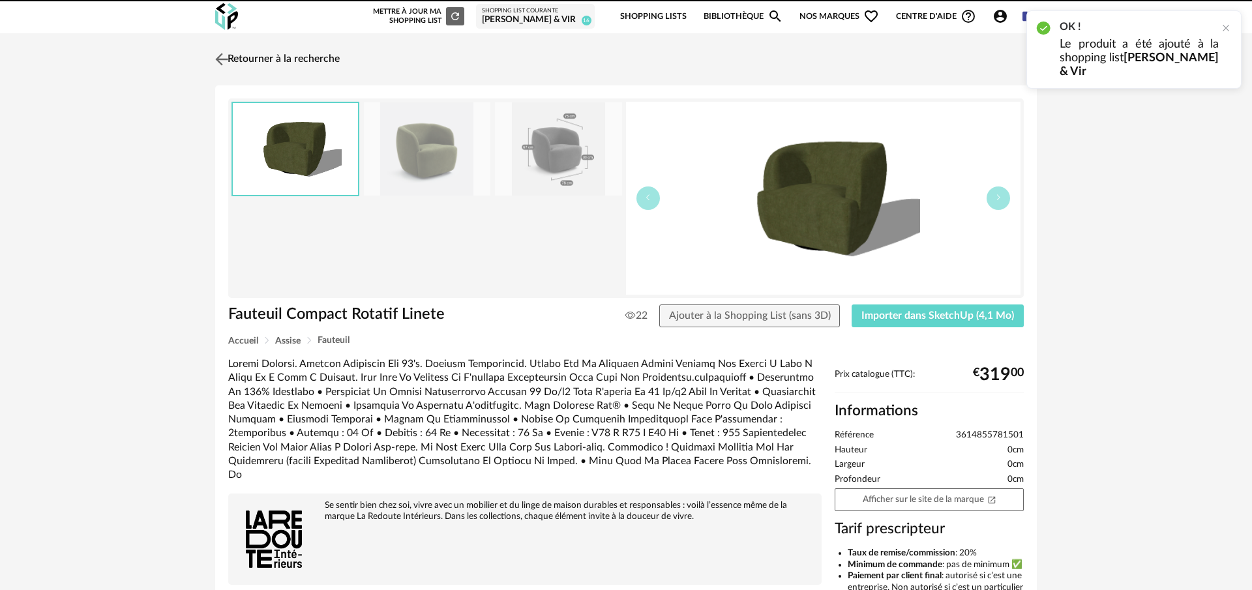
click at [221, 54] on img at bounding box center [221, 59] width 19 height 19
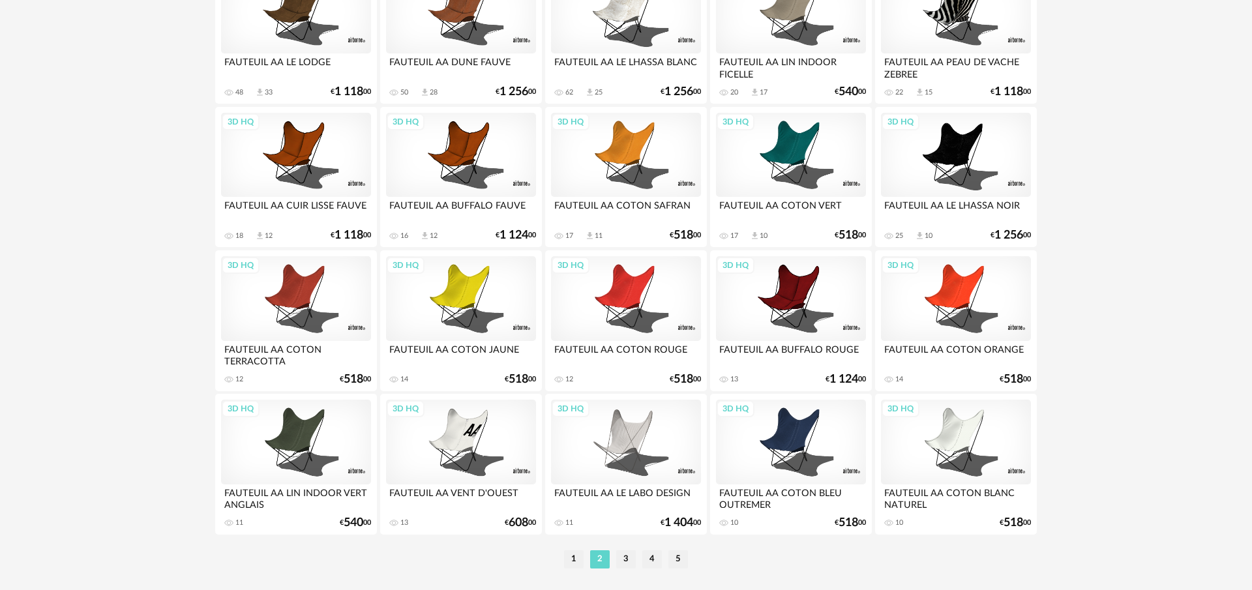
scroll to position [2627, 0]
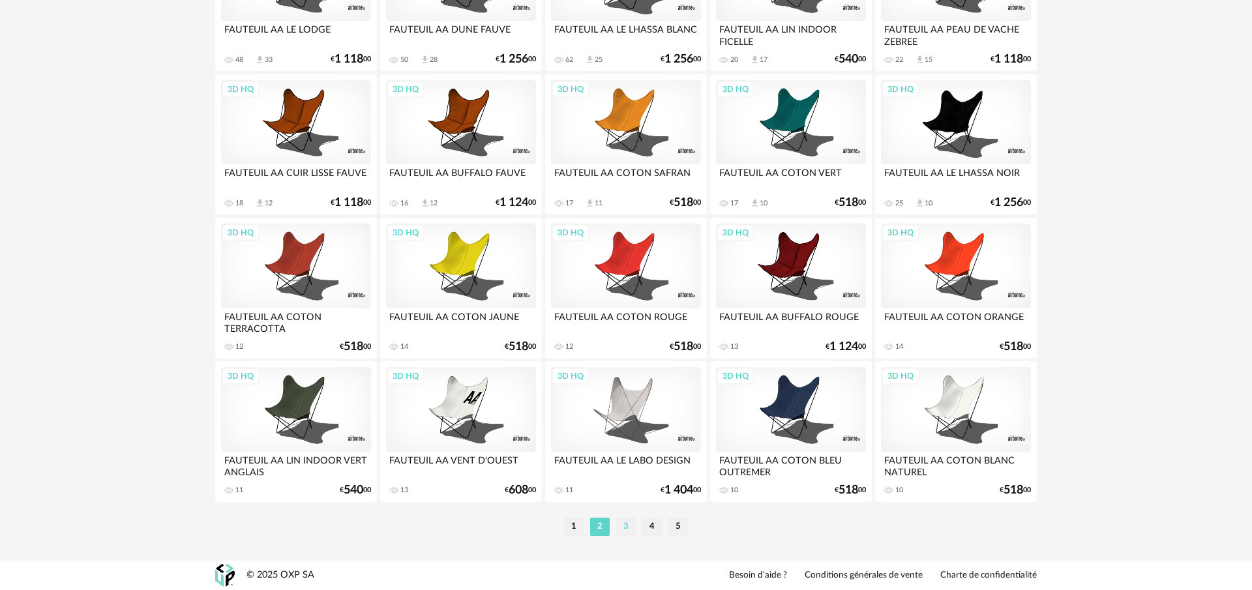
click at [626, 527] on li "3" at bounding box center [626, 527] width 20 height 18
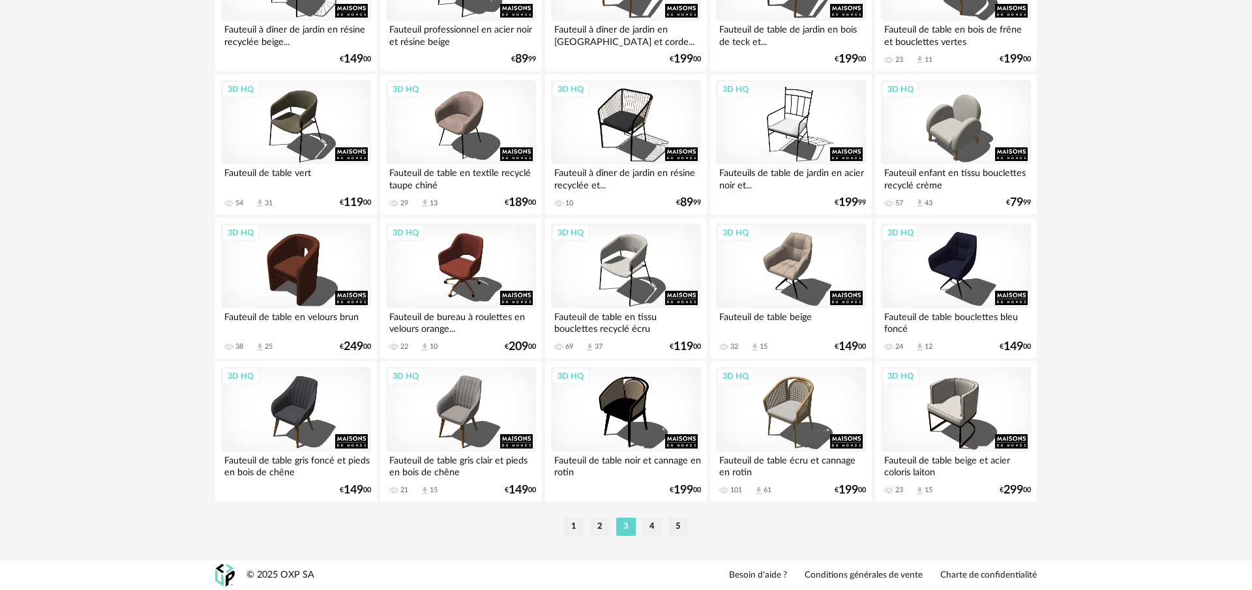
scroll to position [2627, 0]
click at [652, 533] on li "4" at bounding box center [652, 527] width 20 height 18
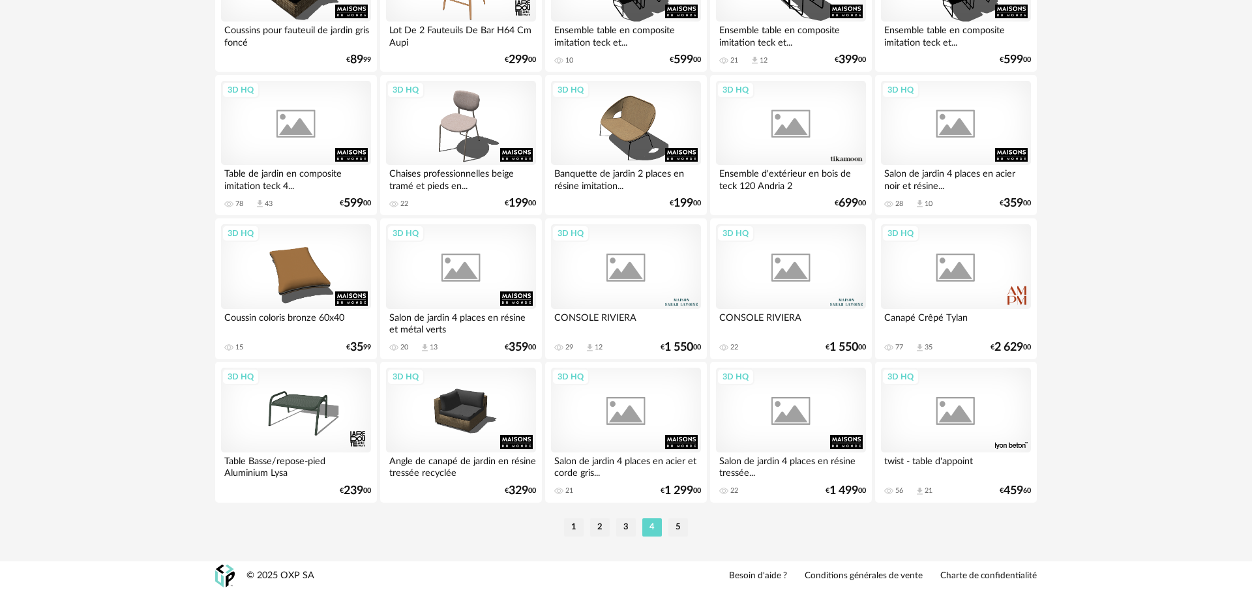
scroll to position [2627, 0]
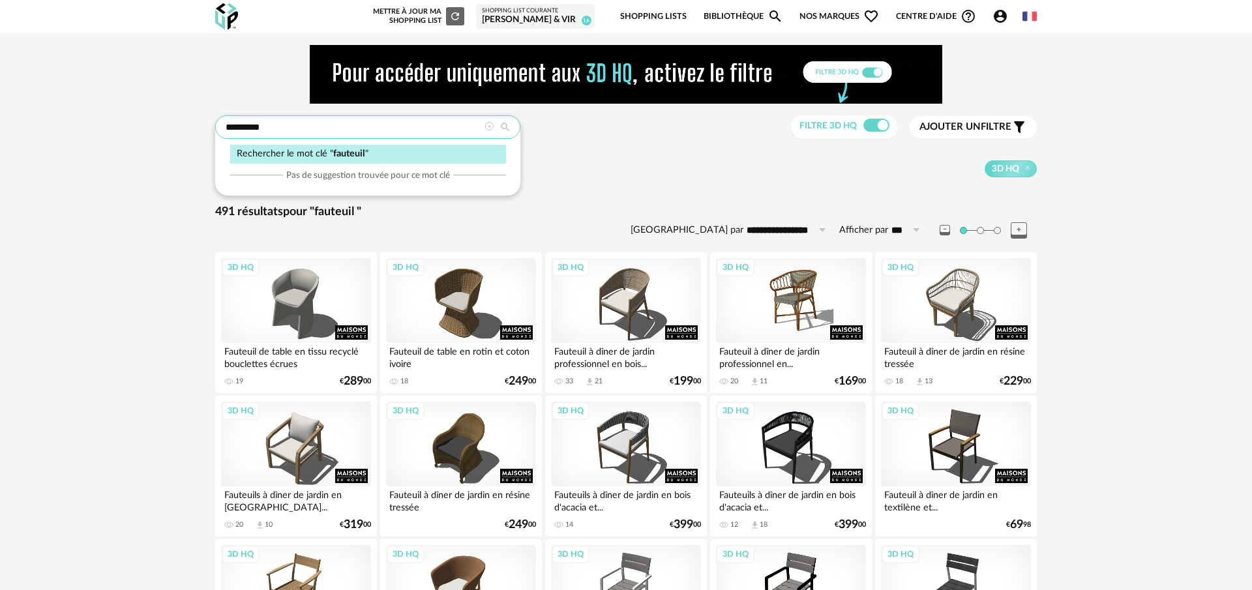
drag, startPoint x: 271, startPoint y: 124, endPoint x: 480, endPoint y: 104, distance: 210.9
type input "*******"
type input "**********"
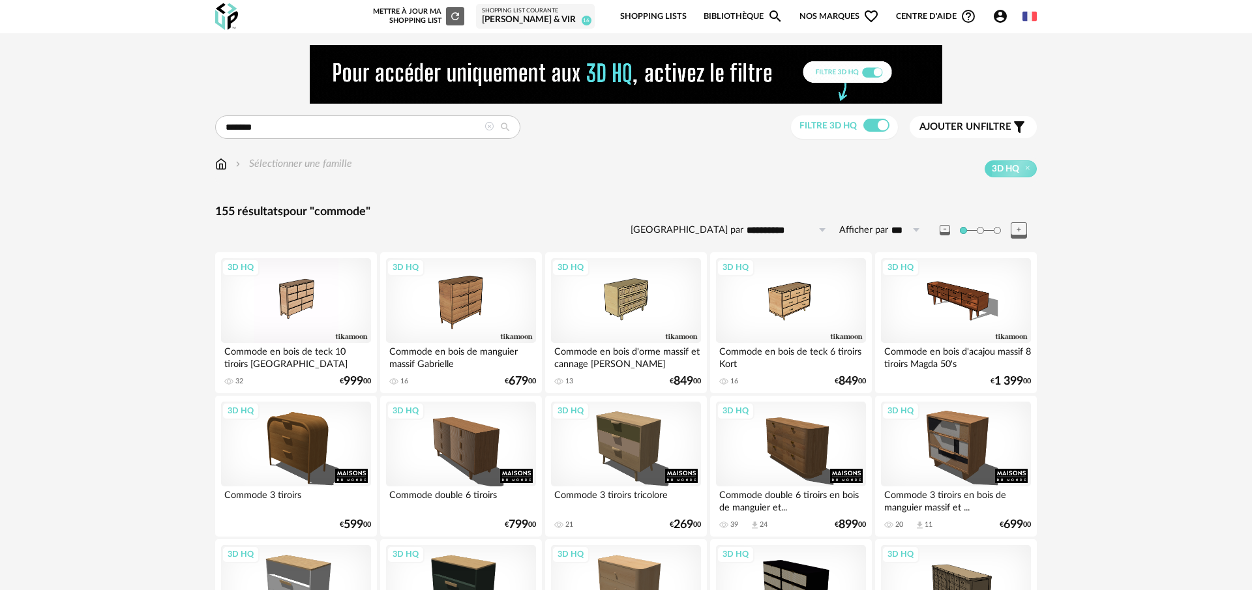
click at [956, 124] on span "Ajouter un" at bounding box center [949, 127] width 61 height 10
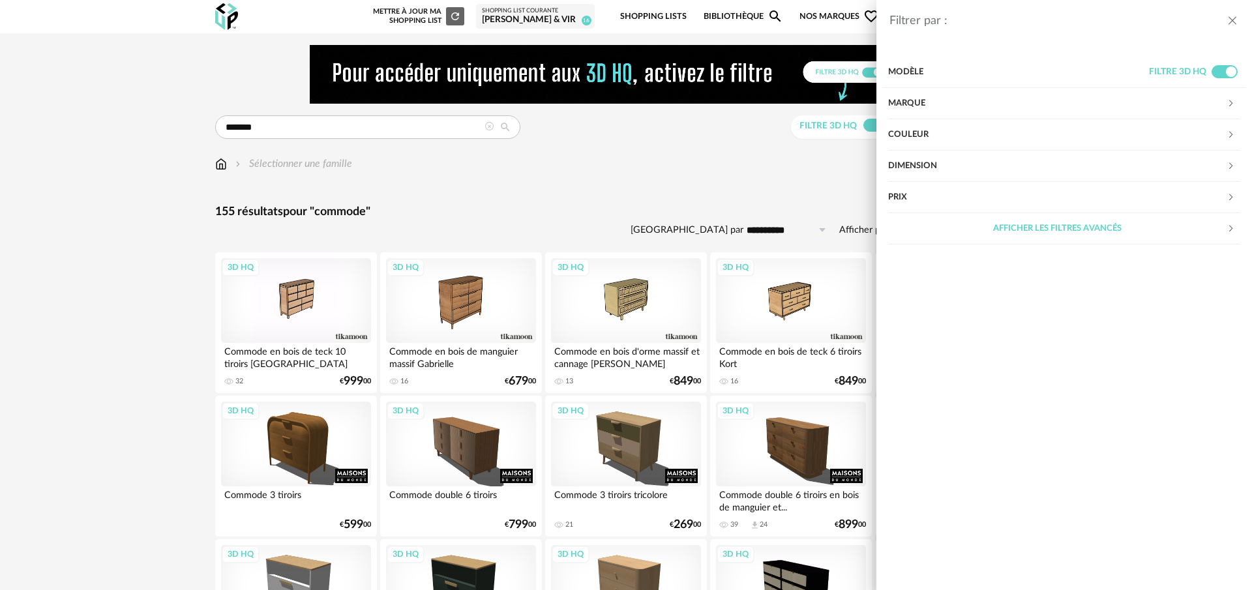
click at [924, 165] on div "Dimension" at bounding box center [1057, 166] width 338 height 31
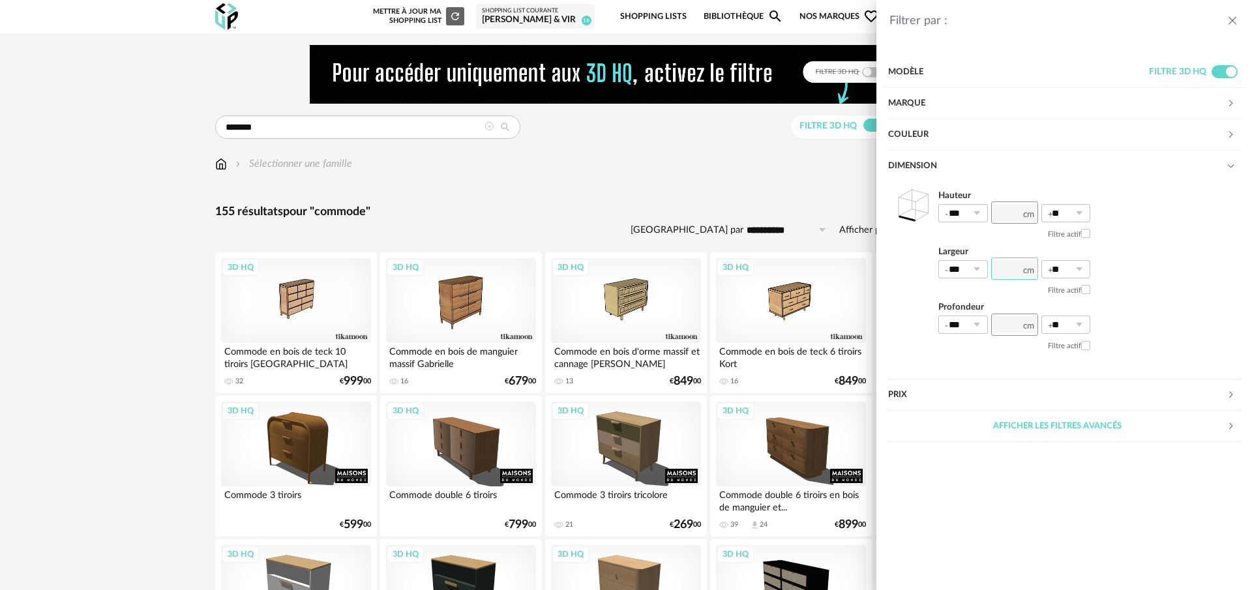
click at [1018, 272] on input "number" at bounding box center [1014, 268] width 47 height 22
type input "***"
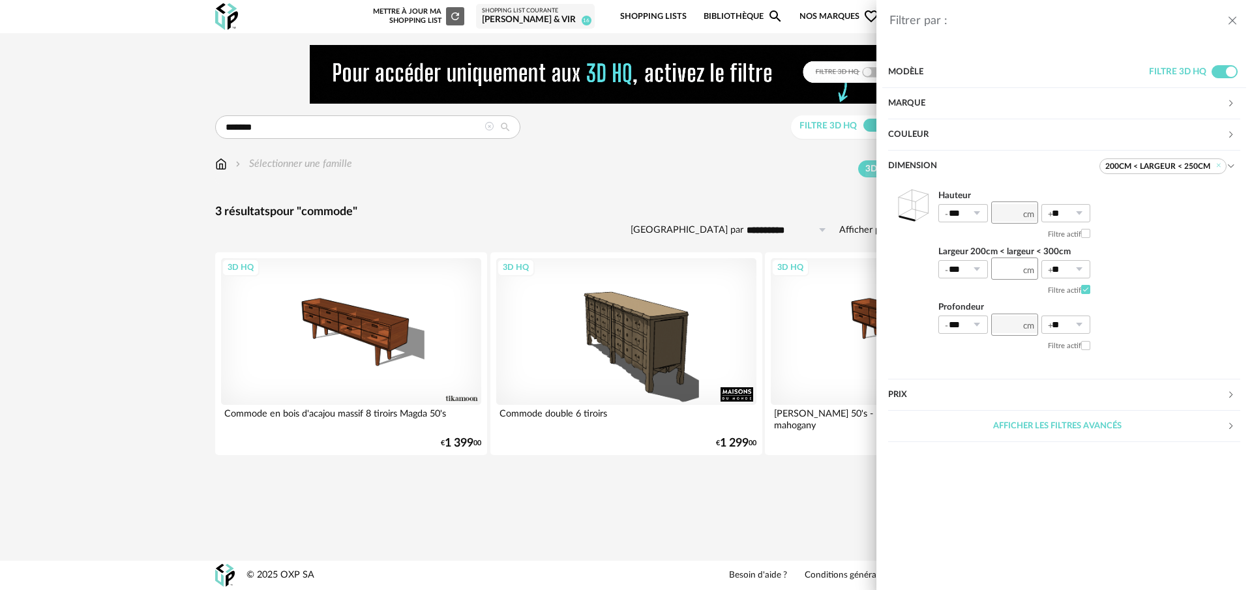
click at [655, 194] on div "Filtrer par : Modèle Filtre 3D HQ Marque &tradition 0 101 Copenhagen 0 366 Conc…" at bounding box center [626, 295] width 1252 height 590
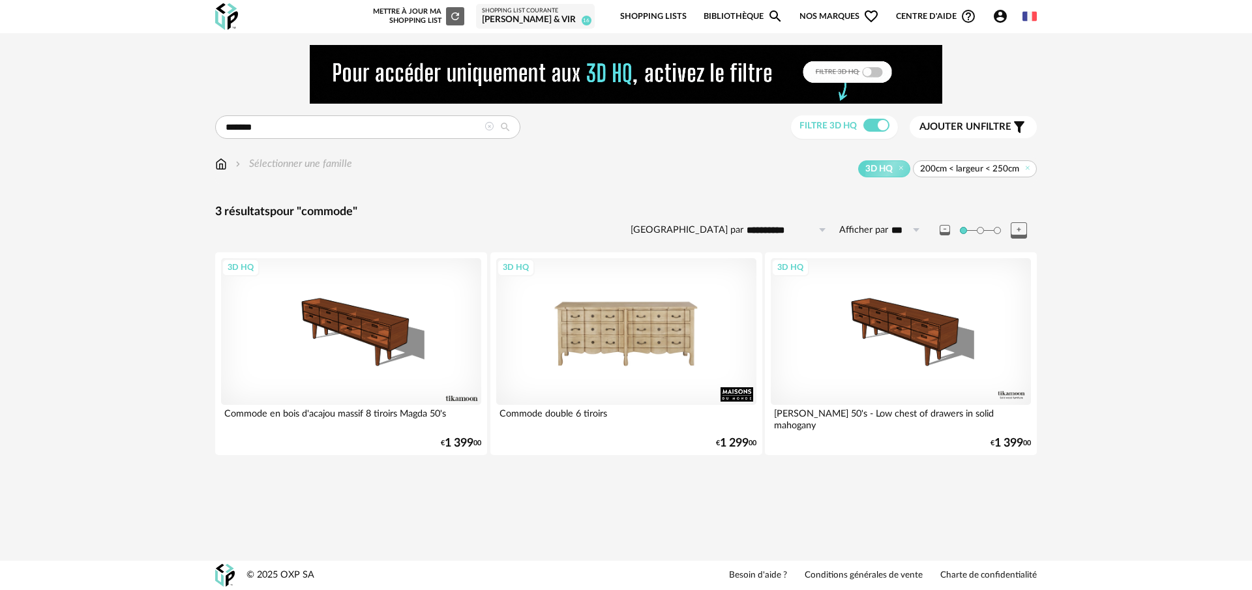
click at [645, 351] on div "3D HQ" at bounding box center [626, 331] width 260 height 146
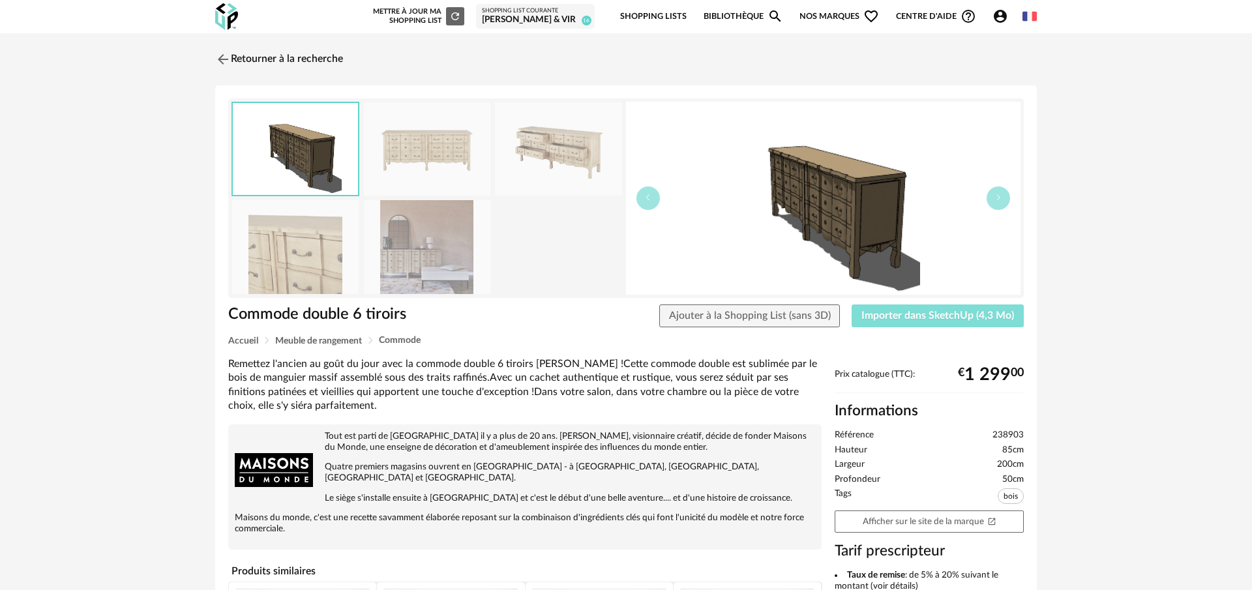
click at [945, 311] on span "Importer dans SketchUp (4,3 Mo)" at bounding box center [937, 315] width 153 height 10
click at [1001, 315] on span "Importer dans SketchUp (4,3 Mo)" at bounding box center [937, 315] width 153 height 10
click at [433, 256] on img at bounding box center [427, 246] width 126 height 93
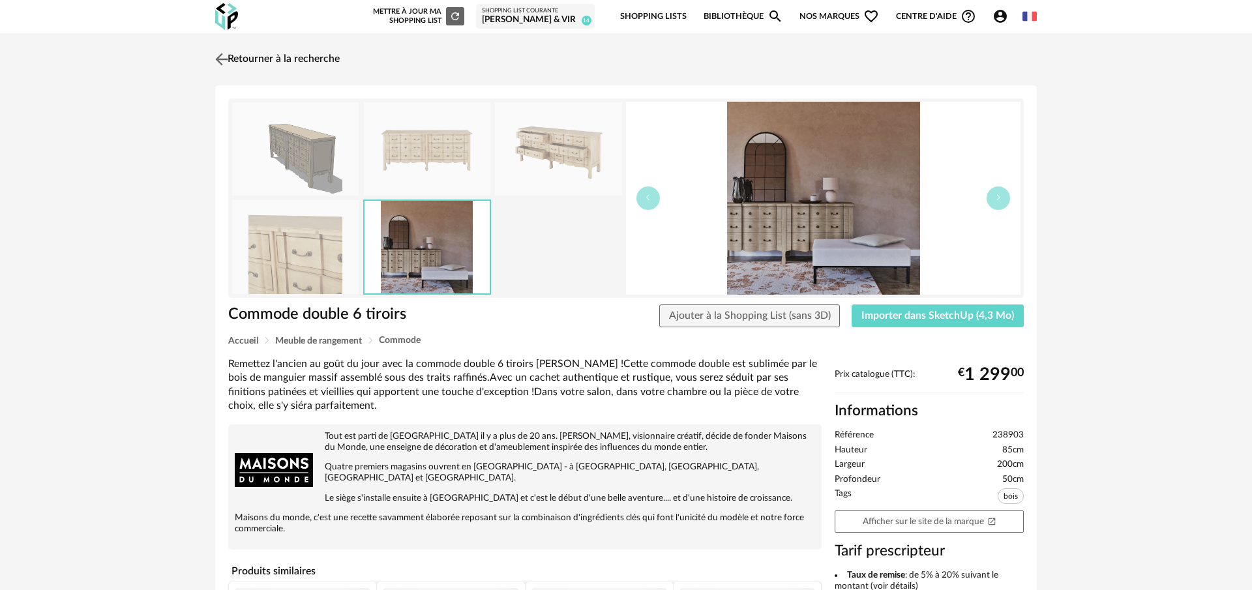
click at [258, 61] on link "Retourner à la recherche" at bounding box center [276, 59] width 128 height 29
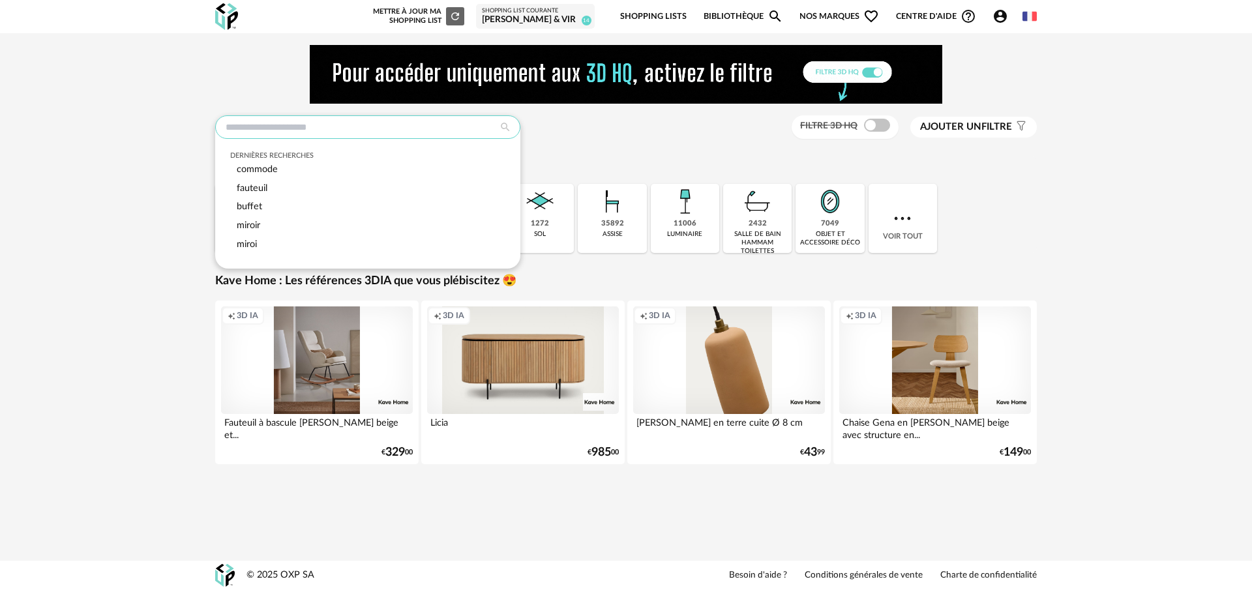
click at [281, 130] on input "text" at bounding box center [367, 126] width 305 height 23
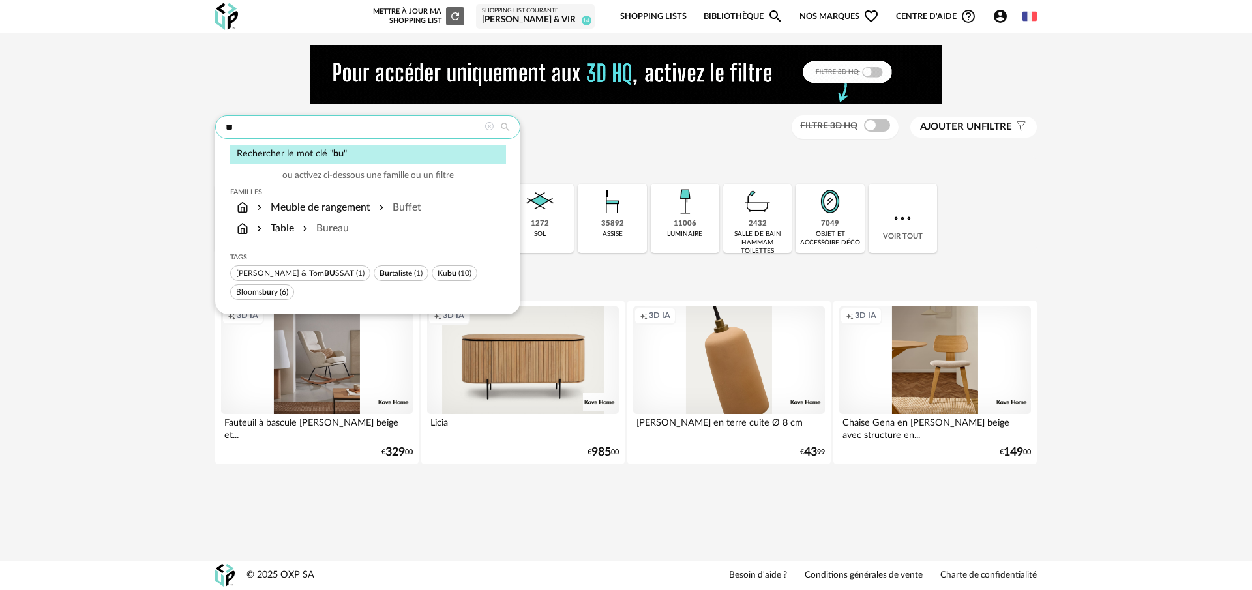
type input "*"
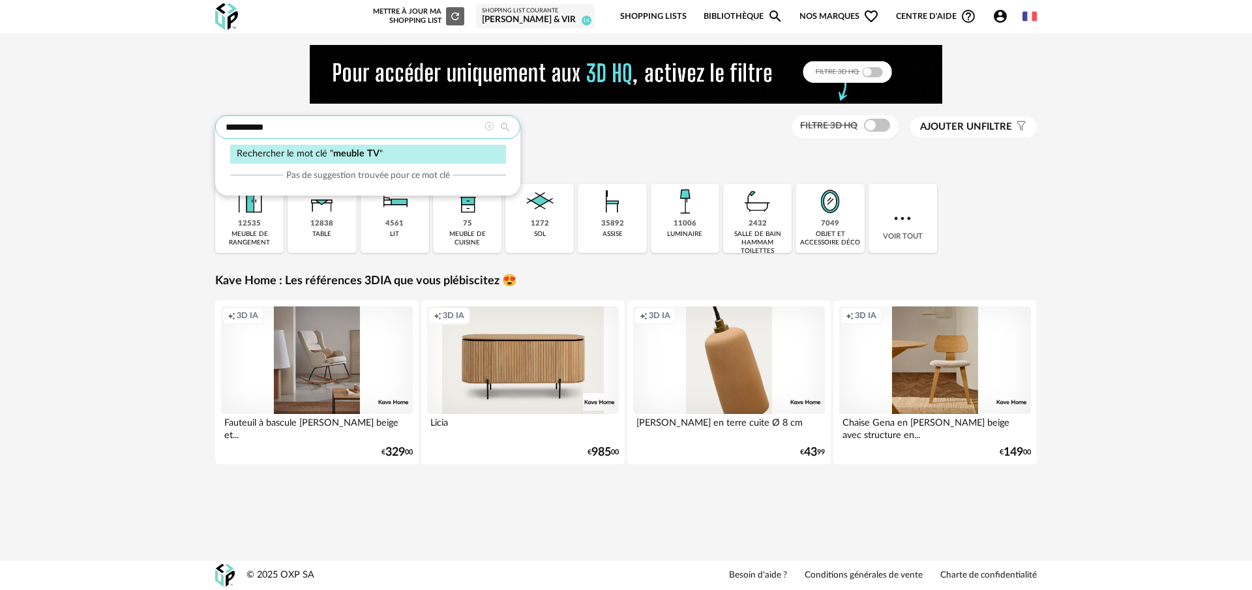
type input "*********"
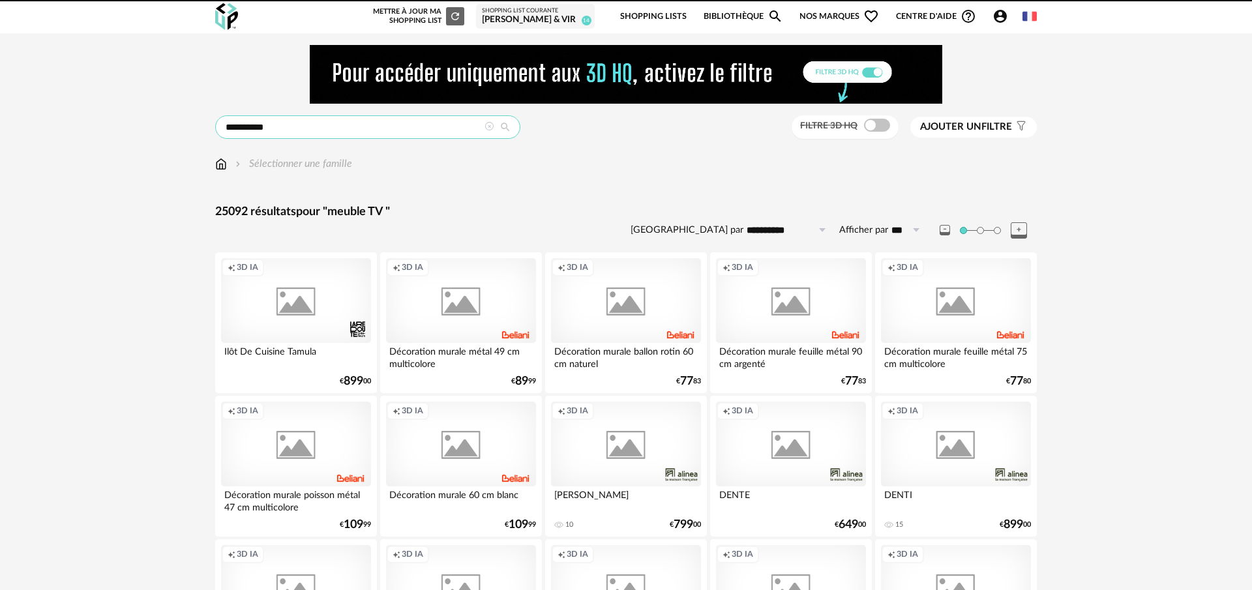
scroll to position [1, 0]
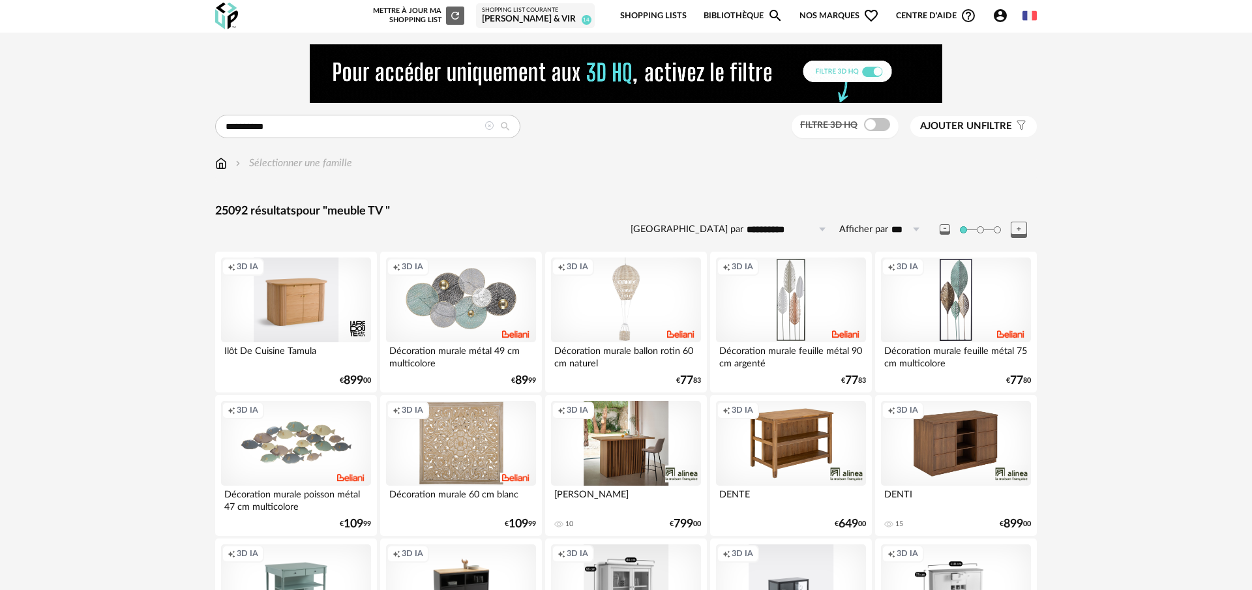
click at [973, 124] on span "Ajouter un" at bounding box center [950, 126] width 61 height 10
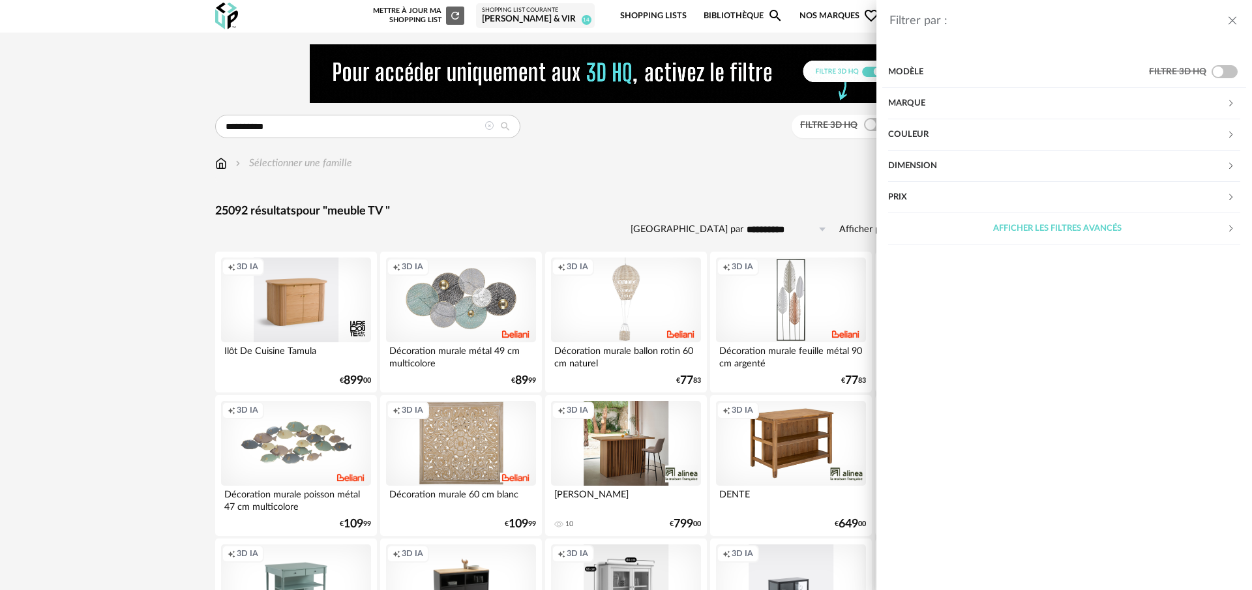
click at [936, 164] on div "Dimension" at bounding box center [1057, 166] width 338 height 31
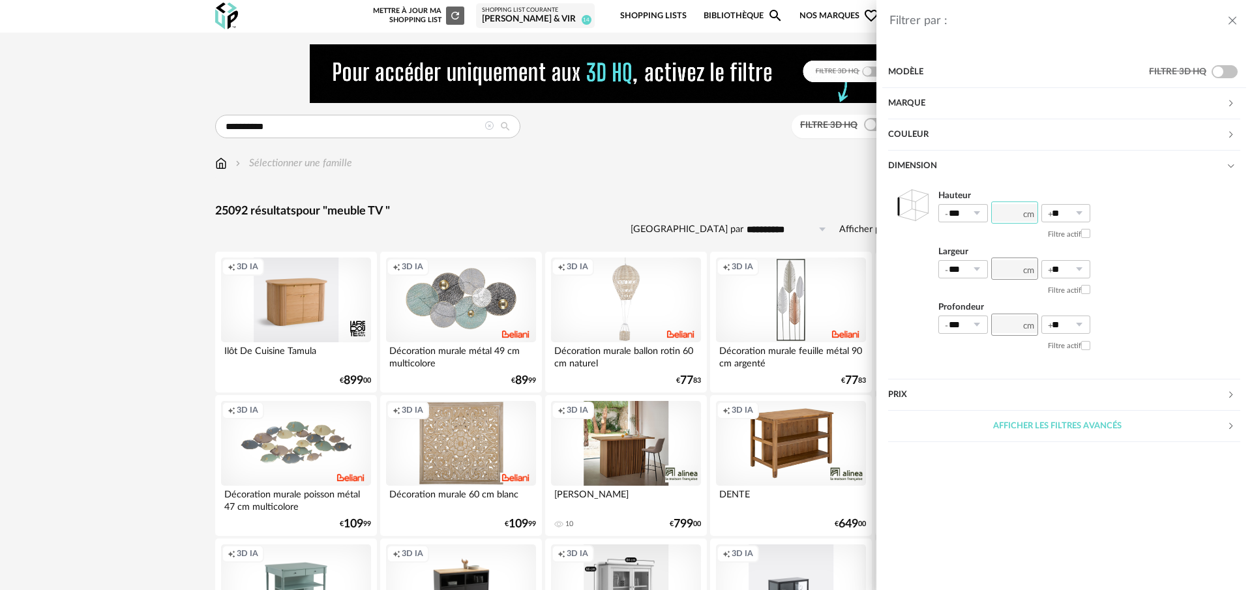
click at [1012, 208] on input "number" at bounding box center [1014, 212] width 47 height 22
type input "*"
type input "***"
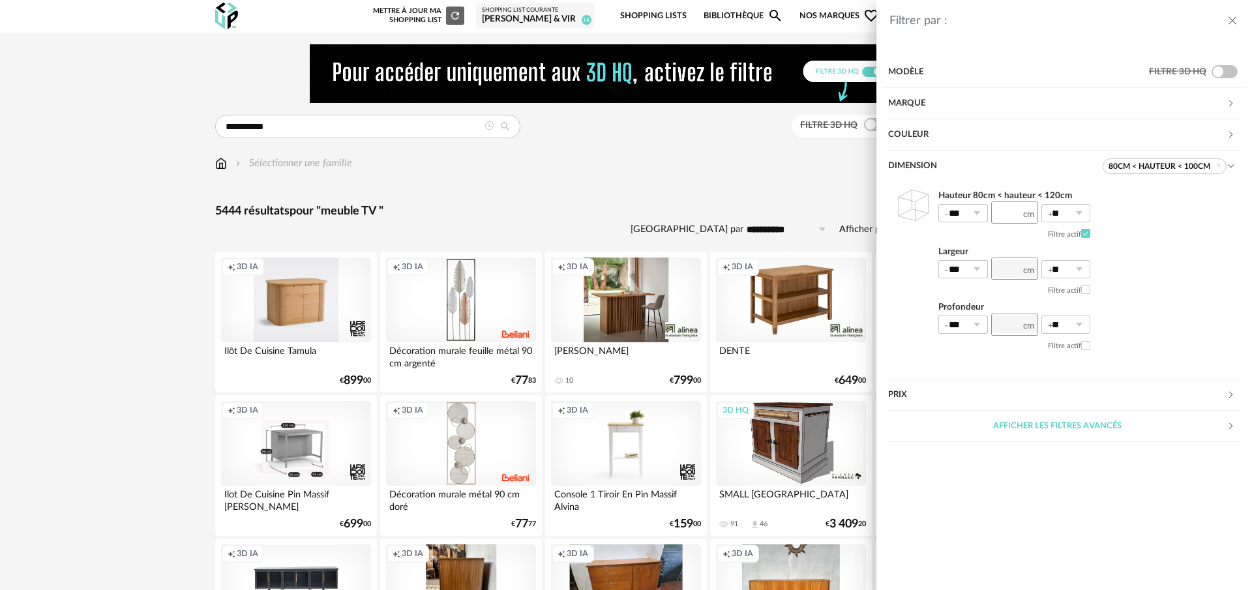
click at [791, 173] on div "Filtrer par : Modèle Filtre 3D HQ Marque &tradition 1 101 Copenhagen 0 366 Conc…" at bounding box center [626, 295] width 1252 height 590
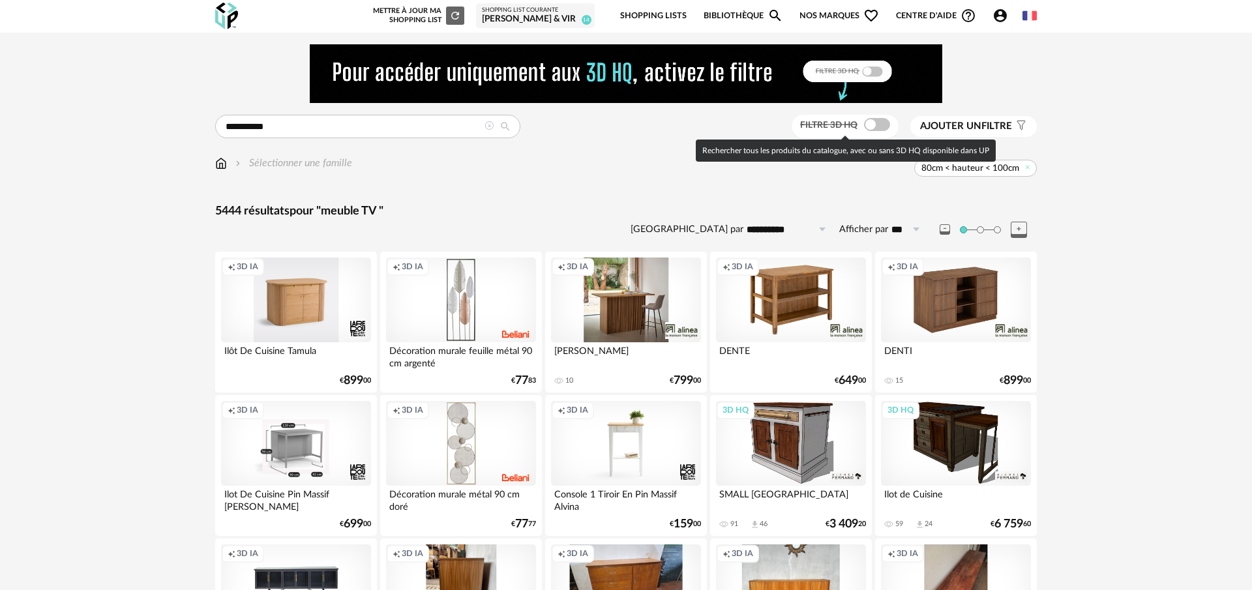
click at [864, 123] on span at bounding box center [877, 124] width 26 height 13
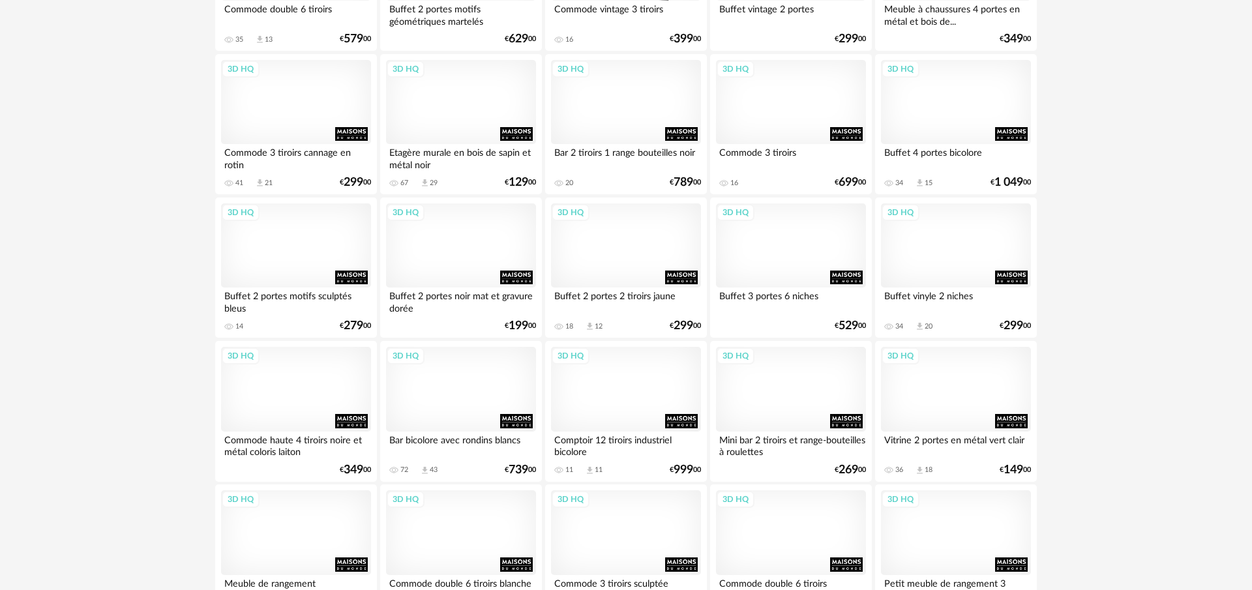
scroll to position [2627, 0]
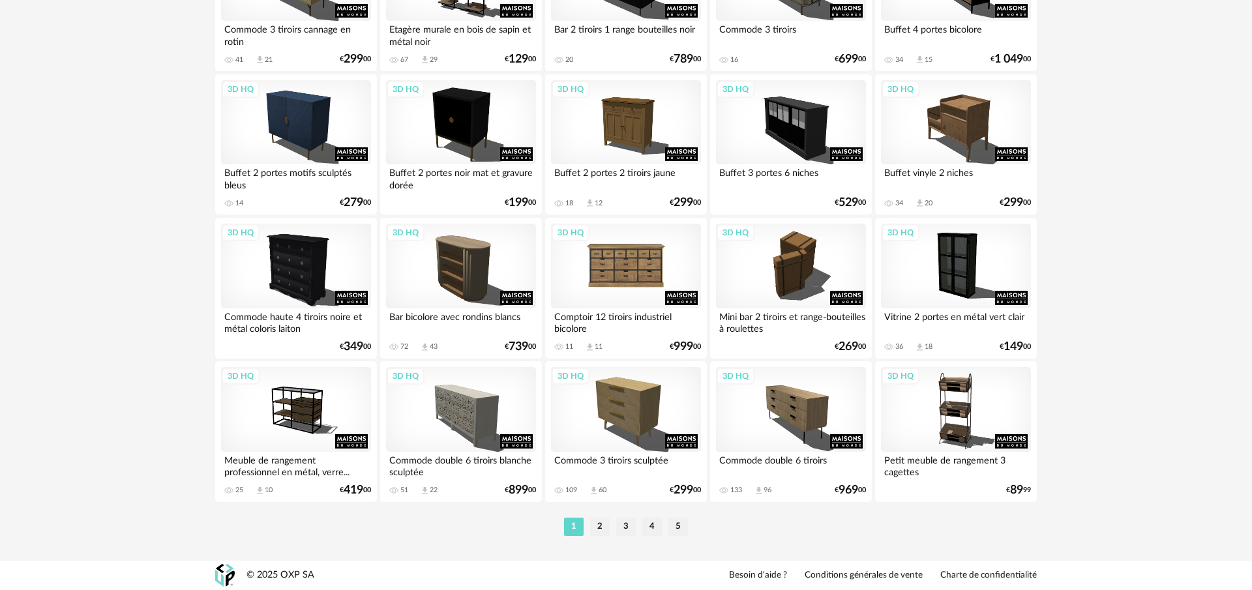
click at [614, 254] on div "3D HQ" at bounding box center [626, 266] width 150 height 85
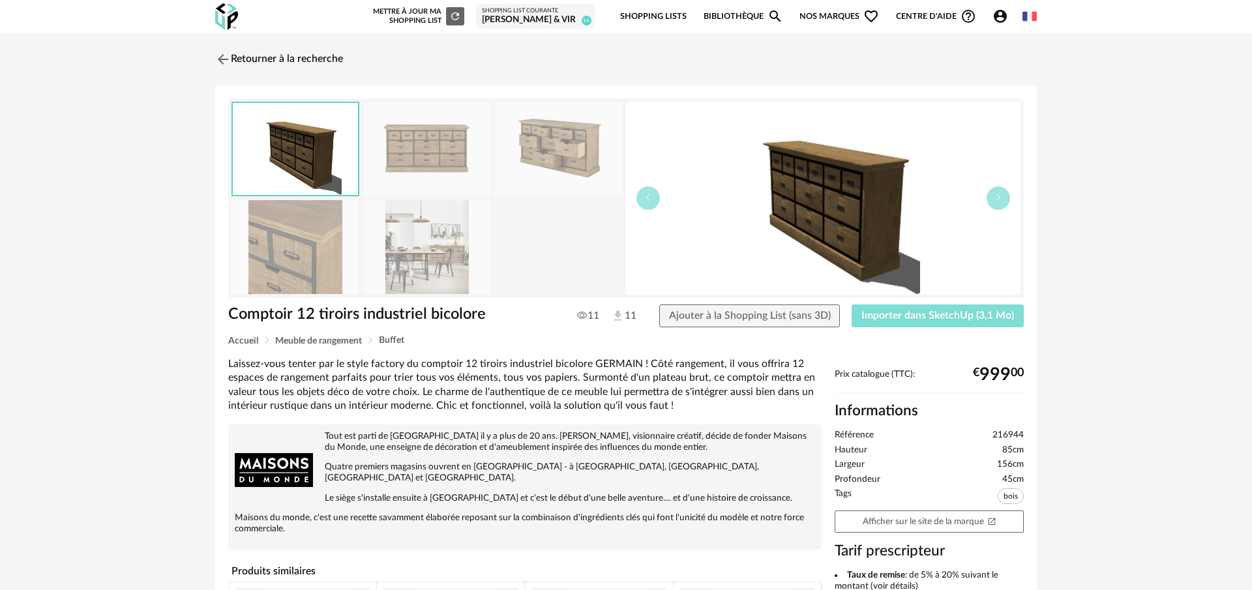
click at [948, 313] on span "Importer dans SketchUp (3,1 Mo)" at bounding box center [937, 315] width 153 height 10
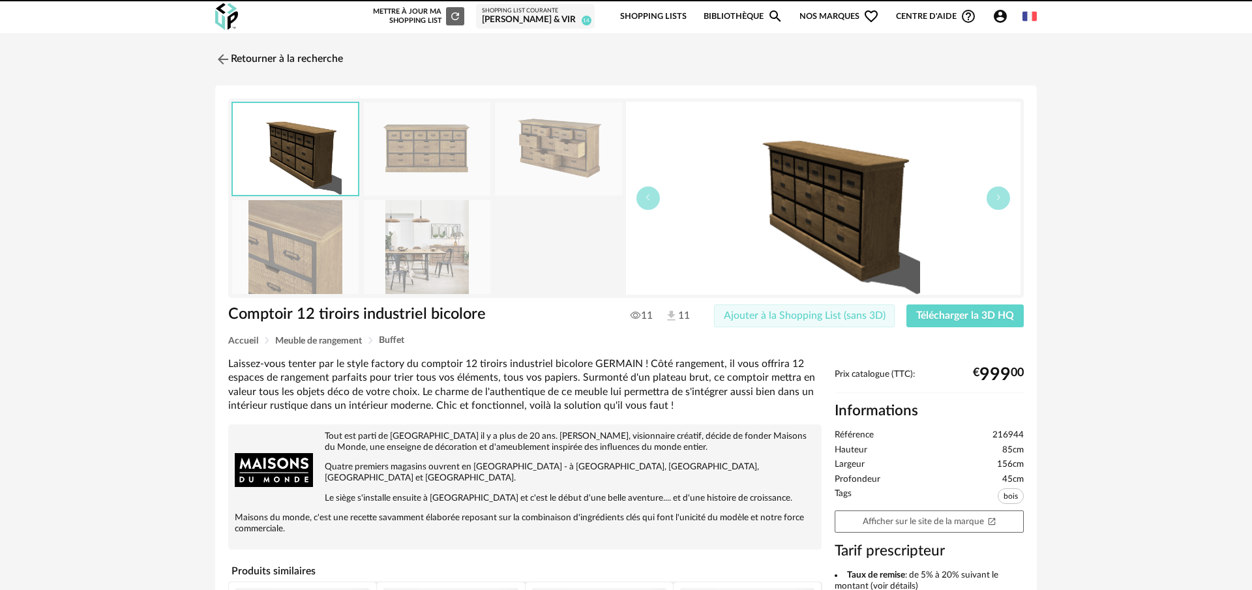
drag, startPoint x: 804, startPoint y: 316, endPoint x: 777, endPoint y: 307, distance: 28.9
click at [803, 316] on span "Ajouter à la Shopping List (sans 3D)" at bounding box center [805, 315] width 162 height 10
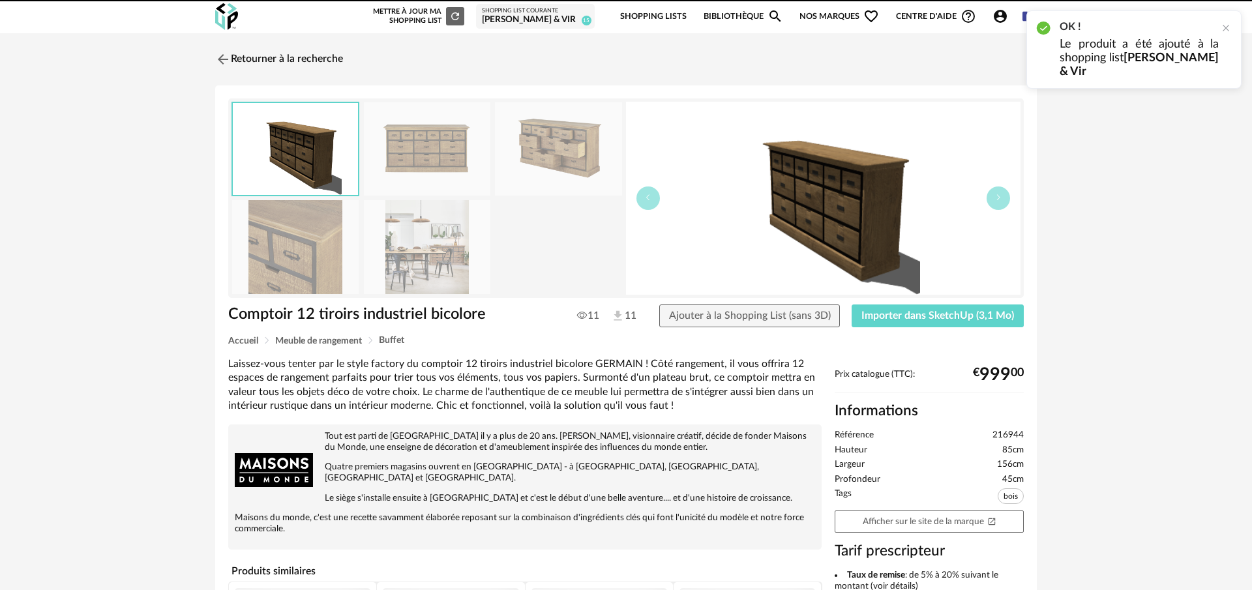
drag, startPoint x: 227, startPoint y: 53, endPoint x: 124, endPoint y: 11, distance: 111.1
click at [227, 53] on img at bounding box center [223, 59] width 16 height 16
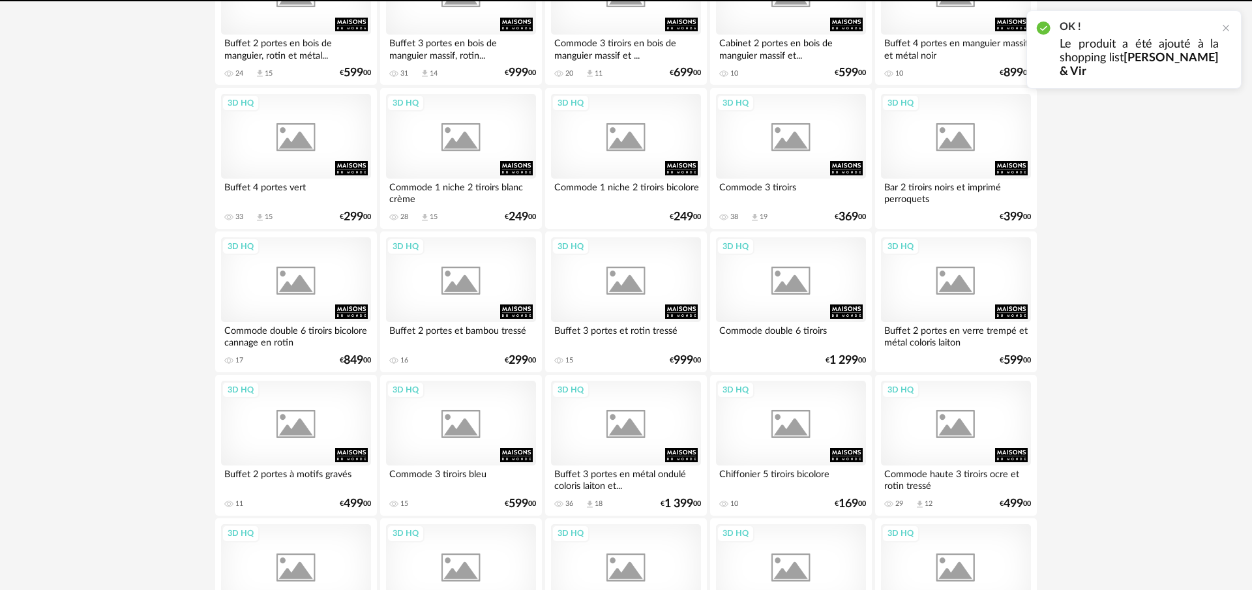
scroll to position [1869, 0]
